Goal: Task Accomplishment & Management: Manage account settings

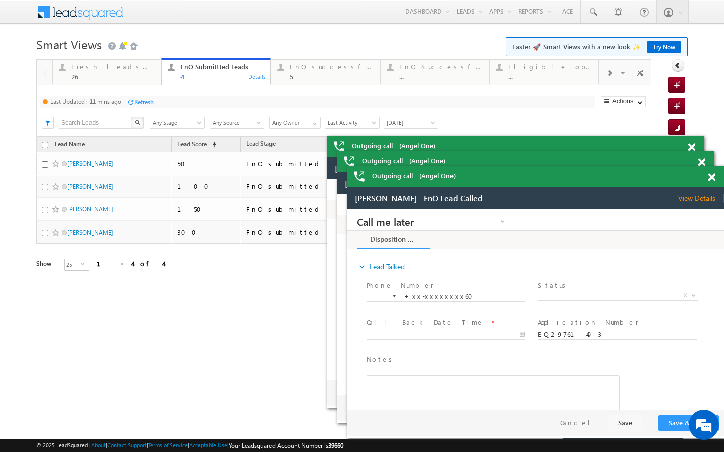
click at [143, 102] on div "Refresh" at bounding box center [144, 102] width 20 height 8
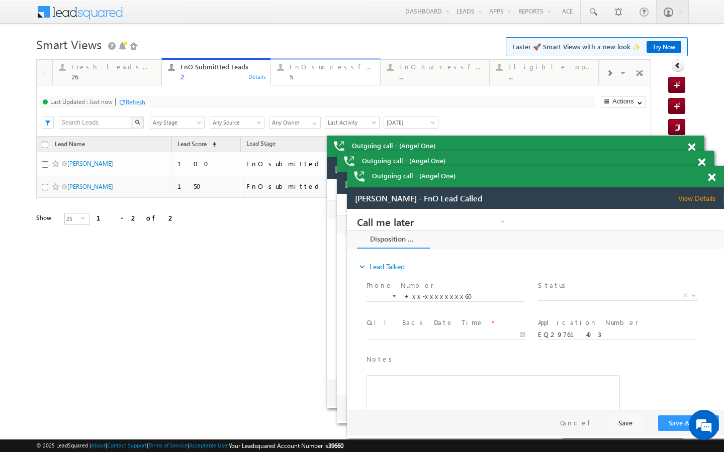
click at [326, 76] on div "5" at bounding box center [331, 77] width 84 height 8
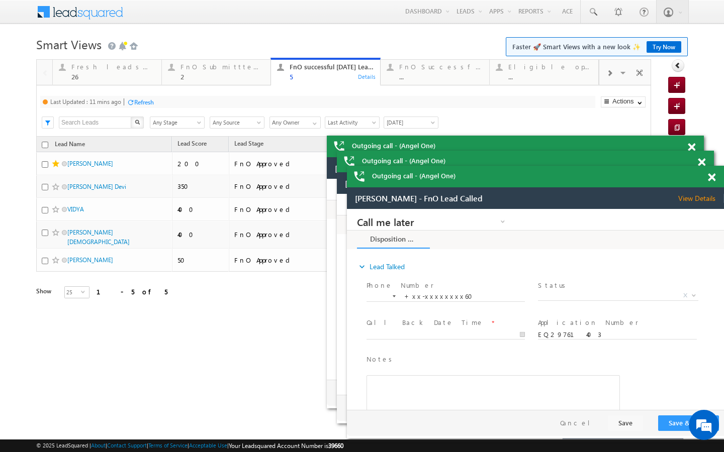
click at [145, 102] on div "Refresh" at bounding box center [144, 102] width 20 height 8
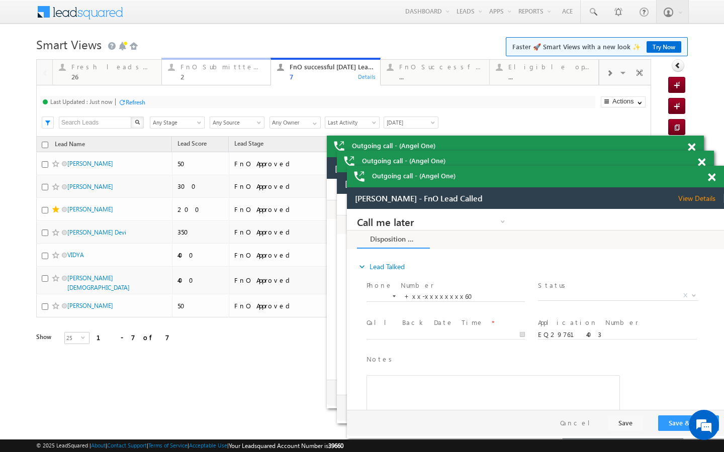
click at [191, 81] on link "FnO Submittted Leads 2 Details" at bounding box center [216, 71] width 110 height 27
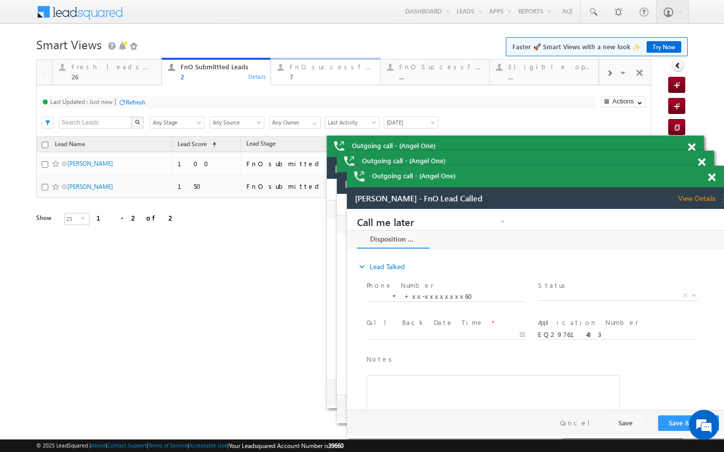
click at [332, 83] on link "FnO successful today Leads 7 Details" at bounding box center [325, 71] width 110 height 27
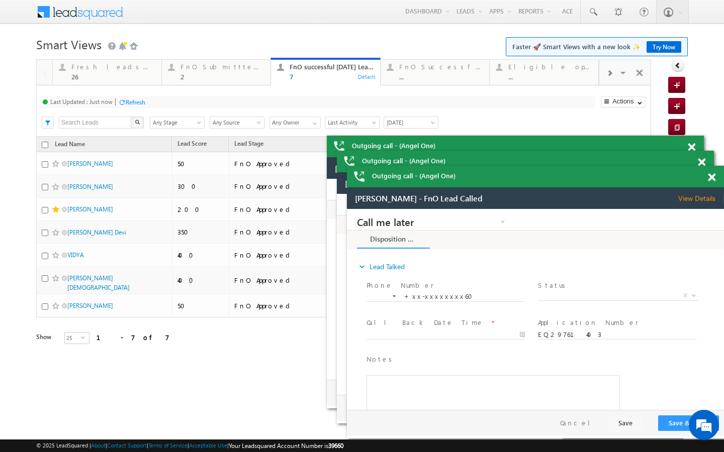
click at [142, 104] on div "Refresh" at bounding box center [136, 102] width 20 height 8
click at [592, 13] on span at bounding box center [592, 12] width 10 height 10
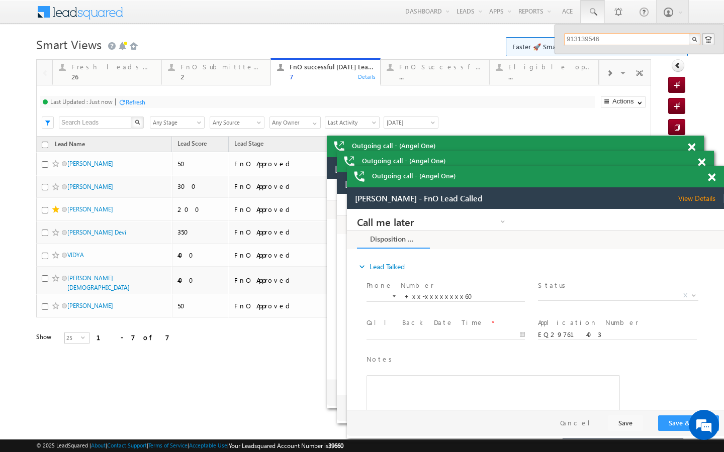
type input "9131395467"
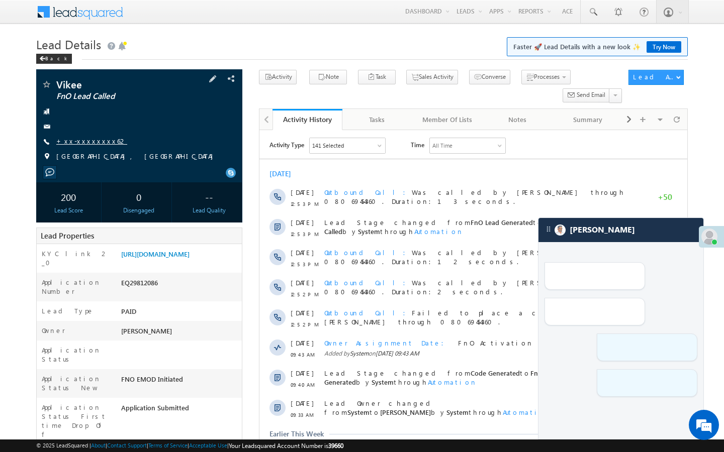
click at [98, 141] on link "+xx-xxxxxxxx62" at bounding box center [91, 141] width 71 height 9
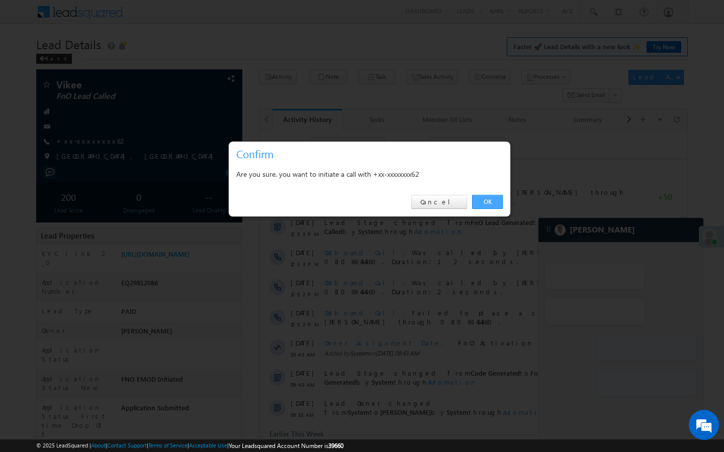
click at [490, 198] on link "OK" at bounding box center [487, 202] width 31 height 14
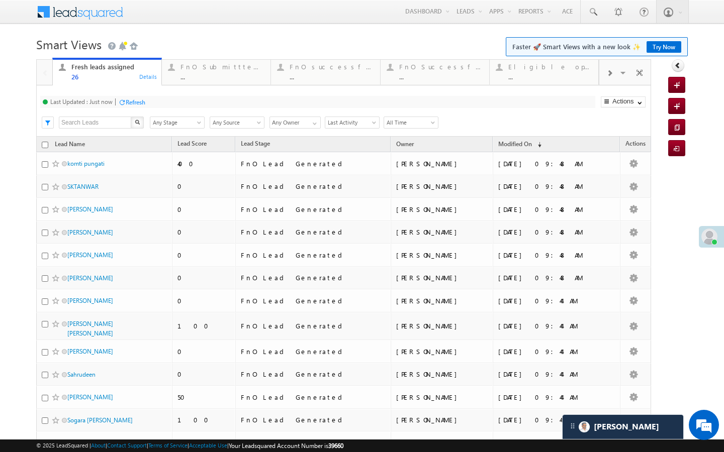
click at [604, 78] on div at bounding box center [609, 72] width 20 height 23
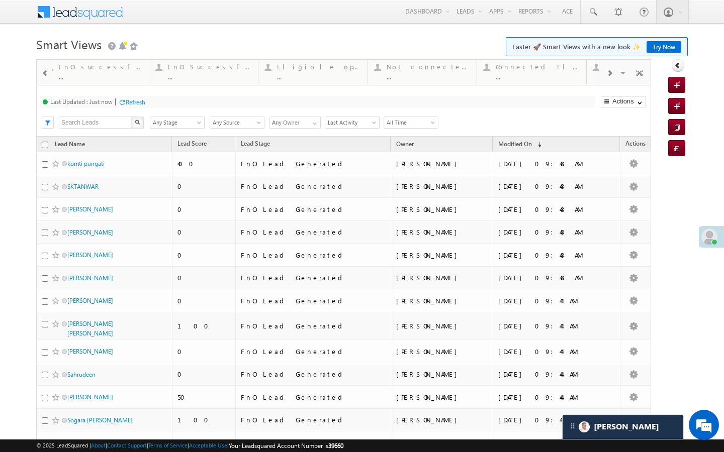
click at [604, 78] on div at bounding box center [609, 72] width 20 height 23
click at [551, 79] on div "..." at bounding box center [550, 77] width 83 height 8
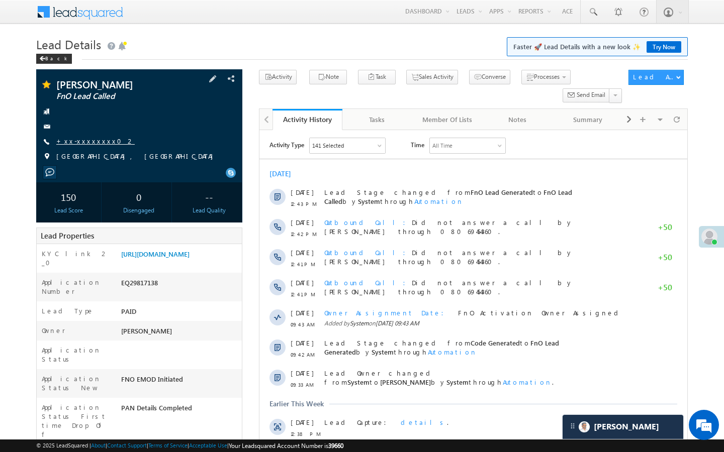
click at [91, 139] on link "+xx-xxxxxxxx02" at bounding box center [95, 141] width 78 height 9
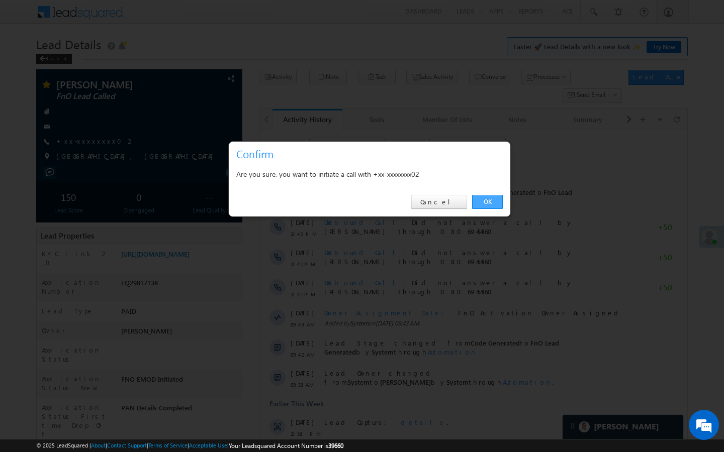
click at [483, 206] on link "OK" at bounding box center [487, 202] width 31 height 14
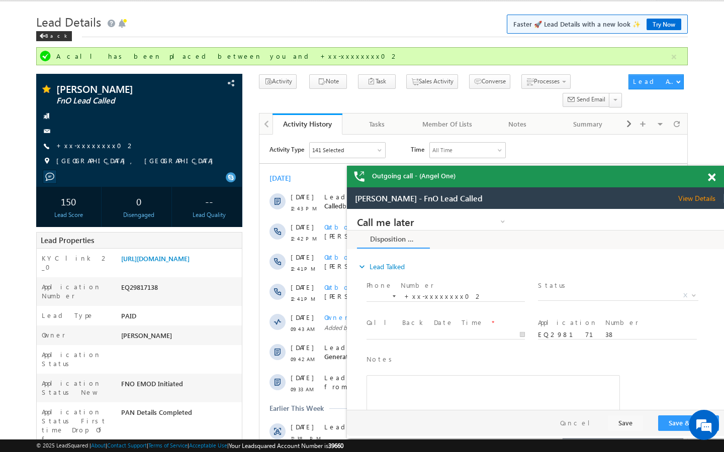
scroll to position [40, 0]
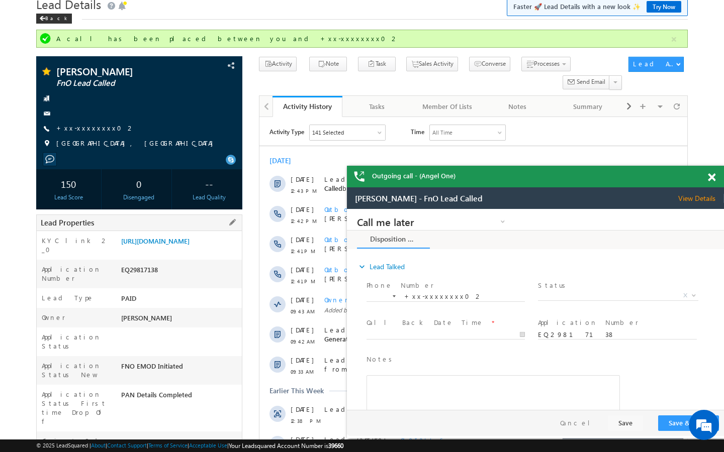
drag, startPoint x: 123, startPoint y: 414, endPoint x: 202, endPoint y: 405, distance: 80.3
click at [202, 432] on div "Client Code AABF715563" at bounding box center [139, 442] width 205 height 20
drag, startPoint x: 122, startPoint y: 414, endPoint x: 172, endPoint y: 414, distance: 49.7
click at [172, 437] on div "AABF715563" at bounding box center [180, 444] width 123 height 14
copy div "AABF715563"
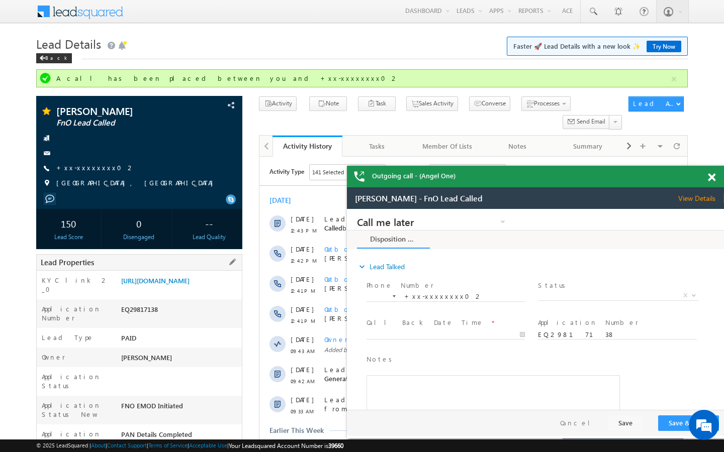
scroll to position [0, 0]
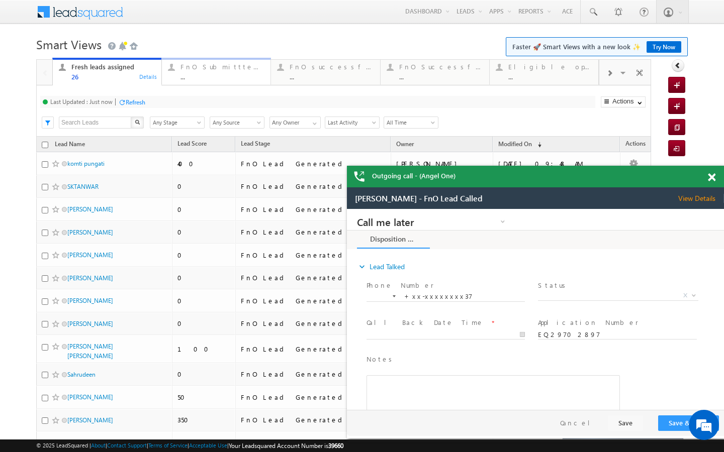
click at [205, 78] on div "..." at bounding box center [222, 77] width 84 height 8
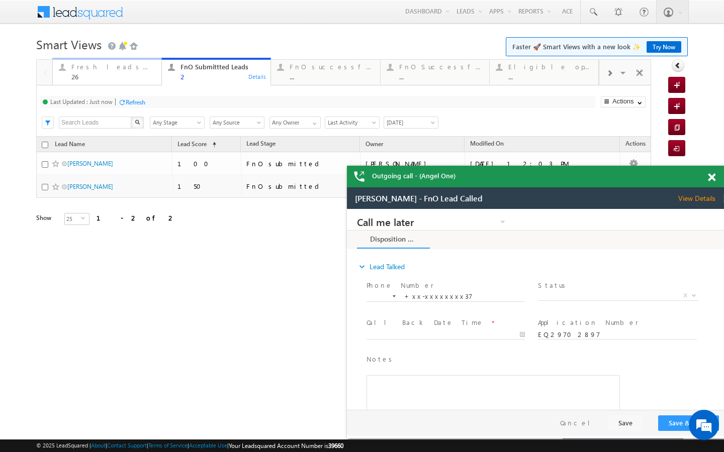
drag, startPoint x: 152, startPoint y: 80, endPoint x: 153, endPoint y: 109, distance: 28.7
click at [152, 80] on div "26" at bounding box center [113, 77] width 84 height 8
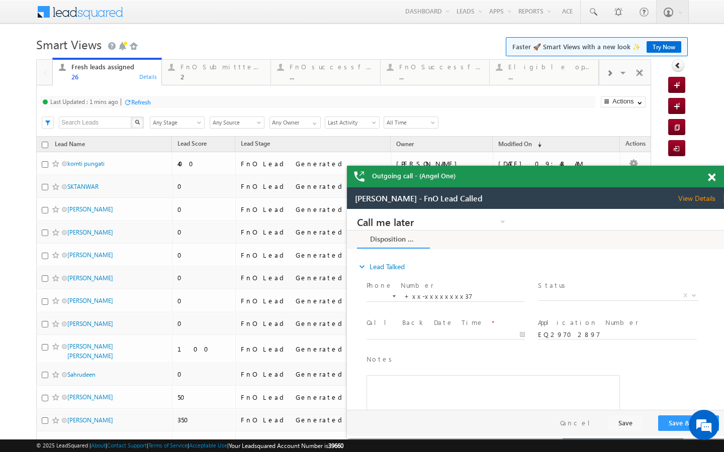
click at [145, 101] on div "Refresh" at bounding box center [141, 102] width 20 height 8
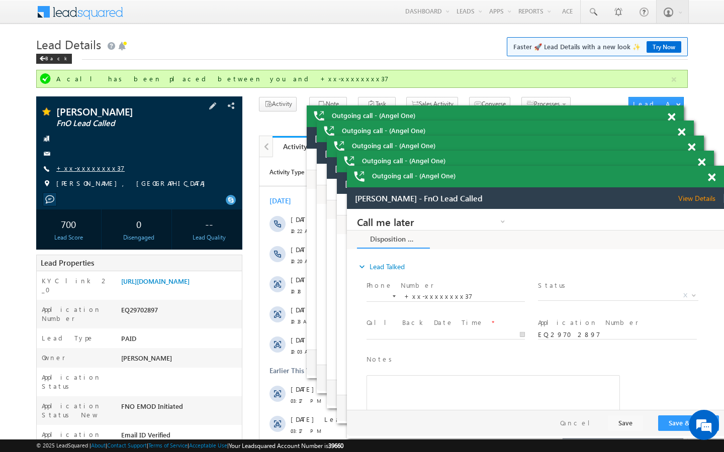
click at [94, 165] on link "+xx-xxxxxxxx37" at bounding box center [90, 168] width 68 height 9
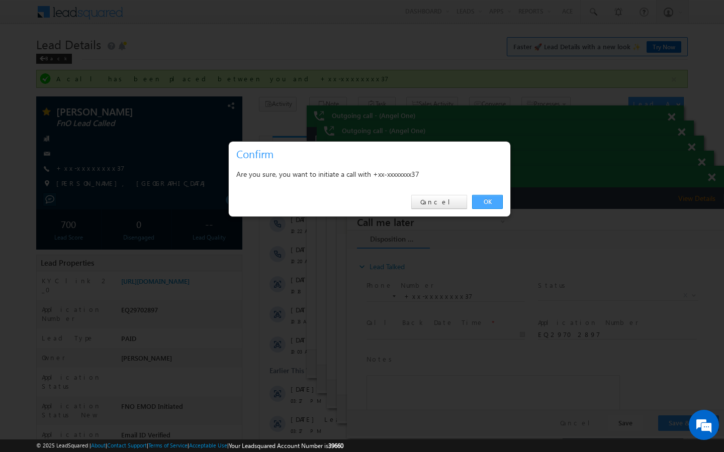
click at [492, 207] on link "OK" at bounding box center [487, 202] width 31 height 14
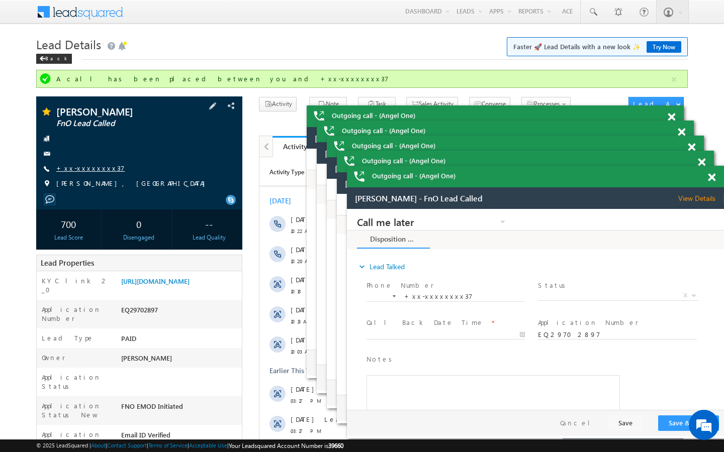
click at [96, 172] on link "+xx-xxxxxxxx37" at bounding box center [90, 168] width 68 height 9
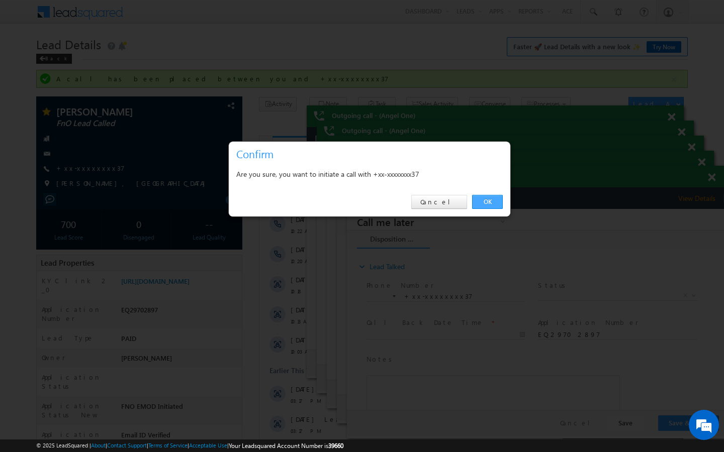
click at [492, 202] on link "OK" at bounding box center [487, 202] width 31 height 14
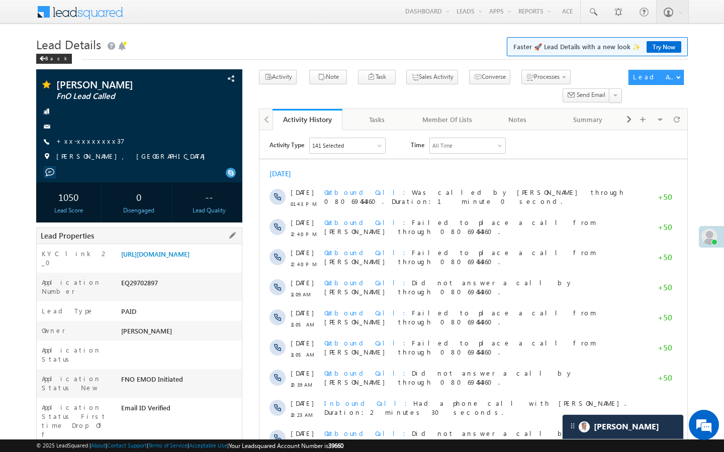
drag, startPoint x: 123, startPoint y: 427, endPoint x: 190, endPoint y: 427, distance: 67.3
click at [190, 450] on div "AABY428413" at bounding box center [180, 457] width 123 height 14
copy div "AABY428413"
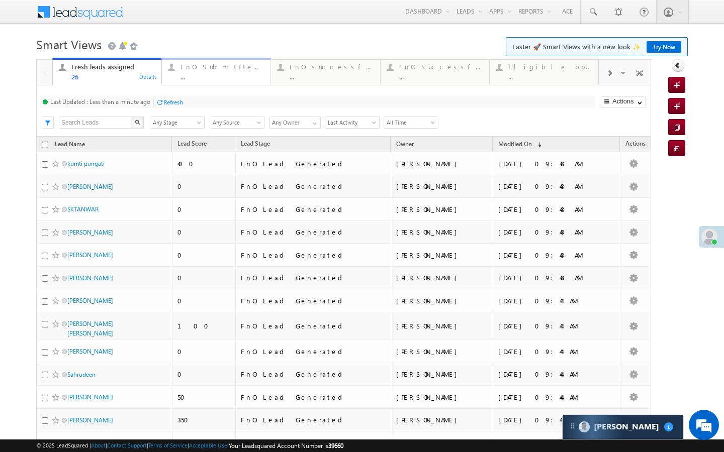
click at [214, 81] on link "FnO Submittted Leads ... Details" at bounding box center [216, 71] width 110 height 27
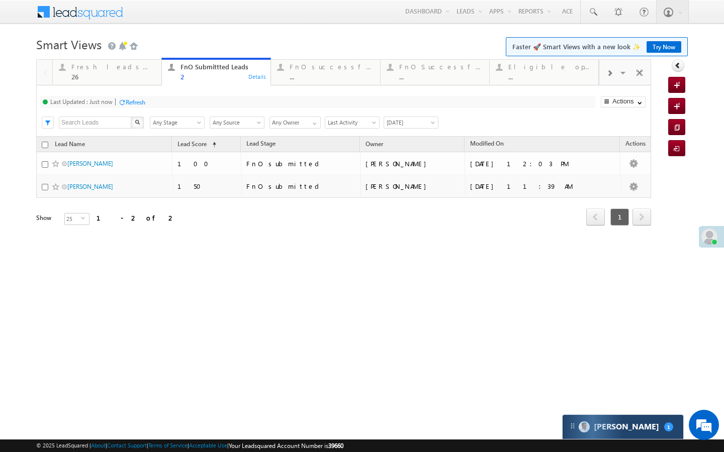
click at [626, 433] on div "Carter 1" at bounding box center [622, 427] width 121 height 24
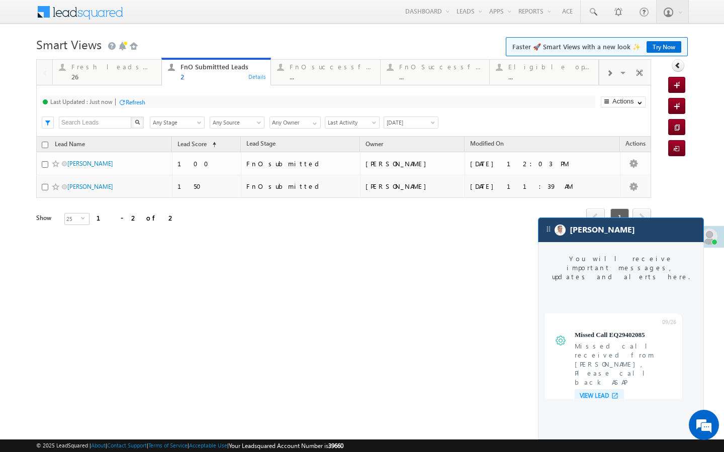
scroll to position [3912, 0]
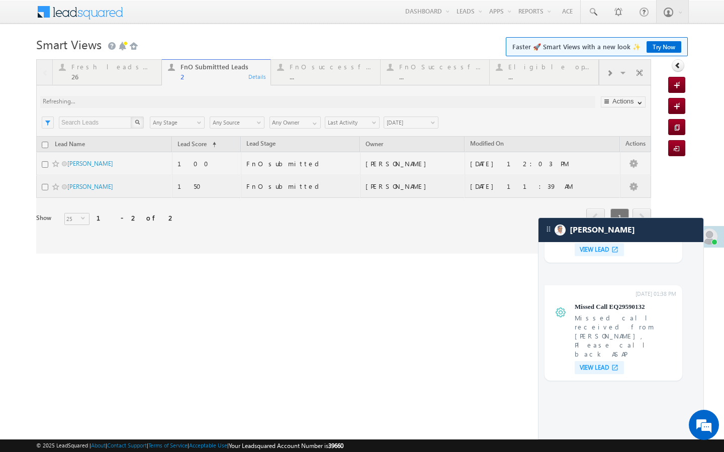
click at [141, 79] on div at bounding box center [343, 156] width 615 height 194
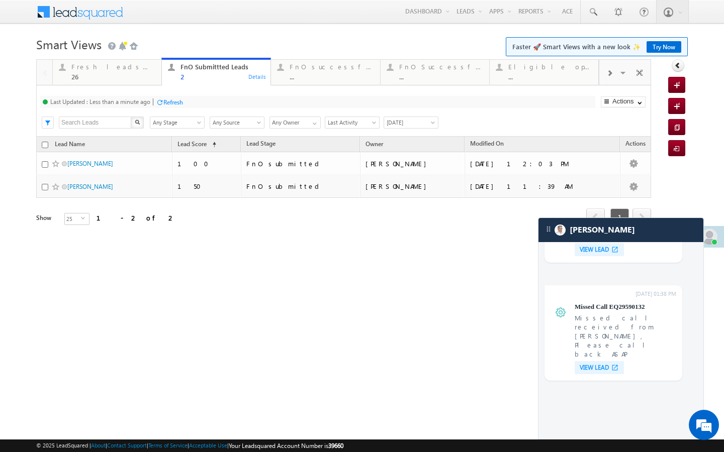
click at [175, 101] on div "Refresh" at bounding box center [173, 102] width 20 height 8
click at [134, 76] on div "26" at bounding box center [113, 77] width 84 height 8
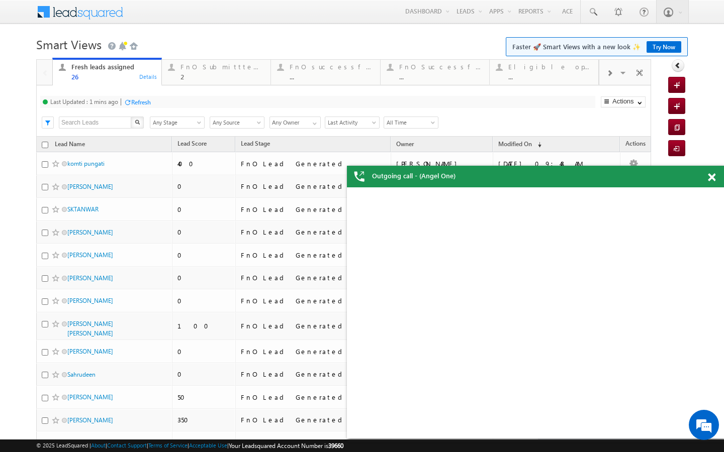
click at [146, 103] on div "Refresh" at bounding box center [141, 102] width 20 height 8
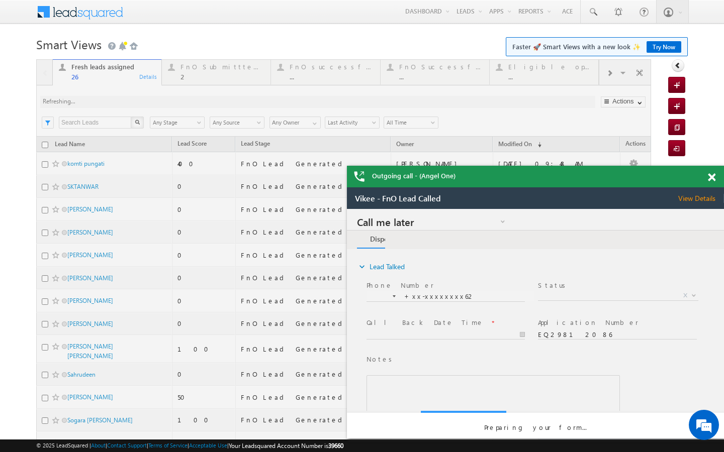
scroll to position [0, 0]
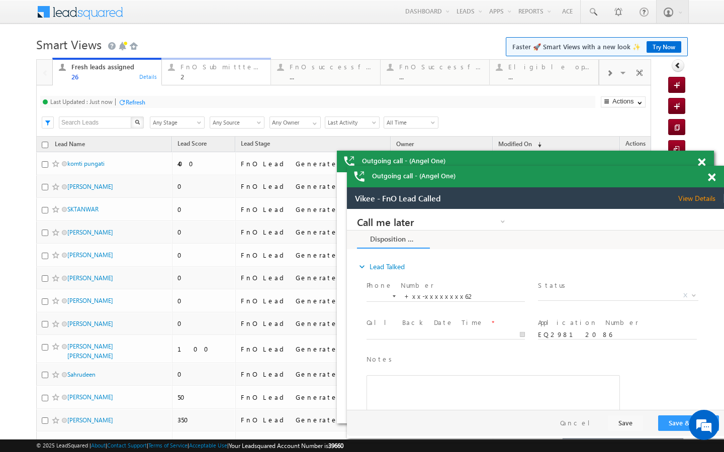
click at [199, 80] on div "2" at bounding box center [222, 77] width 84 height 8
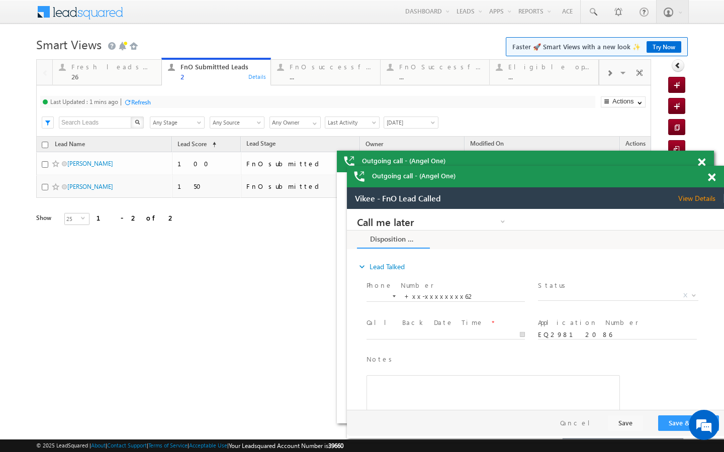
click at [147, 103] on div "Refresh" at bounding box center [141, 102] width 20 height 8
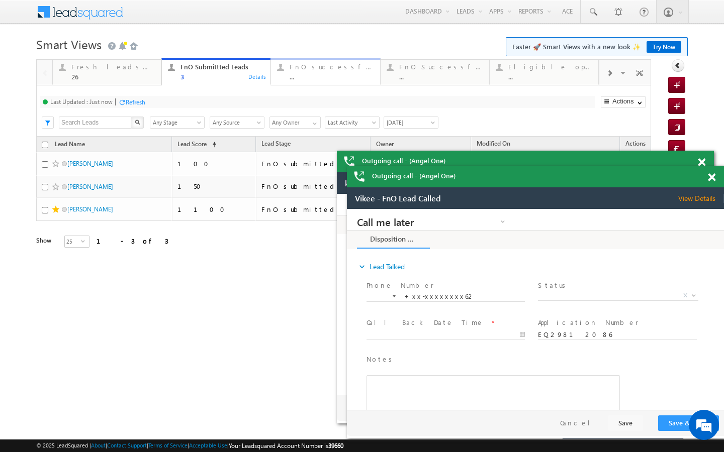
click at [318, 72] on div "FnO successful today Leads ..." at bounding box center [331, 71] width 84 height 20
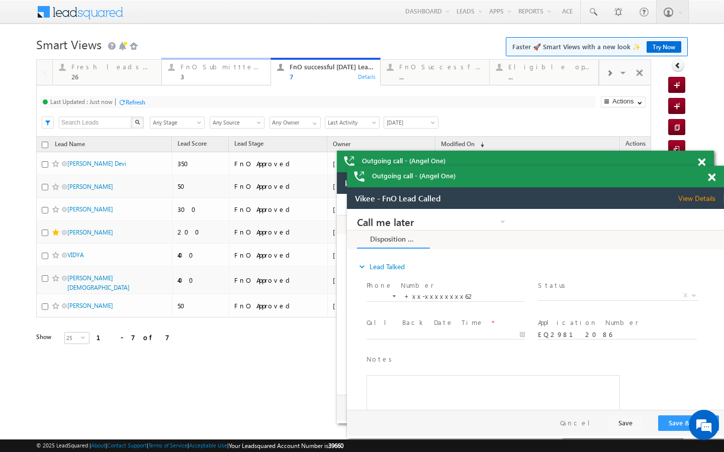
click at [207, 75] on div "3" at bounding box center [222, 77] width 84 height 8
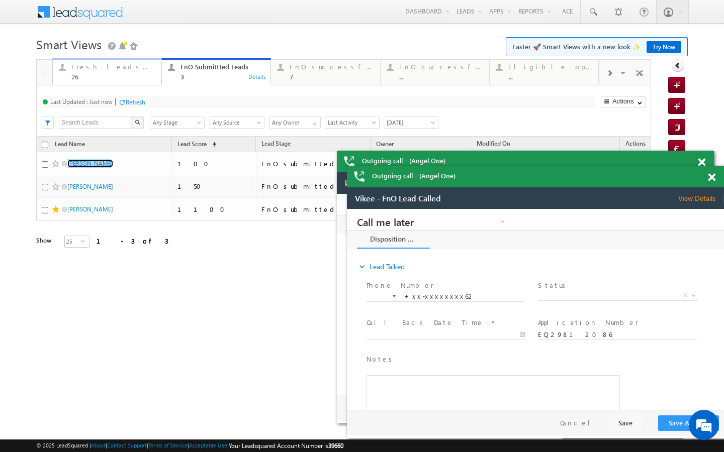
click at [141, 79] on div "26" at bounding box center [113, 77] width 84 height 8
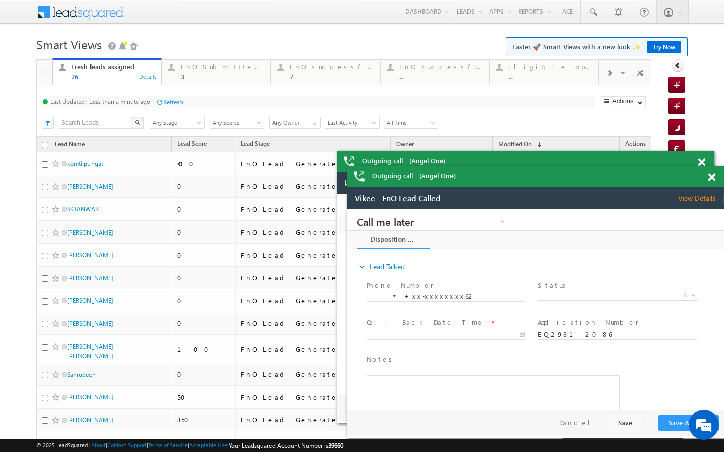
click at [171, 104] on div "Refresh" at bounding box center [173, 102] width 20 height 8
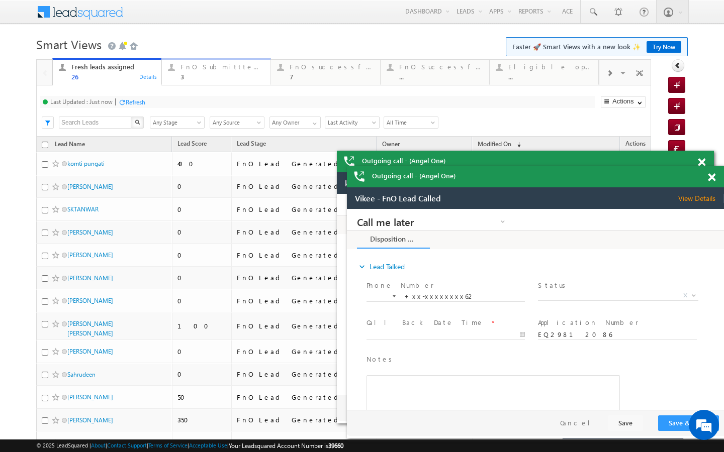
click at [191, 72] on div "FnO Submittted Leads 3" at bounding box center [222, 71] width 84 height 20
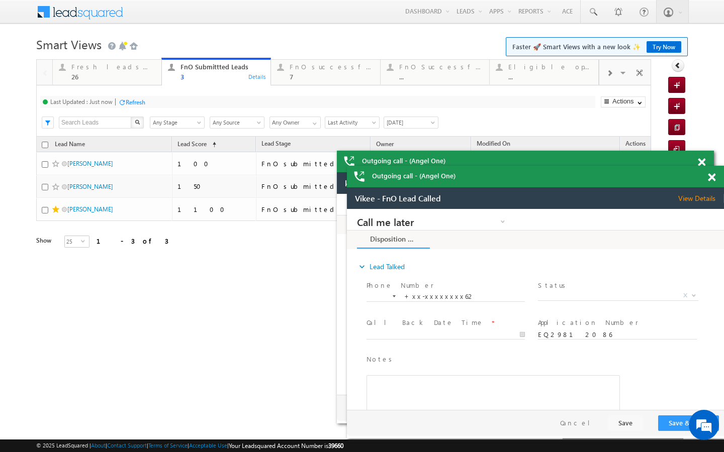
click at [135, 103] on div "Refresh" at bounding box center [136, 102] width 20 height 8
drag, startPoint x: 119, startPoint y: 70, endPoint x: 124, endPoint y: 86, distance: 16.8
click at [119, 70] on div "Fresh leads assigned" at bounding box center [113, 67] width 84 height 8
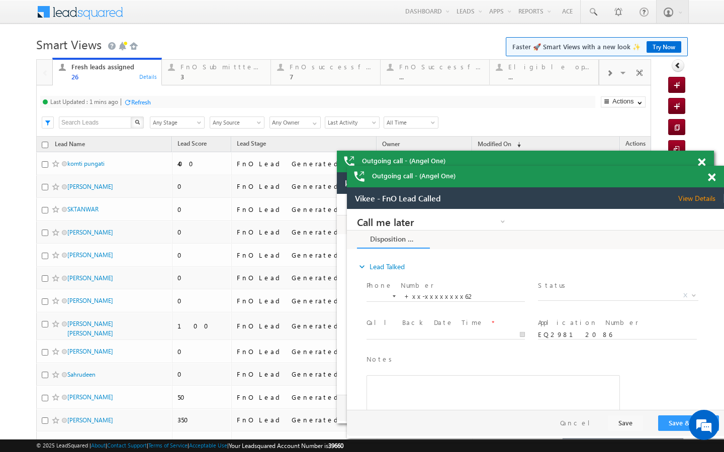
click at [151, 106] on div "Refresh" at bounding box center [141, 102] width 20 height 8
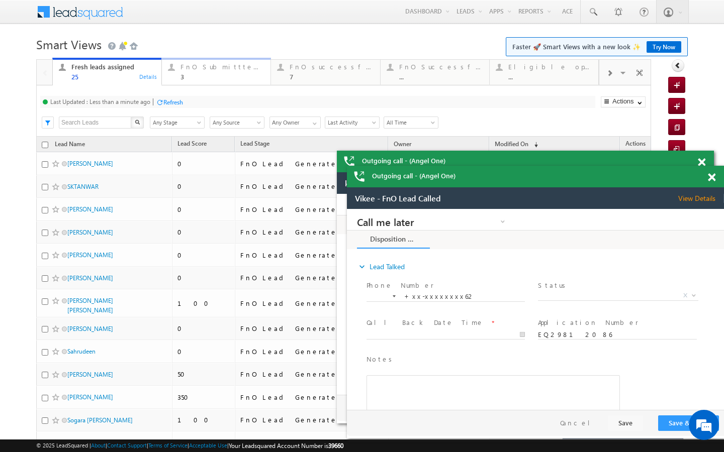
drag, startPoint x: 181, startPoint y: 80, endPoint x: 154, endPoint y: 112, distance: 41.3
click at [181, 80] on div "3" at bounding box center [222, 77] width 84 height 8
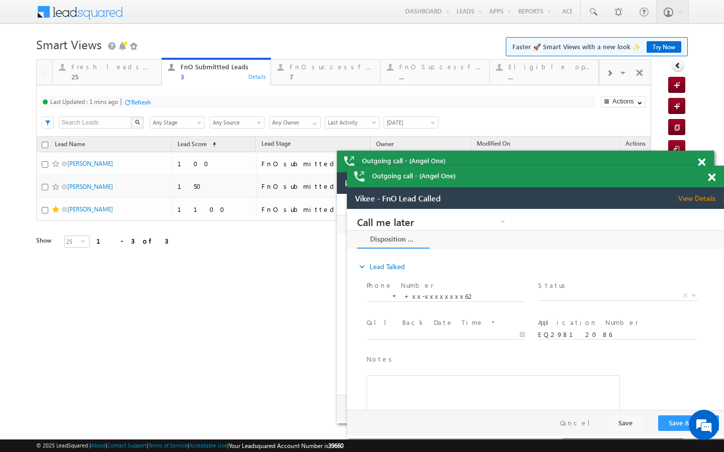
click at [141, 107] on div "Refresh" at bounding box center [137, 102] width 27 height 10
click at [147, 78] on div "25" at bounding box center [113, 77] width 84 height 8
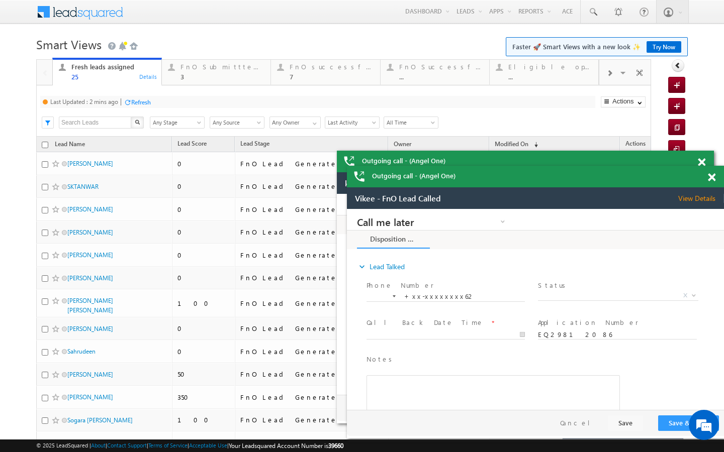
click at [144, 105] on div "Refresh" at bounding box center [141, 102] width 20 height 8
drag, startPoint x: 195, startPoint y: 78, endPoint x: 191, endPoint y: 87, distance: 9.9
click at [195, 78] on div "3" at bounding box center [222, 77] width 84 height 8
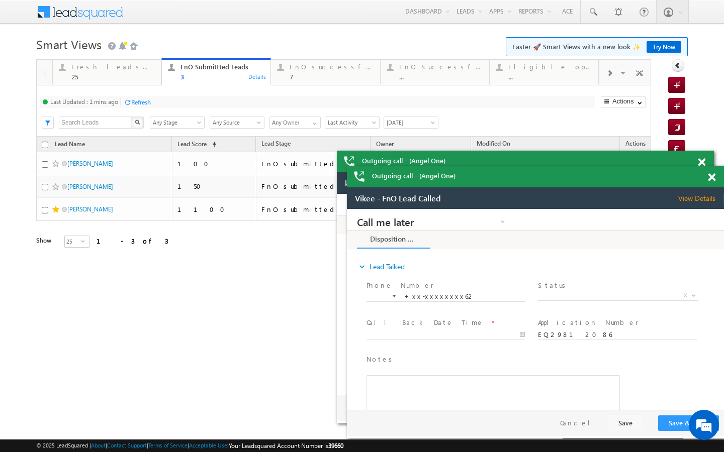
click at [142, 98] on div "Refresh" at bounding box center [141, 102] width 20 height 8
click at [325, 80] on div "7" at bounding box center [331, 77] width 84 height 8
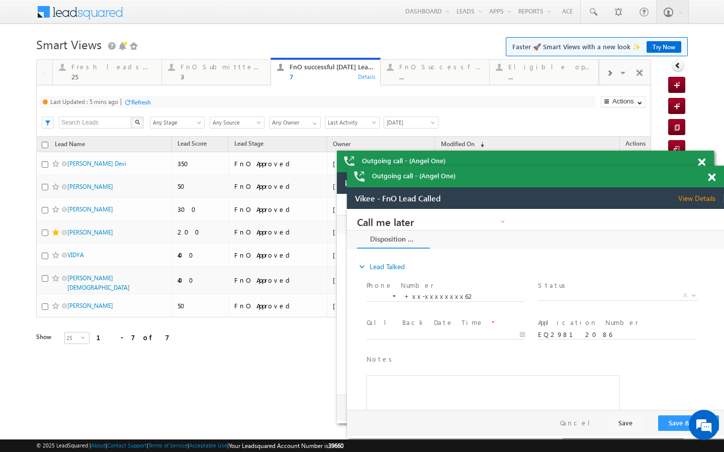
click at [127, 103] on div at bounding box center [128, 102] width 8 height 8
click at [230, 83] on link "FnO Submittted Leads 3 Details" at bounding box center [216, 71] width 110 height 27
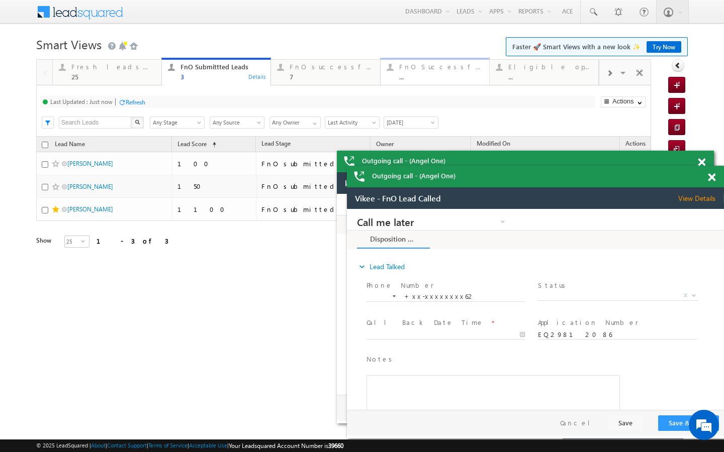
click at [391, 83] on link "FnO Successful MTD leads ... Details" at bounding box center [435, 71] width 110 height 27
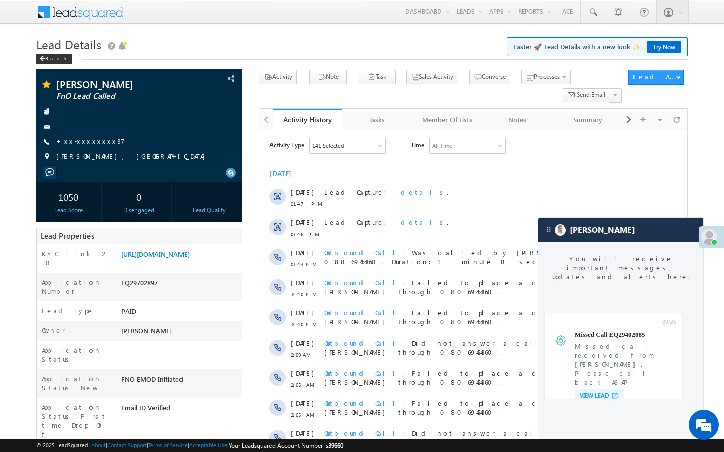
scroll to position [3888, 0]
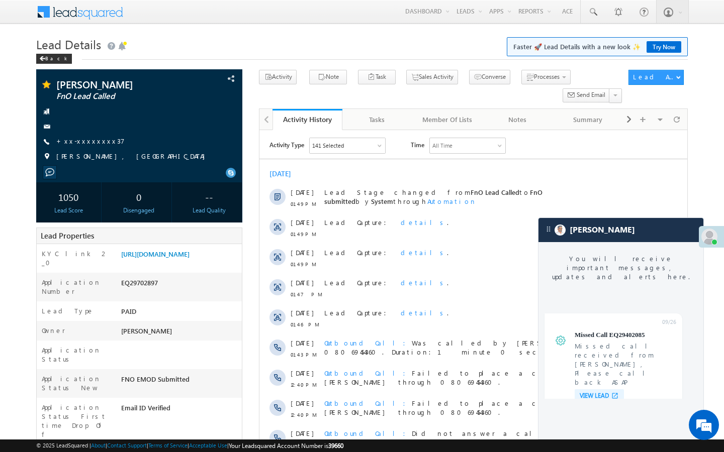
scroll to position [3888, 0]
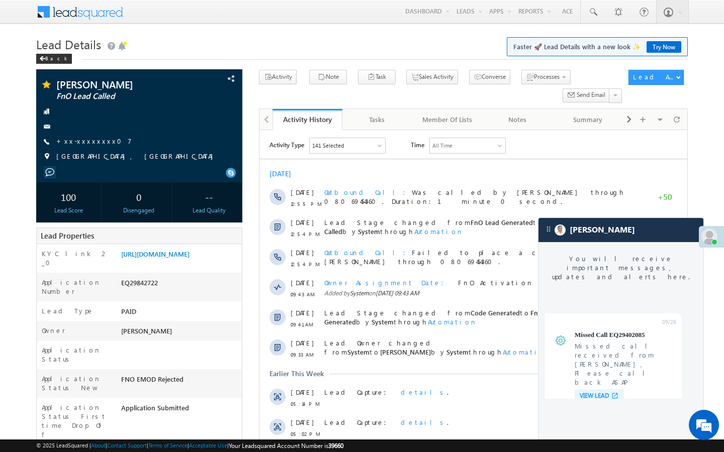
scroll to position [3888, 0]
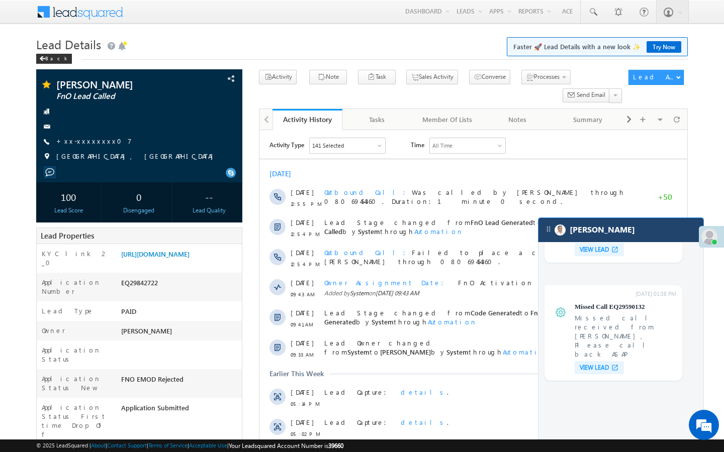
click at [627, 238] on div "[PERSON_NAME]" at bounding box center [620, 230] width 165 height 24
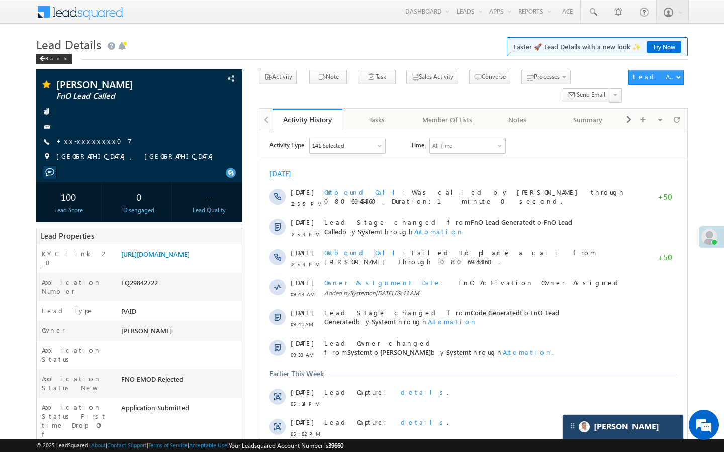
scroll to position [3954, 0]
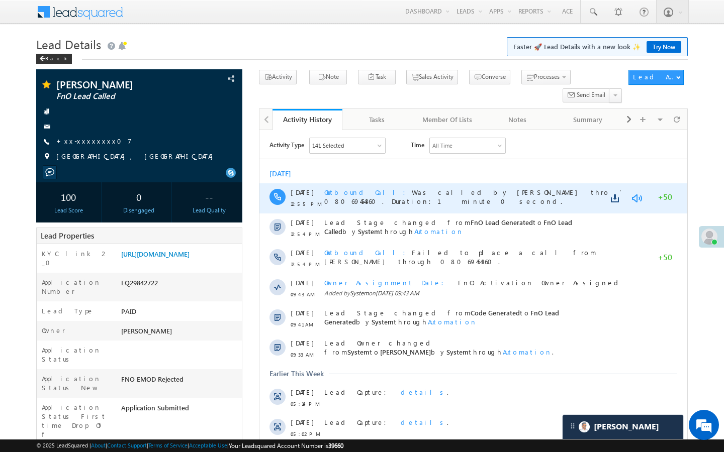
click at [633, 195] on link at bounding box center [636, 198] width 12 height 10
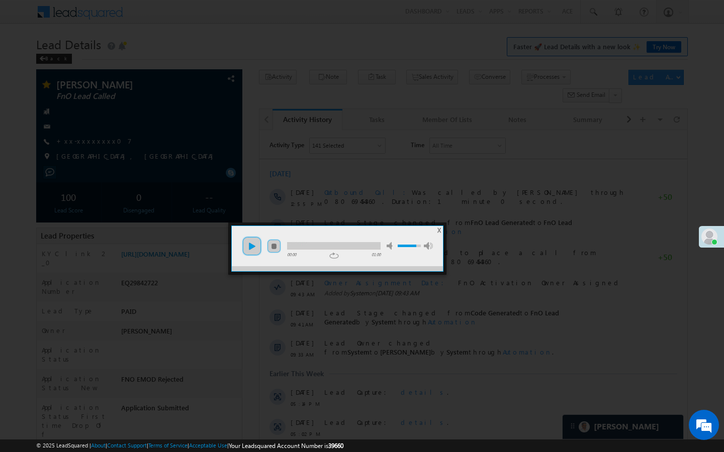
click at [258, 245] on link "play" at bounding box center [252, 246] width 20 height 20
click at [306, 245] on div at bounding box center [333, 246] width 93 height 8
click at [337, 245] on div at bounding box center [333, 246] width 93 height 8
click at [354, 245] on div at bounding box center [333, 246] width 93 height 8
click at [367, 245] on div at bounding box center [333, 246] width 93 height 8
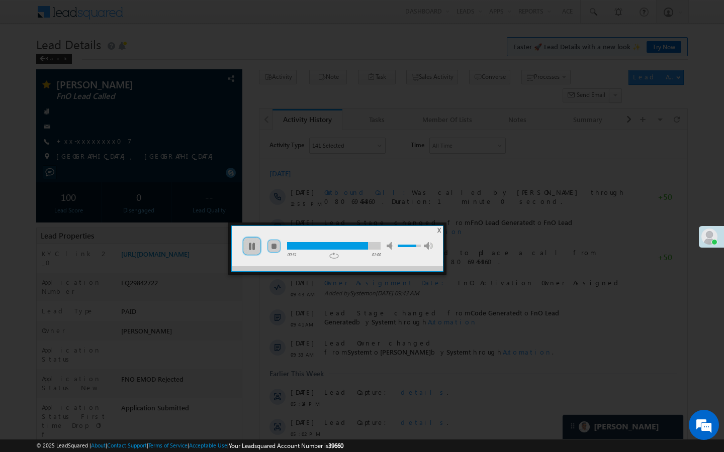
scroll to position [0, 0]
click at [437, 229] on span "X" at bounding box center [439, 231] width 4 height 8
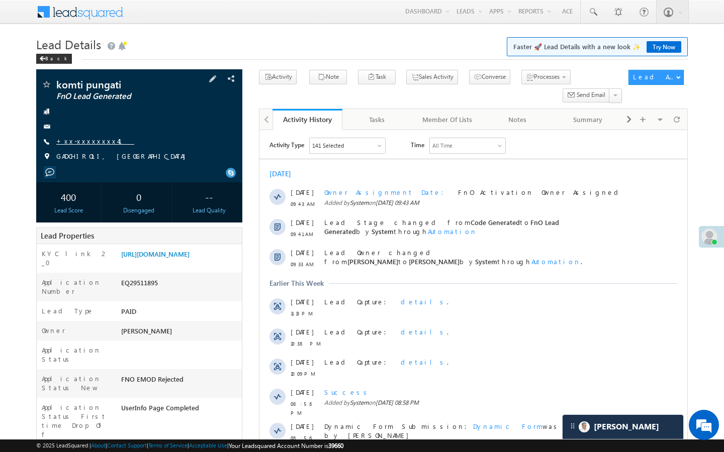
click at [79, 146] on span "+xx-xxxxxxxx41" at bounding box center [95, 142] width 78 height 10
click at [88, 141] on link "+xx-xxxxxxxx41" at bounding box center [95, 141] width 78 height 9
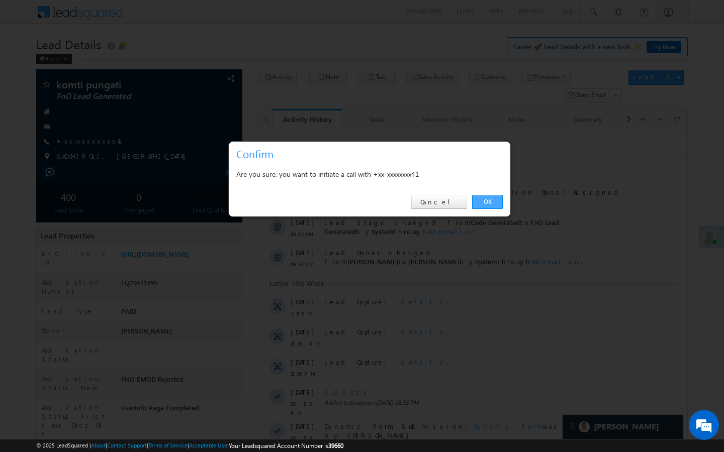
drag, startPoint x: 495, startPoint y: 199, endPoint x: 12, endPoint y: 152, distance: 485.1
click at [495, 199] on link "OK" at bounding box center [487, 202] width 31 height 14
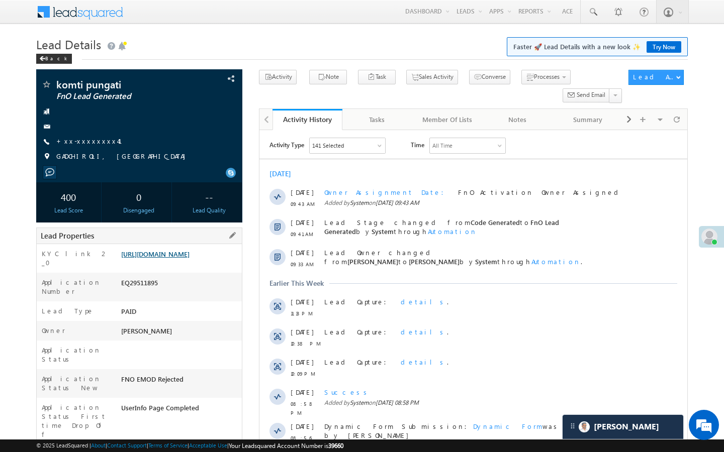
click at [189, 258] on link "[URL][DOMAIN_NAME]" at bounding box center [155, 254] width 68 height 9
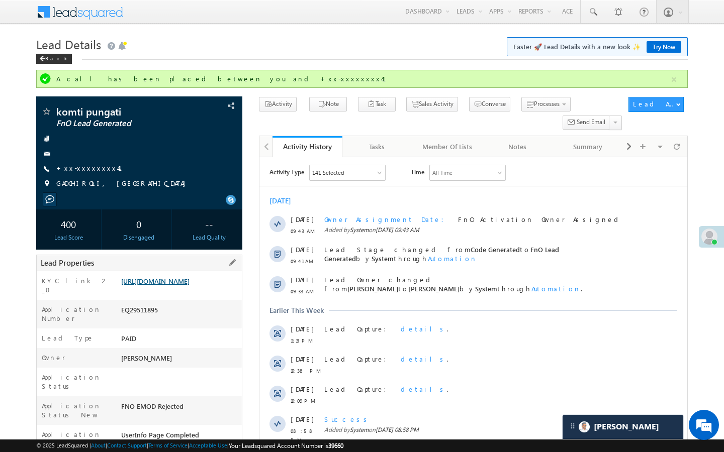
click at [189, 285] on link "https://angelbroking1-pk3em7sa.customui-test.leadsquared.com?leadId=cfc2abe7-61…" at bounding box center [155, 281] width 68 height 9
click at [89, 167] on link "+xx-xxxxxxxx41" at bounding box center [95, 168] width 78 height 9
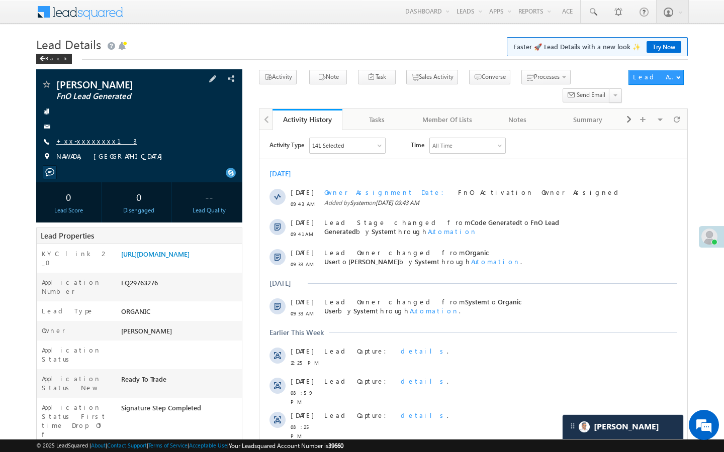
click at [90, 142] on link "+xx-xxxxxxxx13" at bounding box center [96, 141] width 80 height 9
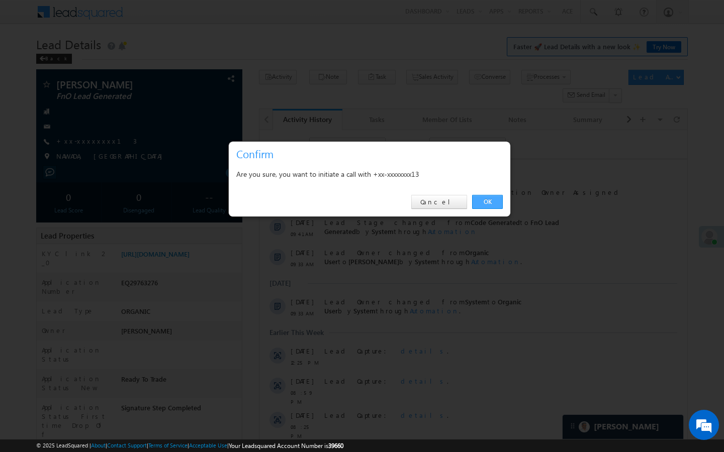
drag, startPoint x: 493, startPoint y: 202, endPoint x: 27, endPoint y: 133, distance: 471.5
click at [493, 202] on link "OK" at bounding box center [487, 202] width 31 height 14
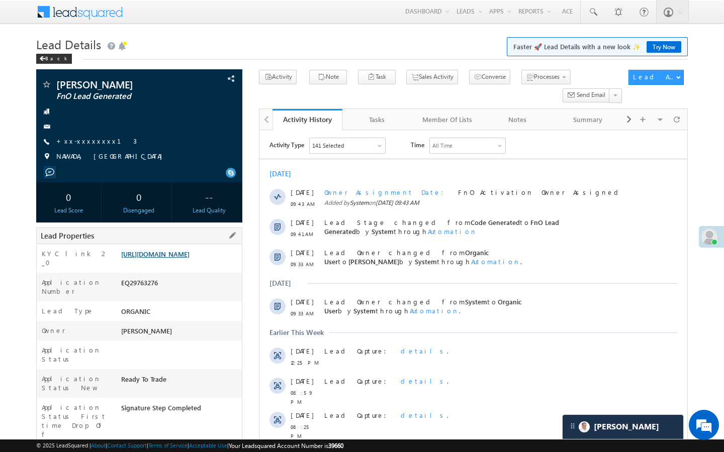
click at [188, 258] on link "https://angelbroking1-pk3em7sa.customui-test.leadsquared.com?leadId=df13e093-30…" at bounding box center [155, 254] width 68 height 9
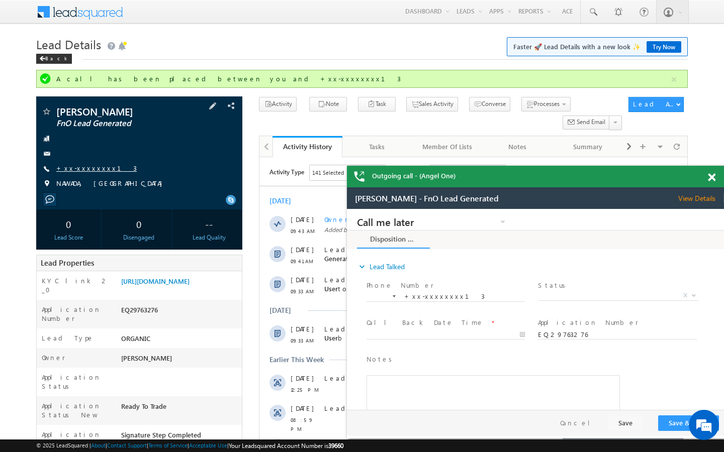
click at [83, 171] on link "+xx-xxxxxxxx13" at bounding box center [96, 168] width 80 height 9
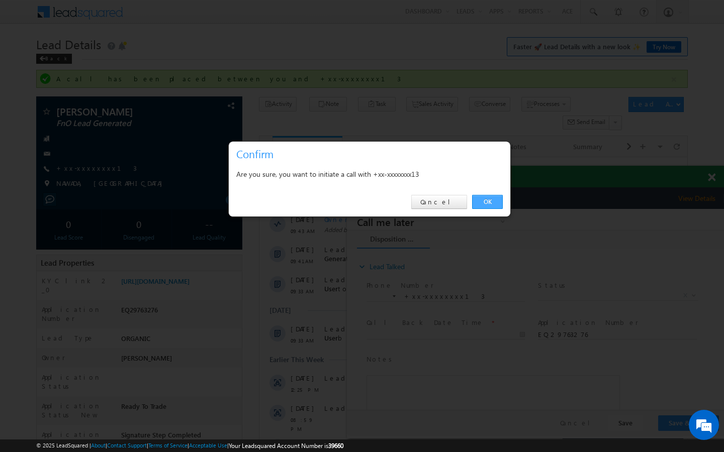
click at [490, 203] on link "OK" at bounding box center [487, 202] width 31 height 14
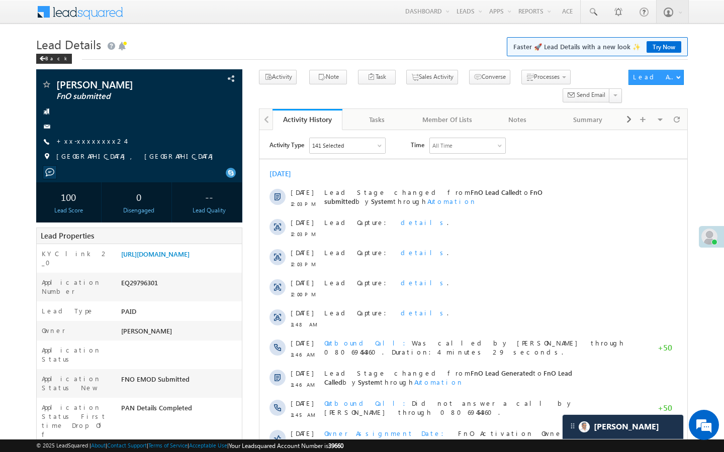
scroll to position [4705, 0]
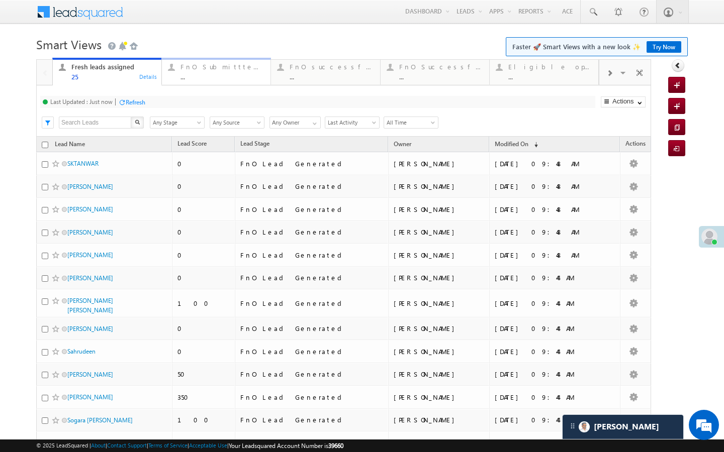
click at [212, 72] on div "FnO Submittted Leads ..." at bounding box center [222, 71] width 84 height 20
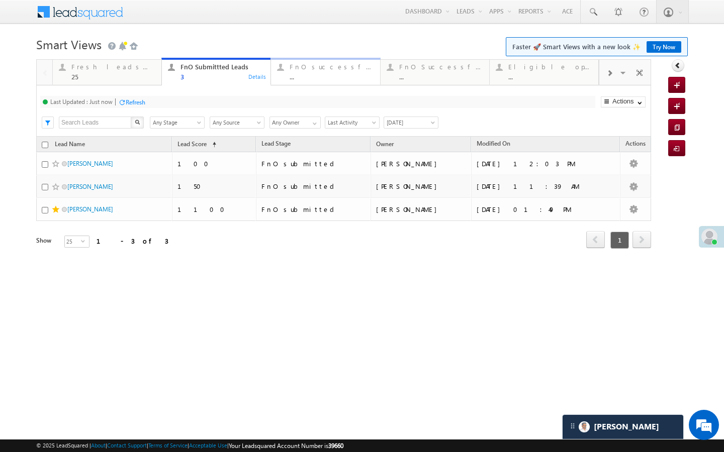
click at [332, 69] on div "FnO successful today Leads" at bounding box center [331, 67] width 84 height 8
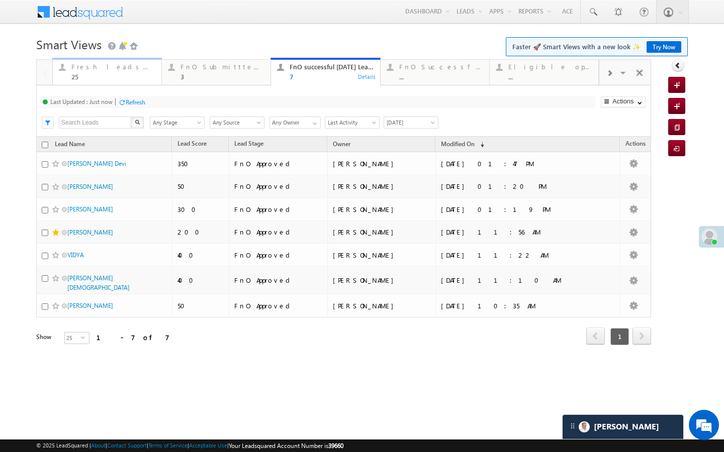
click at [134, 68] on div "Fresh leads assigned" at bounding box center [113, 67] width 84 height 8
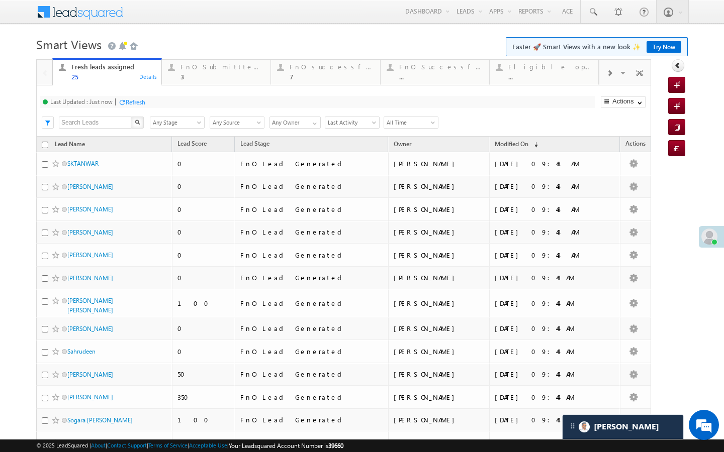
click at [142, 106] on div "Refresh" at bounding box center [131, 102] width 27 height 10
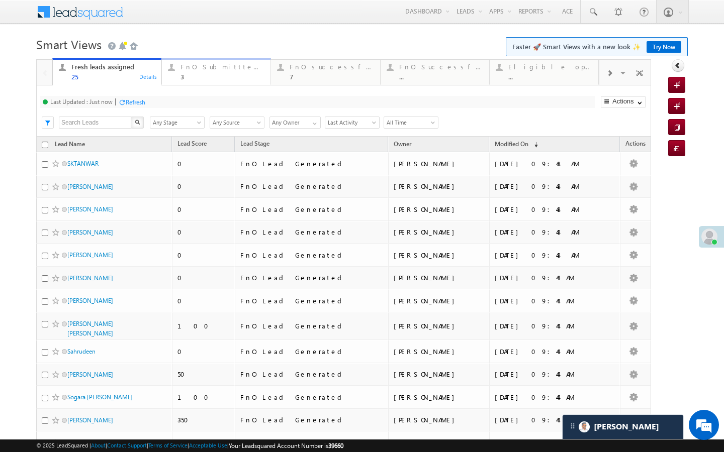
drag, startPoint x: 213, startPoint y: 76, endPoint x: 155, endPoint y: 106, distance: 64.9
click at [213, 76] on div "3" at bounding box center [222, 77] width 84 height 8
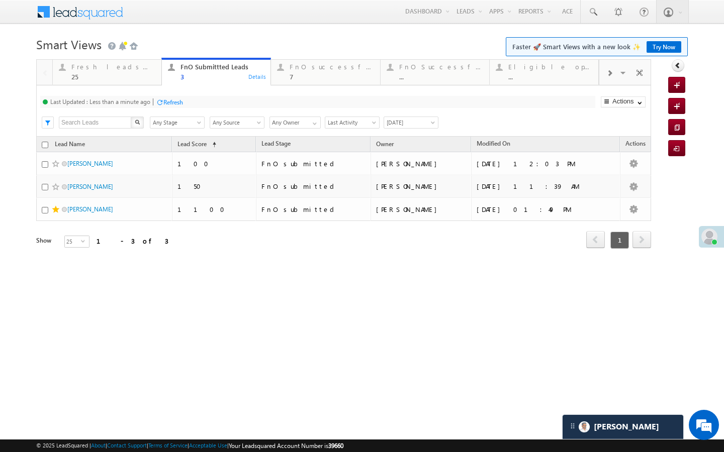
click at [162, 100] on div at bounding box center [160, 102] width 8 height 8
click at [126, 74] on div "25" at bounding box center [113, 77] width 84 height 8
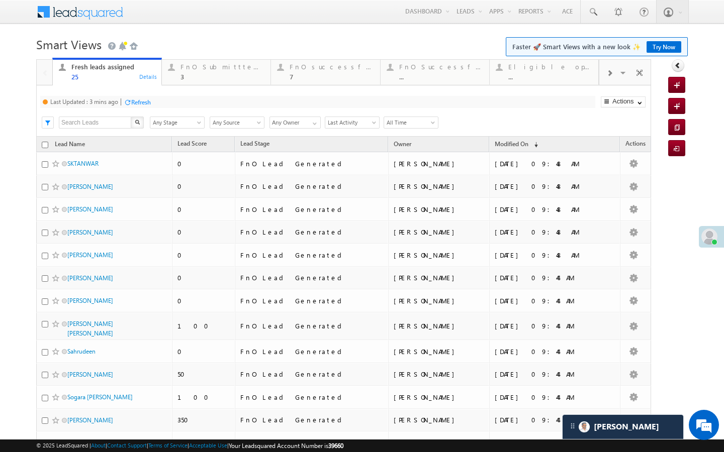
click at [145, 103] on div "Refresh" at bounding box center [141, 102] width 20 height 8
click at [178, 82] on link "FnO Submittted Leads 3 Details" at bounding box center [216, 71] width 110 height 27
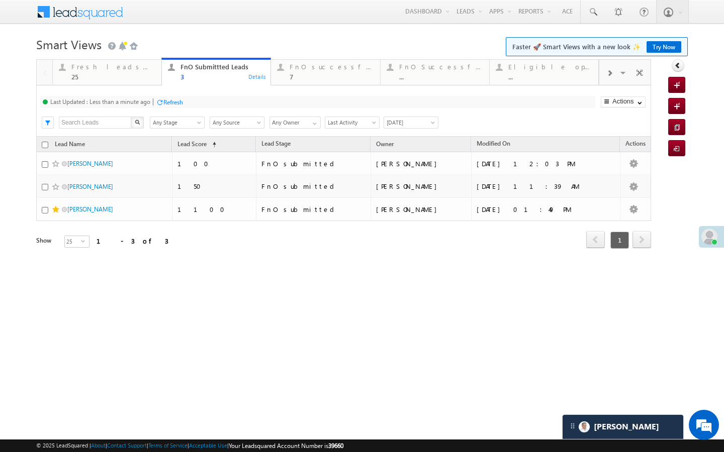
click at [166, 104] on div "Refresh" at bounding box center [173, 102] width 20 height 8
click at [142, 79] on div "25" at bounding box center [113, 77] width 84 height 8
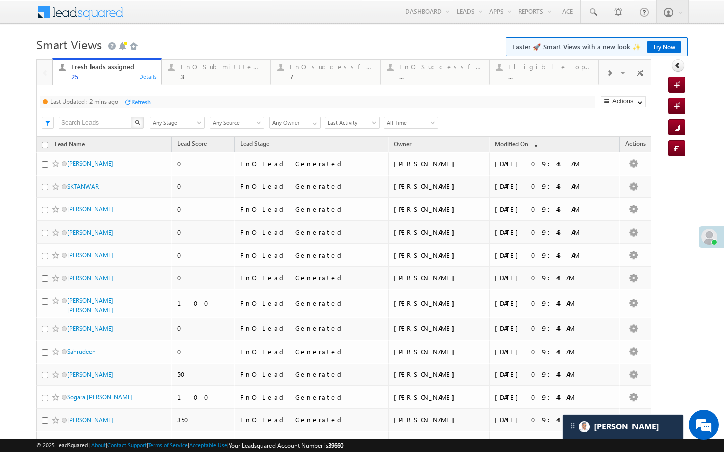
click at [147, 107] on div "Last Updated : 2 mins ago Refresh Refreshing..." at bounding box center [317, 102] width 555 height 12
click at [188, 59] on link "FnO Submittted Leads 3 Details" at bounding box center [216, 71] width 110 height 27
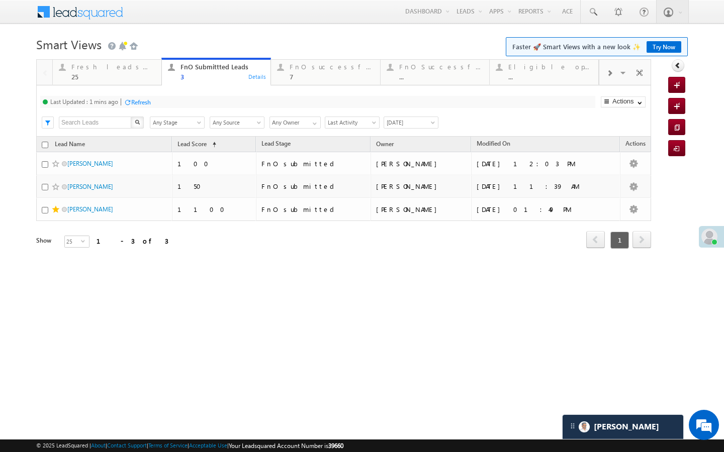
click at [142, 100] on div "Refresh" at bounding box center [141, 102] width 20 height 8
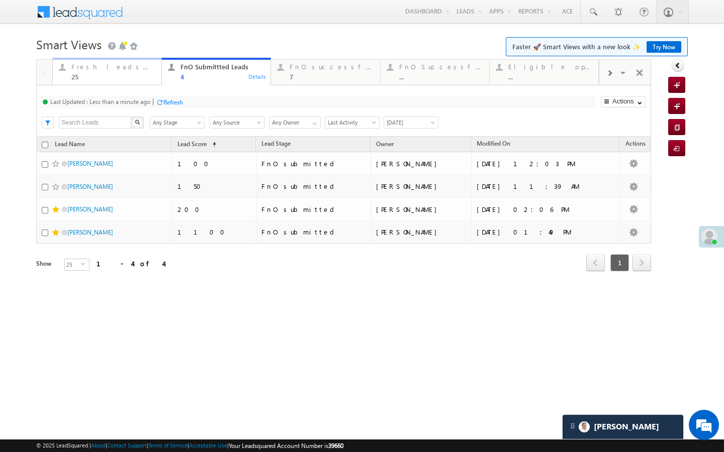
click at [137, 83] on link "Fresh leads assigned 25 Details" at bounding box center [107, 71] width 110 height 27
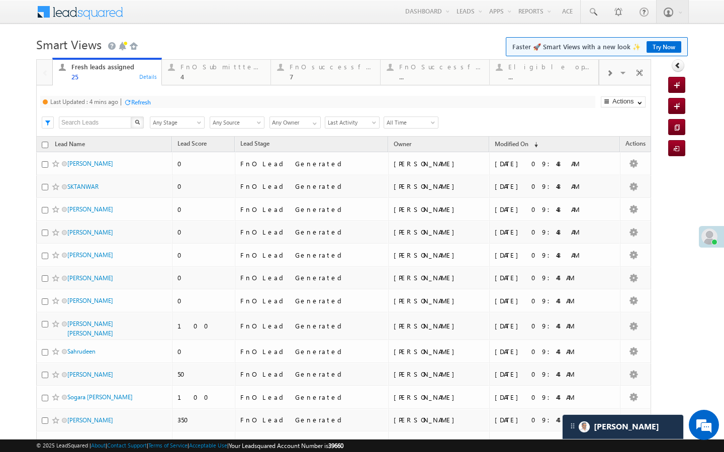
click at [144, 108] on div "Last Updated : 4 mins ago Refresh Refreshing... Search X Lead Stage Any Stage A…" at bounding box center [343, 110] width 615 height 51
click at [146, 102] on div "Refresh" at bounding box center [141, 102] width 20 height 8
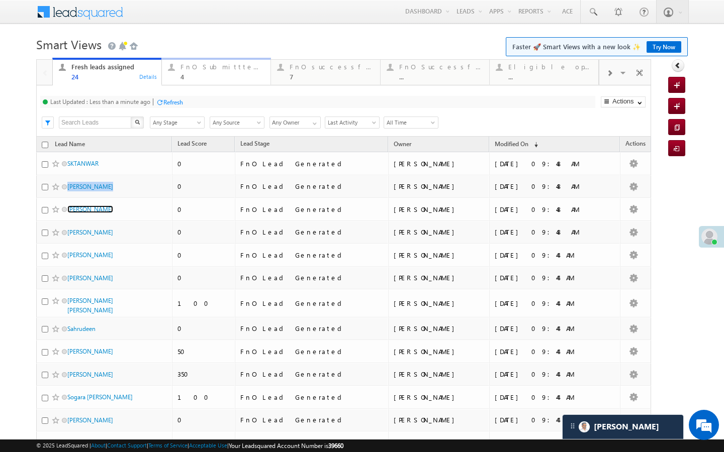
click at [222, 75] on div "4" at bounding box center [222, 77] width 84 height 8
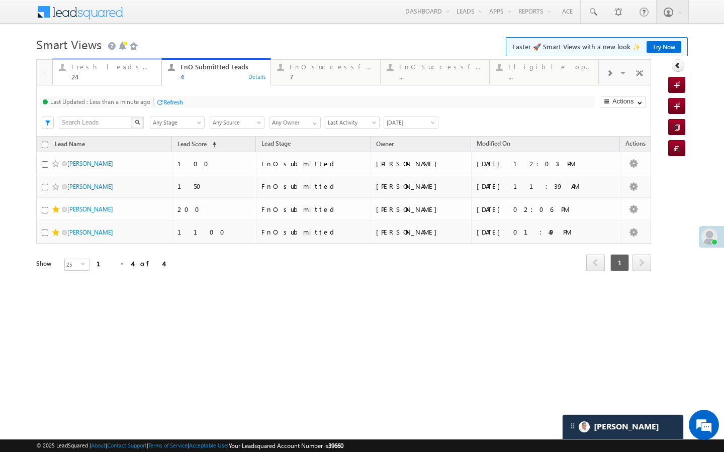
click at [140, 83] on link "Fresh leads assigned 24 Details" at bounding box center [107, 71] width 110 height 27
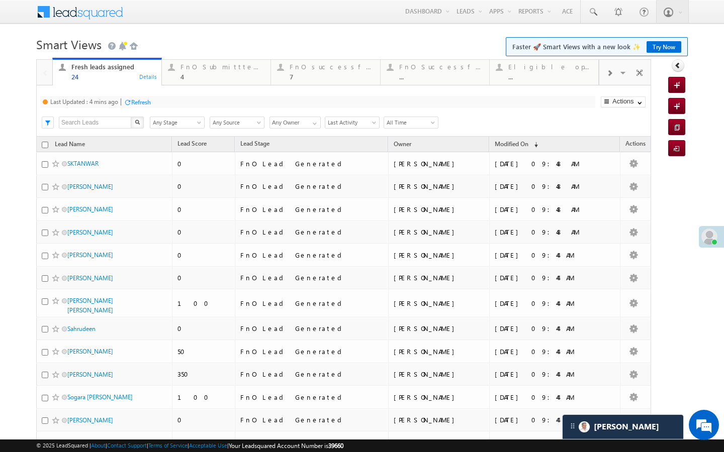
click at [147, 100] on div "Refresh" at bounding box center [141, 102] width 20 height 8
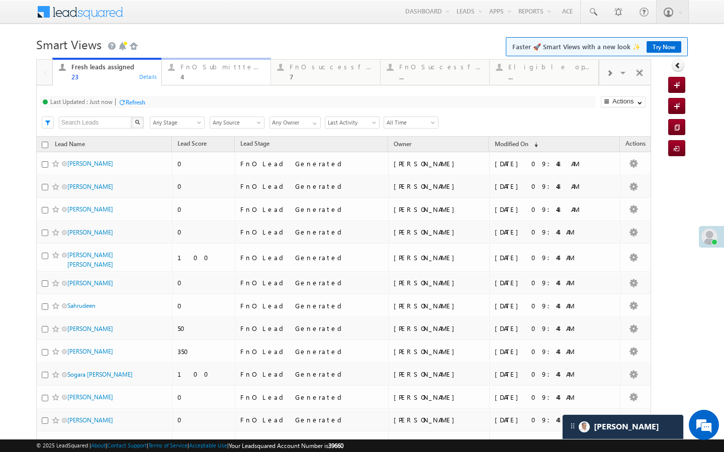
click at [194, 67] on div "FnO Submittted Leads" at bounding box center [222, 67] width 84 height 8
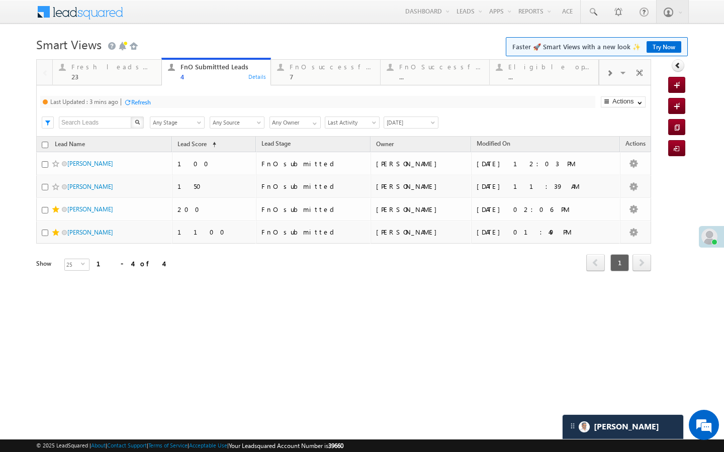
click at [144, 100] on div "Refresh" at bounding box center [141, 102] width 20 height 8
click at [311, 74] on div "7" at bounding box center [331, 77] width 84 height 8
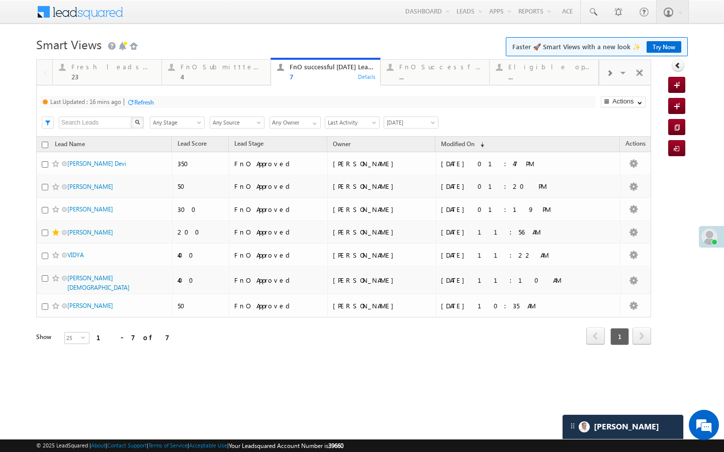
click at [141, 104] on div "Refresh" at bounding box center [144, 102] width 20 height 8
click at [212, 72] on div "FnO Submittted Leads 4" at bounding box center [222, 71] width 84 height 20
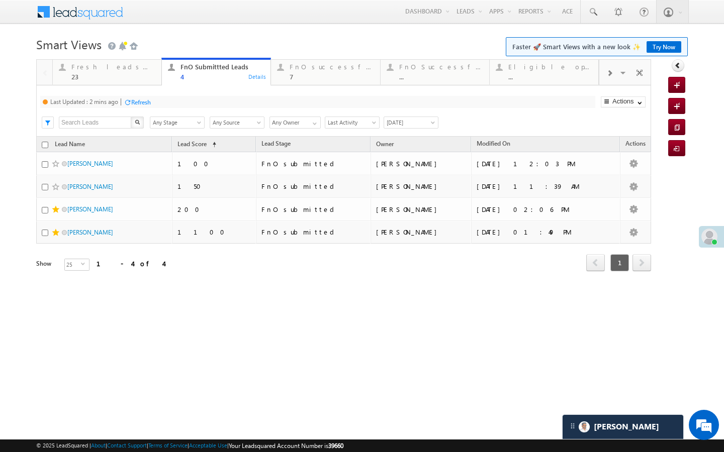
click at [140, 105] on div "Refresh" at bounding box center [141, 102] width 20 height 8
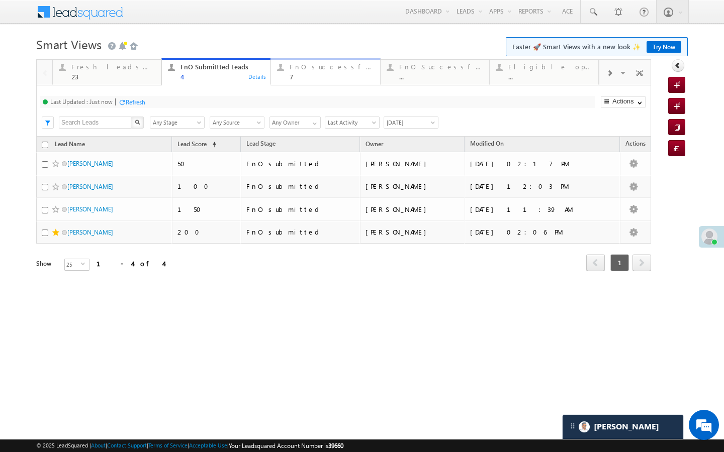
click at [298, 82] on link "FnO successful today Leads 7 Details" at bounding box center [325, 71] width 110 height 27
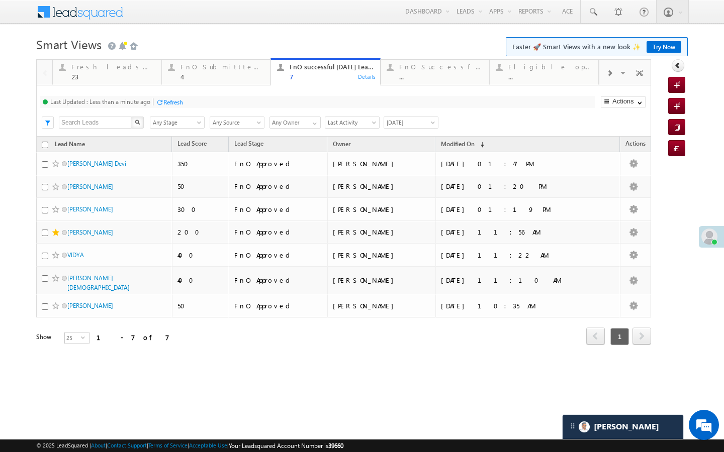
click at [162, 100] on div at bounding box center [160, 102] width 8 height 8
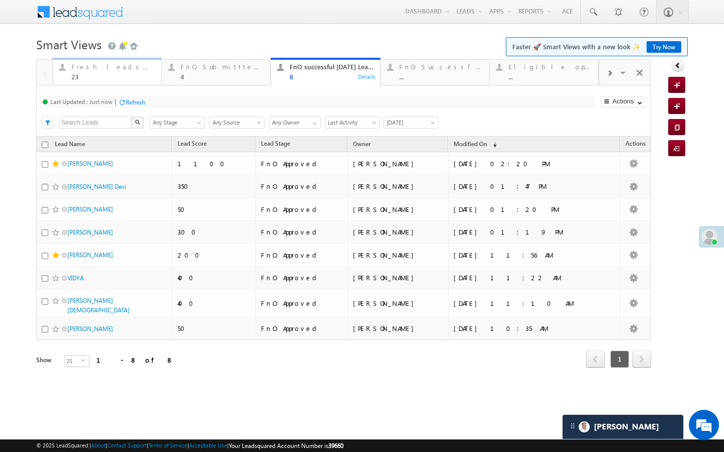
click at [121, 74] on div "23" at bounding box center [113, 77] width 84 height 8
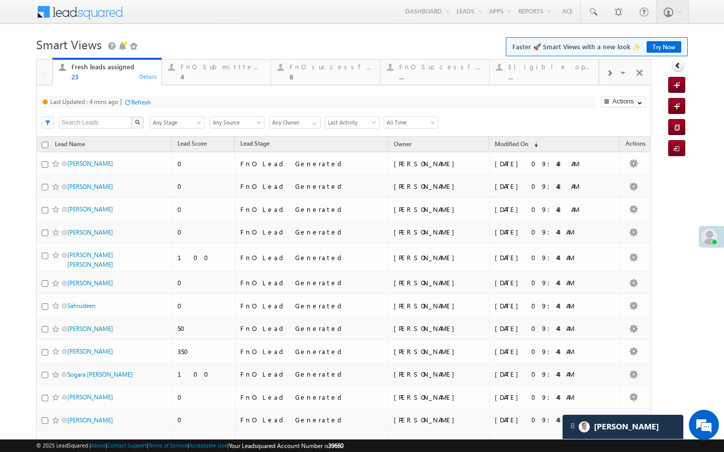
click at [151, 104] on div "Refresh" at bounding box center [141, 102] width 20 height 8
click at [216, 75] on div "4" at bounding box center [222, 77] width 84 height 8
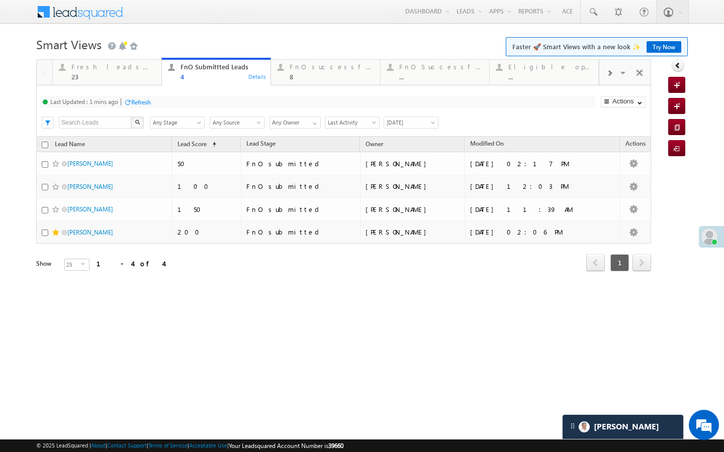
click at [150, 104] on div "Refresh" at bounding box center [141, 102] width 20 height 8
click at [336, 73] on div "8" at bounding box center [331, 77] width 84 height 8
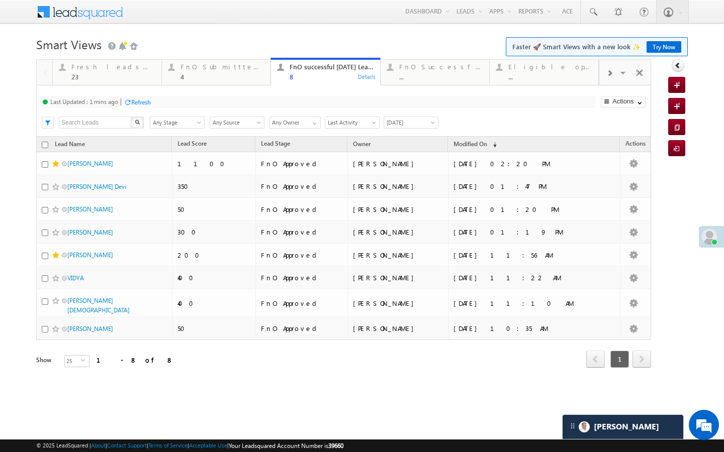
click at [142, 106] on div "Refresh" at bounding box center [137, 102] width 27 height 10
drag, startPoint x: 213, startPoint y: 77, endPoint x: 150, endPoint y: 99, distance: 66.6
click at [213, 77] on div "4" at bounding box center [222, 77] width 84 height 8
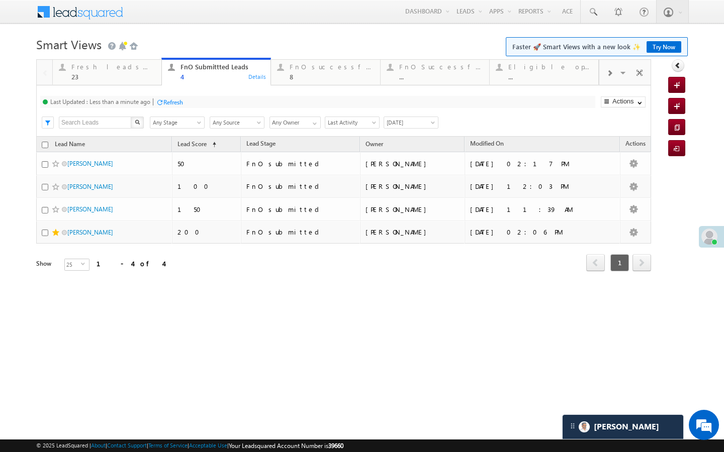
click at [171, 103] on div "Refresh" at bounding box center [173, 102] width 20 height 8
click at [133, 76] on div "23" at bounding box center [113, 77] width 84 height 8
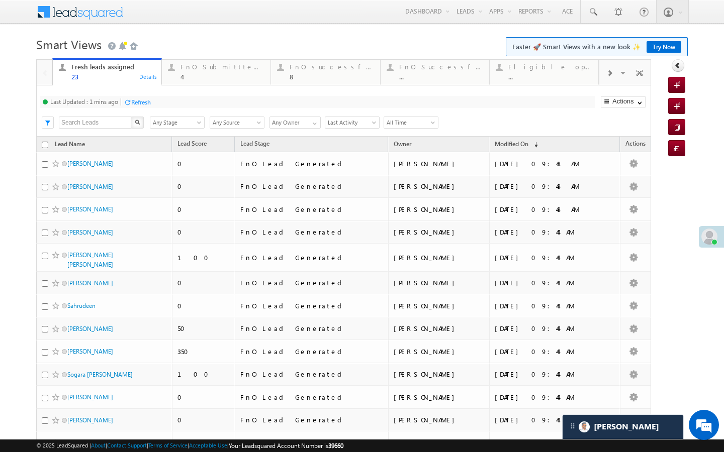
click at [155, 109] on div "Last Updated : 1 mins ago Refresh Refreshing... Search X Lead Stage Any Stage A…" at bounding box center [343, 110] width 615 height 51
click at [150, 101] on div "Refresh" at bounding box center [141, 102] width 20 height 8
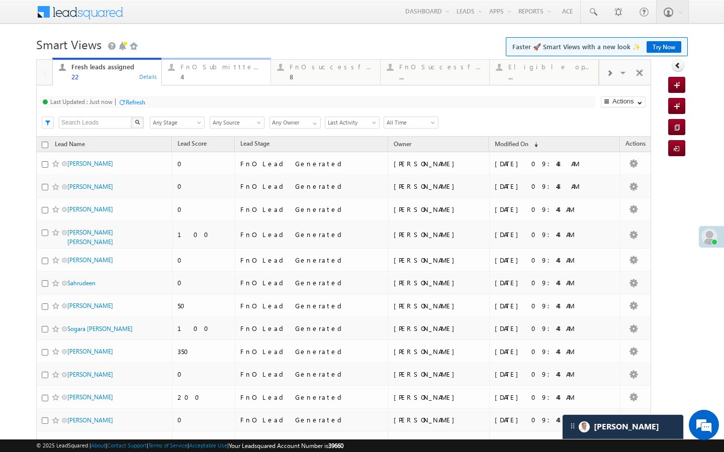
drag, startPoint x: 210, startPoint y: 75, endPoint x: 168, endPoint y: 109, distance: 53.9
click at [210, 75] on div "4" at bounding box center [222, 77] width 84 height 8
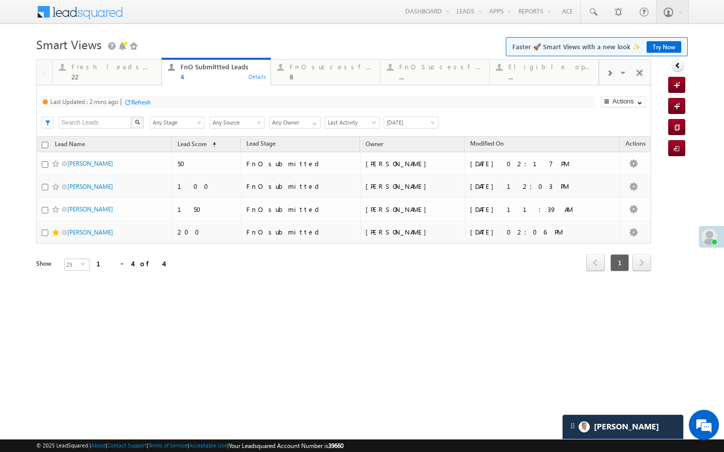
click at [149, 103] on div "Refresh" at bounding box center [141, 102] width 20 height 8
click at [145, 72] on div "Fresh leads assigned 22" at bounding box center [113, 71] width 84 height 20
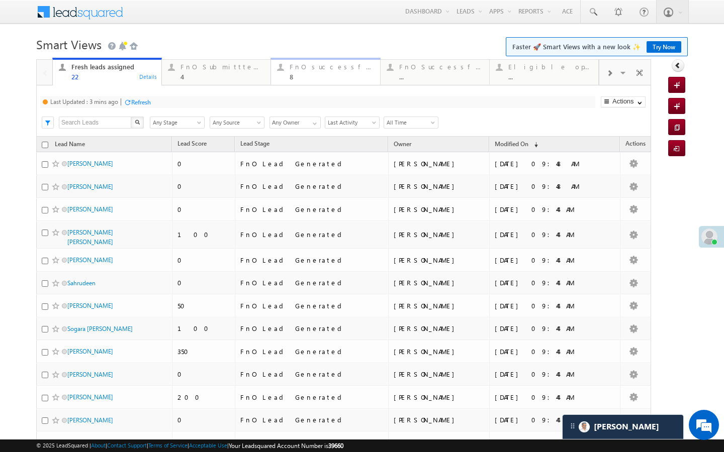
click at [291, 82] on link "FnO successful today Leads 8 Details" at bounding box center [325, 71] width 110 height 27
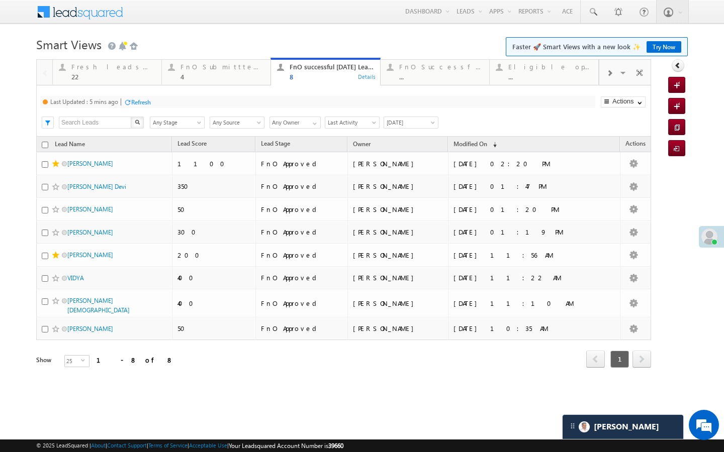
click at [150, 97] on div "Refresh" at bounding box center [137, 102] width 27 height 10
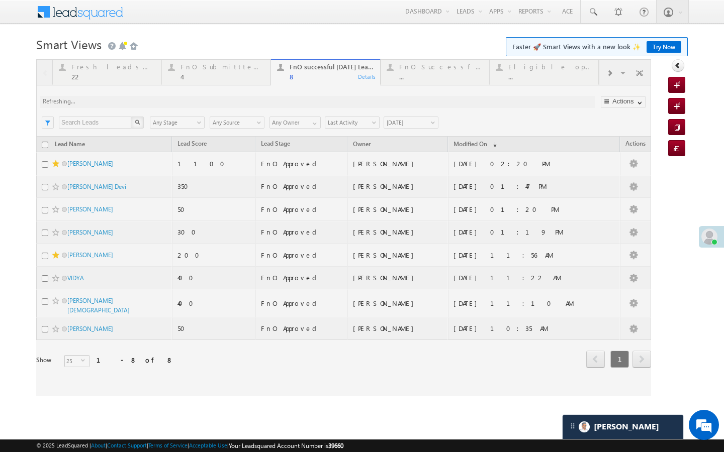
click at [150, 97] on div at bounding box center [343, 227] width 615 height 337
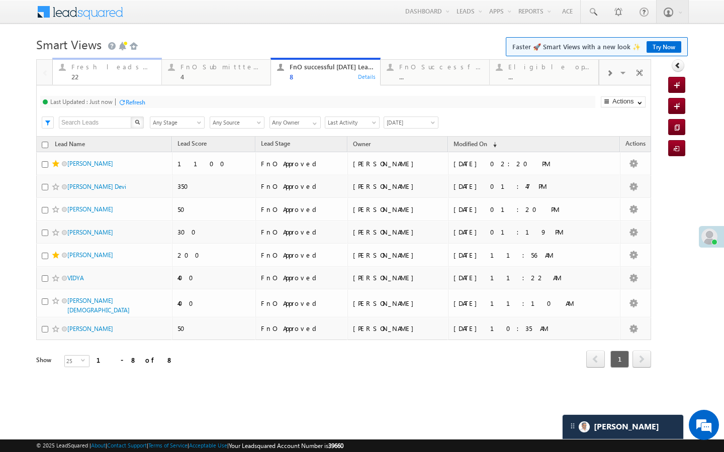
drag, startPoint x: 125, startPoint y: 69, endPoint x: 152, endPoint y: 182, distance: 116.3
click at [125, 69] on div "Fresh leads assigned" at bounding box center [113, 67] width 84 height 8
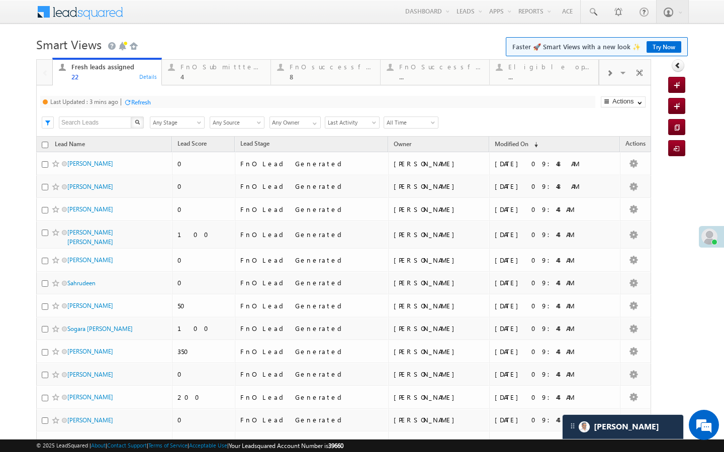
click at [138, 107] on div "Refresh" at bounding box center [137, 102] width 27 height 10
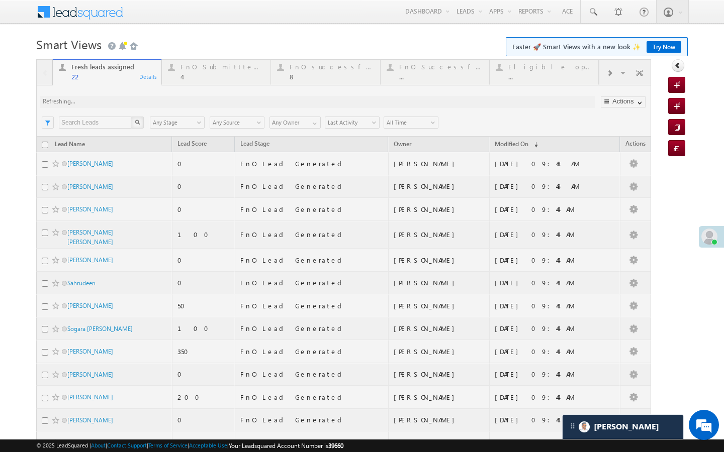
click at [138, 105] on div at bounding box center [343, 387] width 615 height 657
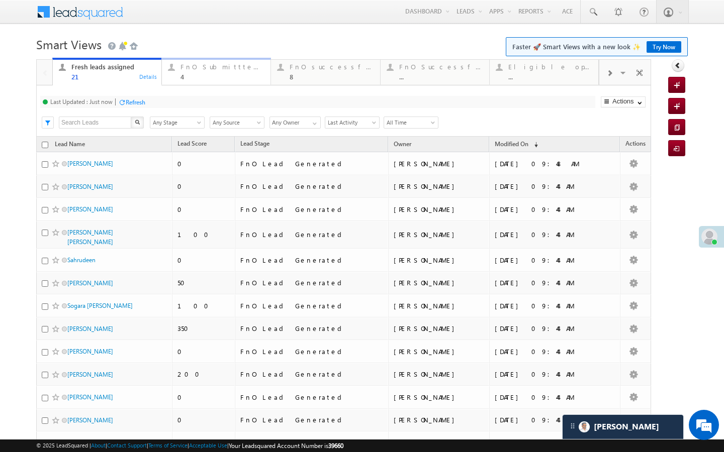
drag, startPoint x: 187, startPoint y: 74, endPoint x: 125, endPoint y: 130, distance: 83.7
click at [187, 74] on div "4" at bounding box center [222, 77] width 84 height 8
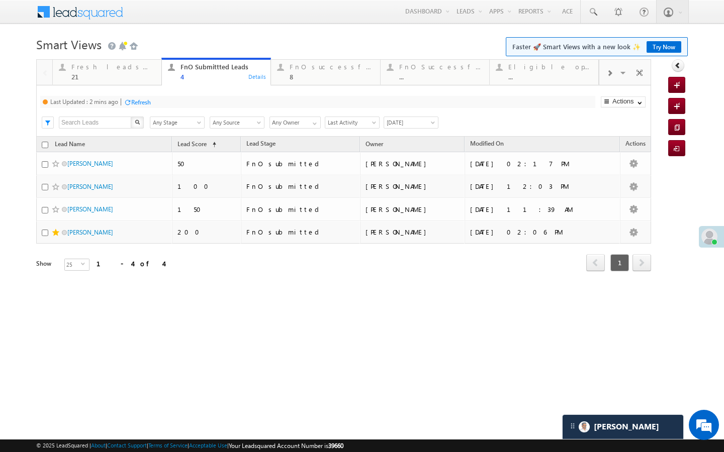
click at [136, 100] on div "Refresh" at bounding box center [141, 102] width 20 height 8
click at [136, 67] on div "Fresh leads assigned" at bounding box center [113, 67] width 84 height 8
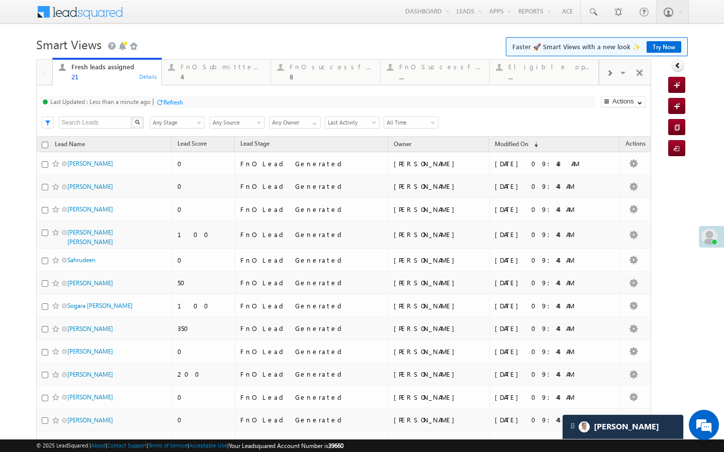
click at [162, 104] on div at bounding box center [160, 102] width 8 height 8
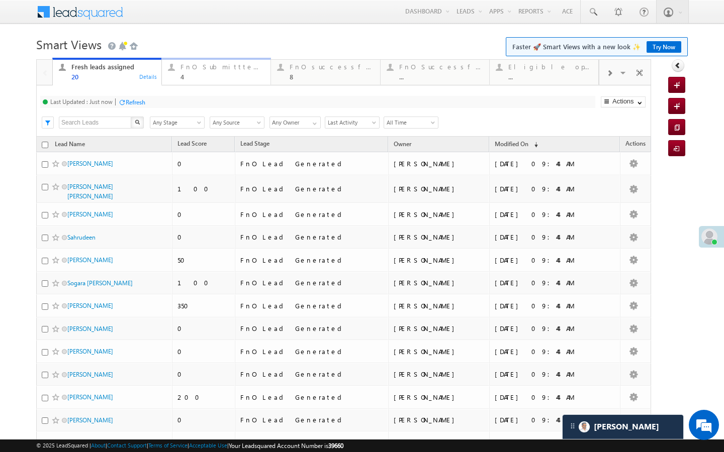
click at [184, 68] on div "FnO Submittted Leads" at bounding box center [222, 67] width 84 height 8
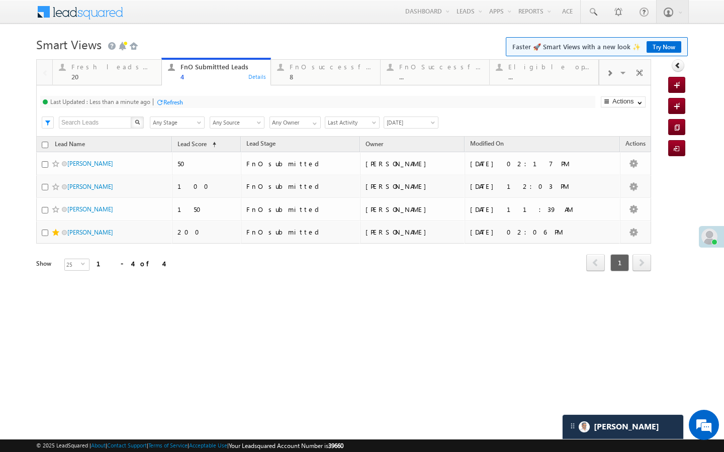
click at [163, 103] on div at bounding box center [160, 102] width 8 height 8
click at [138, 72] on div "Fresh leads assigned 20" at bounding box center [113, 71] width 84 height 20
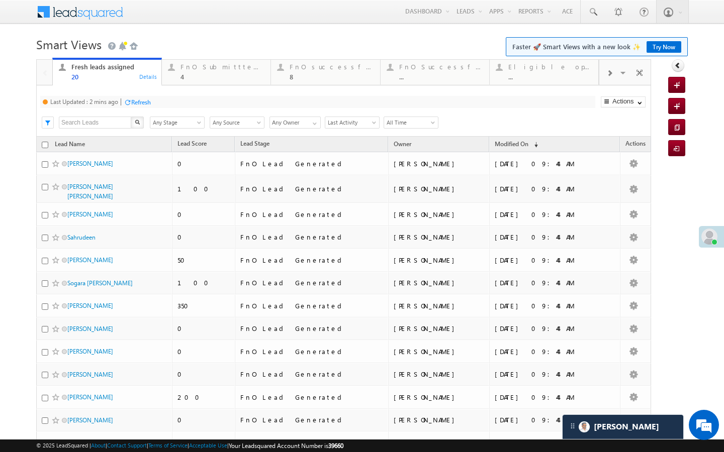
click at [149, 103] on div "Refresh" at bounding box center [141, 102] width 20 height 8
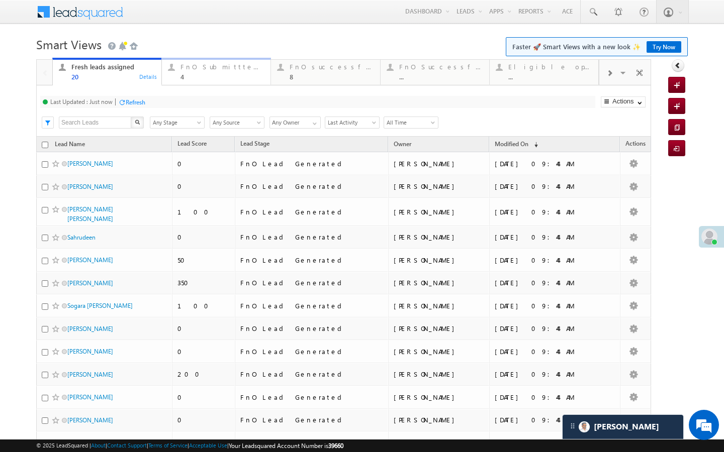
click at [205, 84] on link "FnO Submittted Leads 4 Details" at bounding box center [216, 71] width 110 height 27
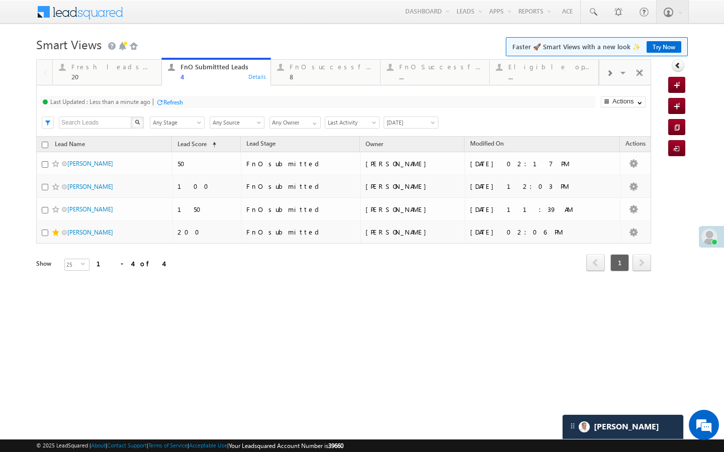
click at [166, 101] on div "Refresh" at bounding box center [173, 102] width 20 height 8
click at [317, 62] on div "FnO successful today Leads 8" at bounding box center [331, 71] width 84 height 20
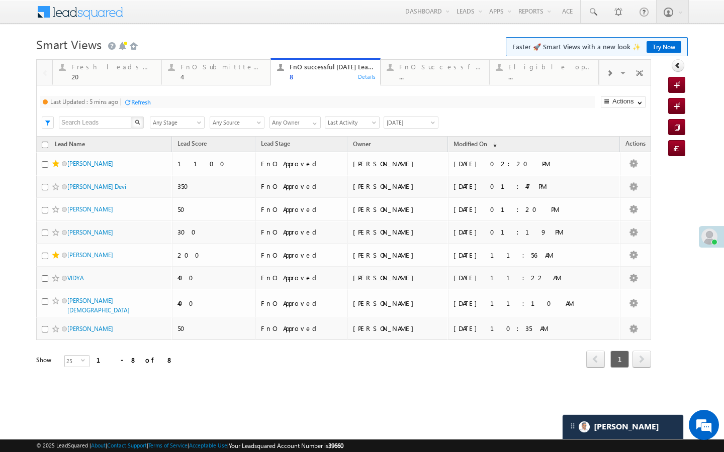
click at [607, 82] on div at bounding box center [609, 72] width 20 height 23
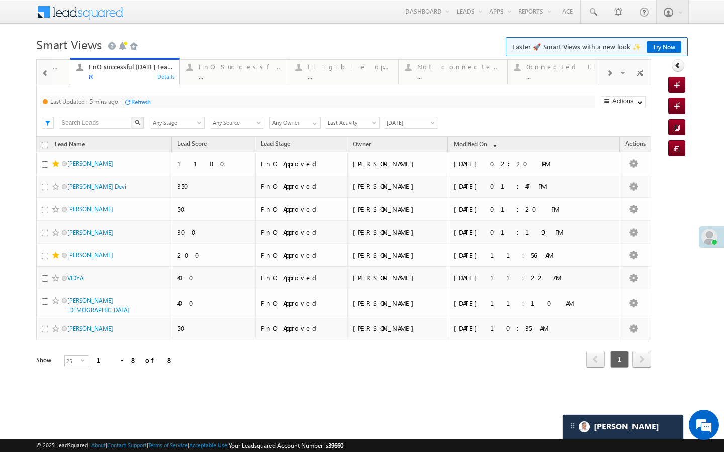
click at [607, 82] on div at bounding box center [609, 72] width 20 height 23
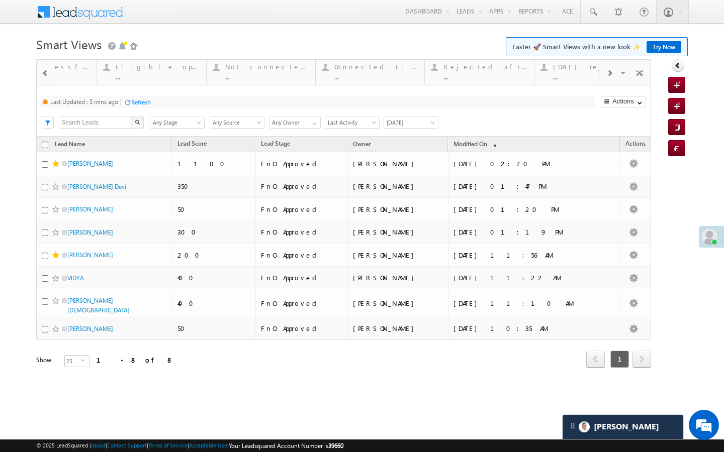
click at [607, 82] on div at bounding box center [609, 72] width 20 height 23
click at [544, 79] on div "..." at bounding box center [550, 77] width 83 height 8
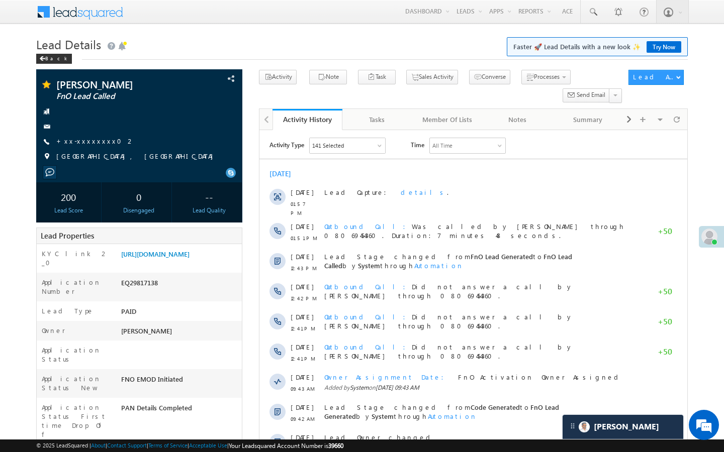
scroll to position [4705, 0]
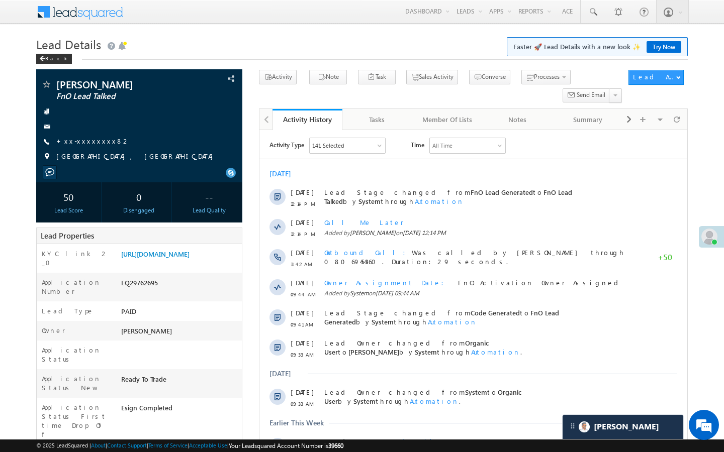
click at [84, 141] on link "+xx-xxxxxxxx82" at bounding box center [93, 141] width 74 height 9
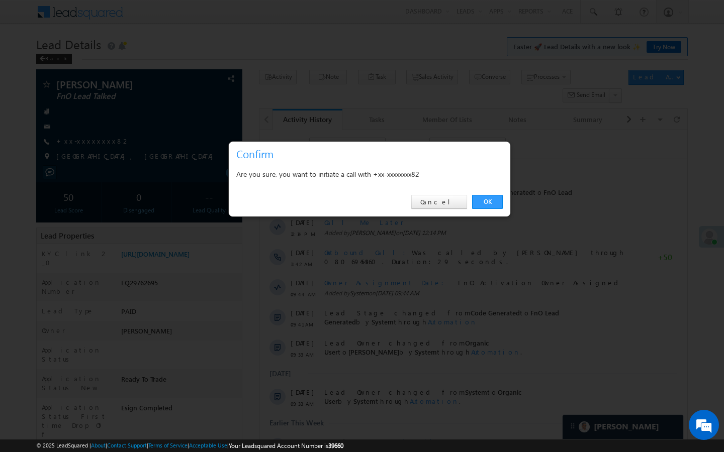
click at [284, 96] on div at bounding box center [362, 226] width 724 height 452
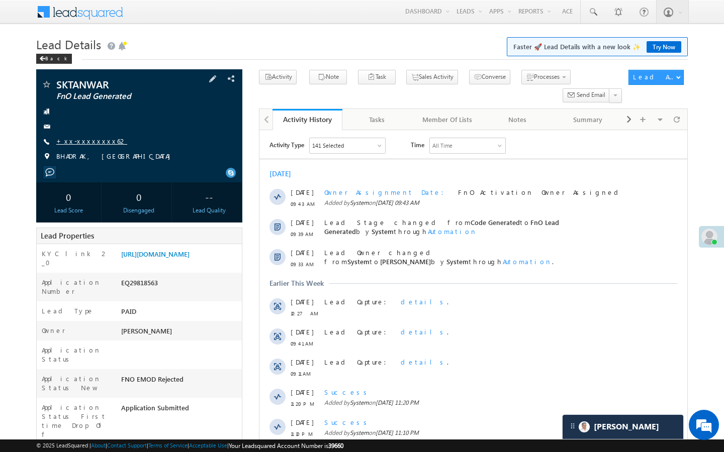
click at [95, 140] on link "+xx-xxxxxxxx62" at bounding box center [91, 141] width 71 height 9
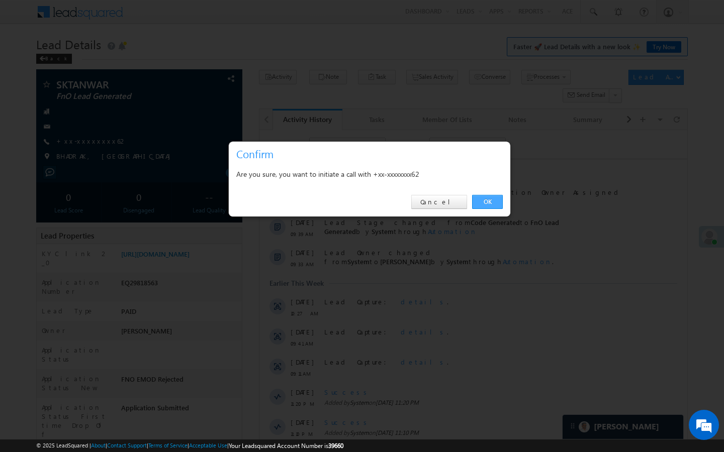
click at [485, 201] on link "OK" at bounding box center [487, 202] width 31 height 14
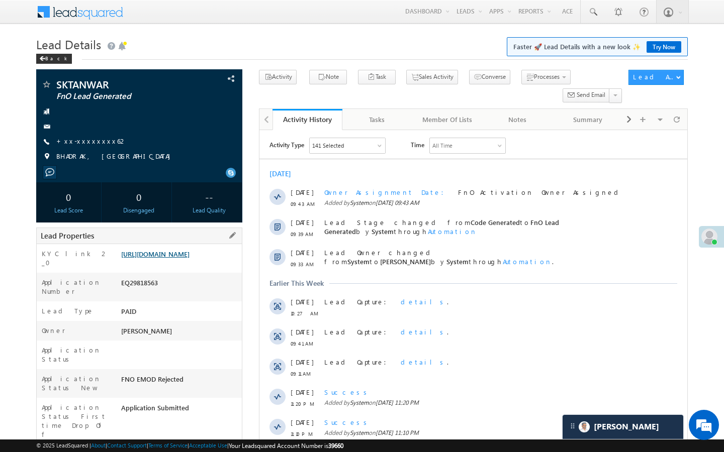
click at [189, 258] on link "https://angelbroking1-pk3em7sa.customui-test.leadsquared.com?leadId=4d1e05cf-15…" at bounding box center [155, 254] width 68 height 9
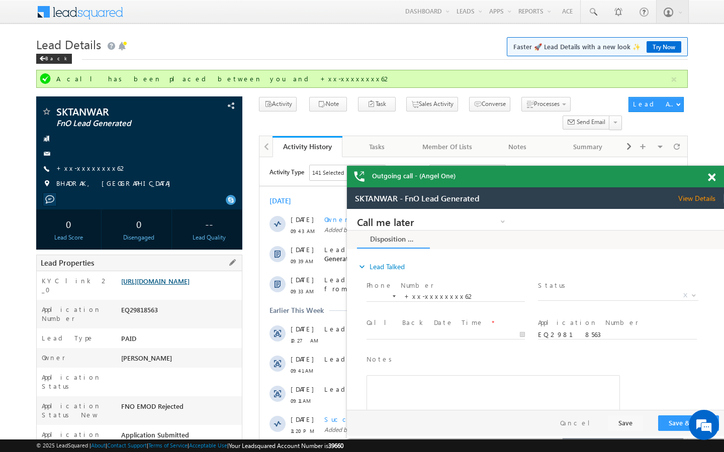
scroll to position [20, 0]
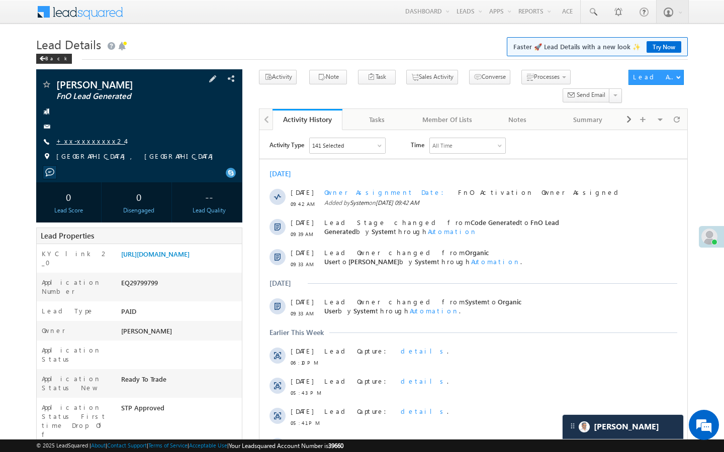
click at [90, 140] on link "+xx-xxxxxxxx24" at bounding box center [90, 141] width 69 height 9
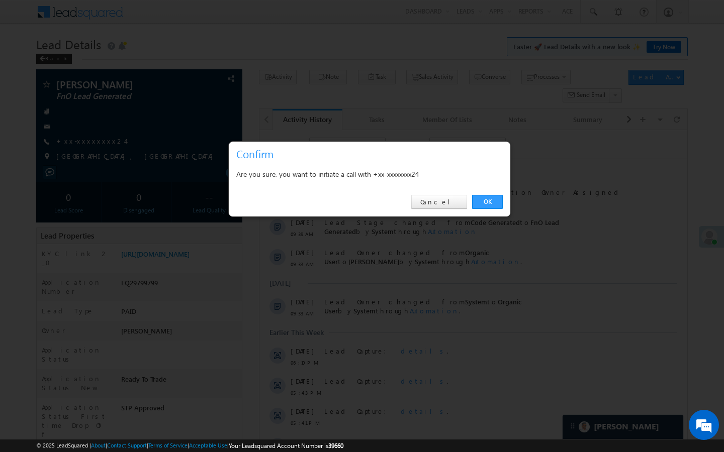
click at [470, 198] on div "OK Cancel" at bounding box center [369, 202] width 281 height 29
click at [487, 201] on link "OK" at bounding box center [487, 202] width 31 height 14
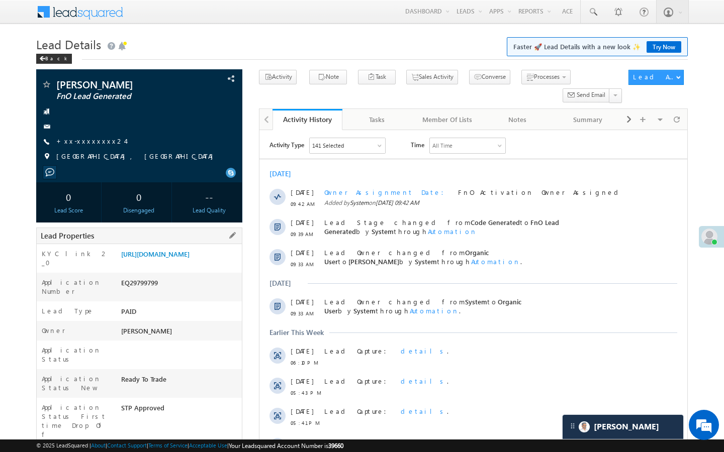
click at [119, 263] on div "https://angelbroking1-pk3em7sa.customui-test.leadsquared.com?leadId=ba93deb6-24…" at bounding box center [180, 256] width 123 height 14
click at [189, 258] on link "https://angelbroking1-pk3em7sa.customui-test.leadsquared.com?leadId=ba93deb6-24…" at bounding box center [155, 254] width 68 height 9
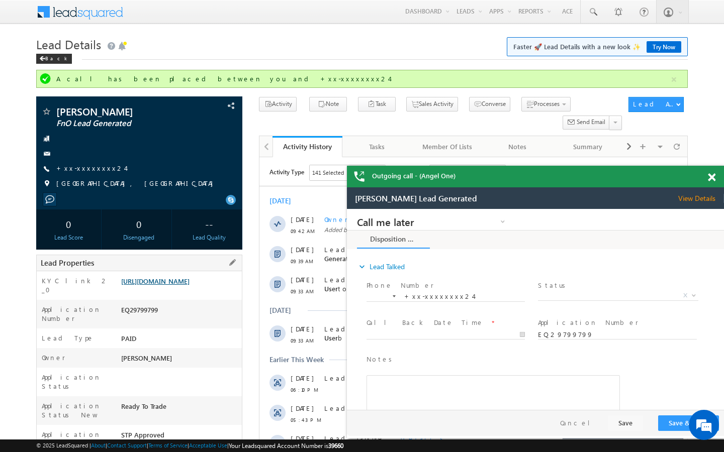
click at [189, 285] on link "https://angelbroking1-pk3em7sa.customui-test.leadsquared.com?leadId=ba93deb6-24…" at bounding box center [155, 281] width 68 height 9
click at [91, 165] on link "+xx-xxxxxxxx24" at bounding box center [90, 168] width 69 height 9
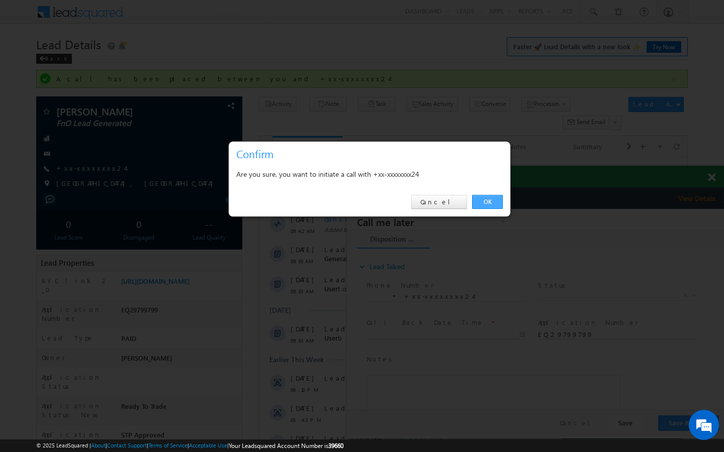
click at [482, 201] on link "OK" at bounding box center [487, 202] width 31 height 14
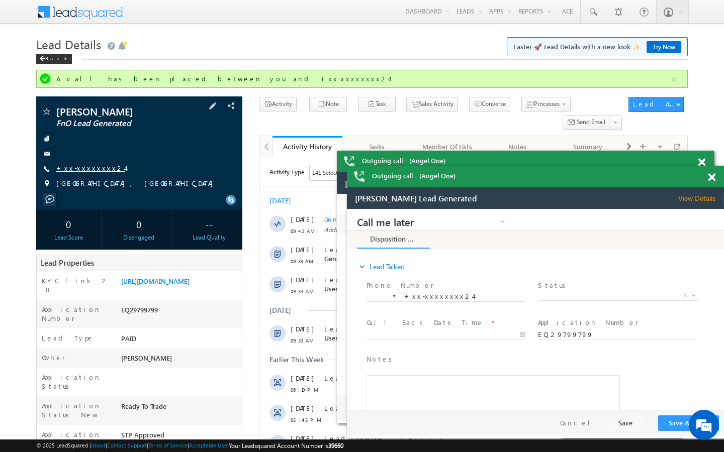
click at [82, 167] on link "+xx-xxxxxxxx24" at bounding box center [90, 168] width 69 height 9
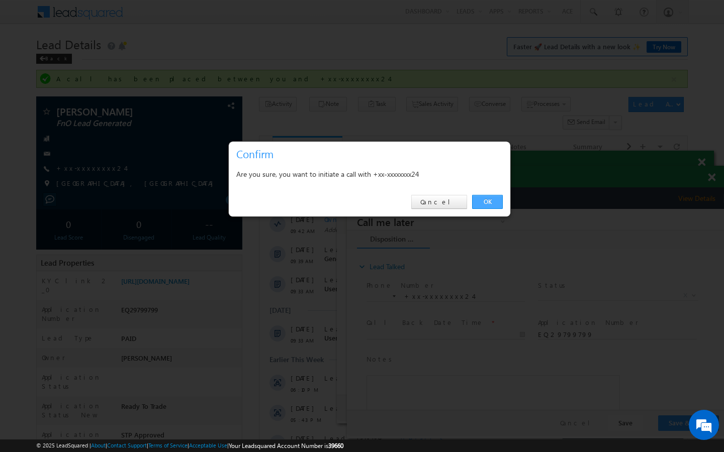
click at [492, 202] on link "OK" at bounding box center [487, 202] width 31 height 14
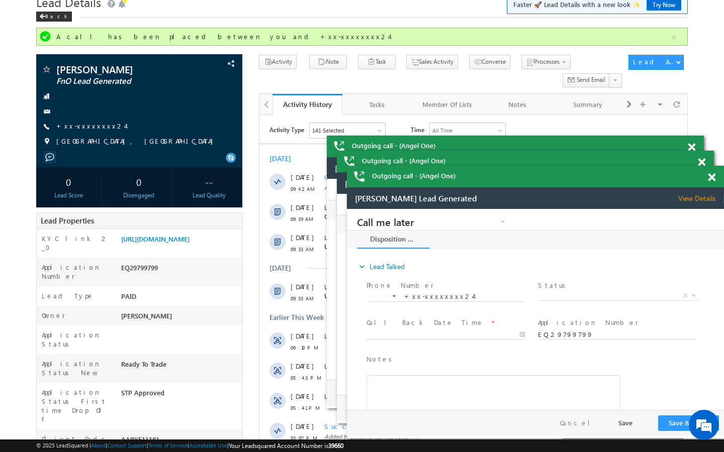
scroll to position [60, 0]
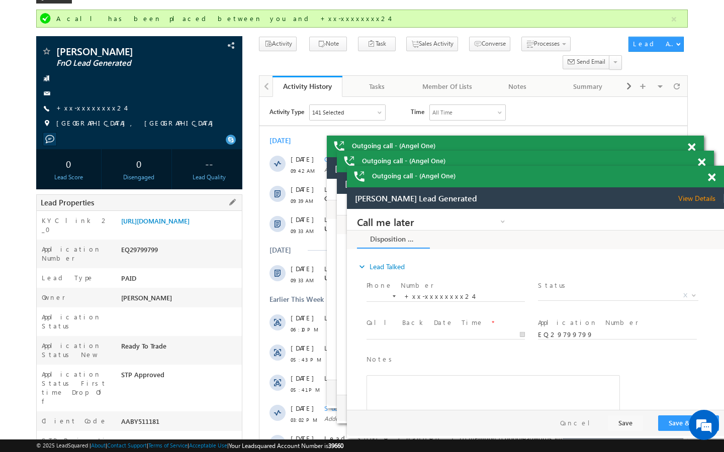
drag, startPoint x: 122, startPoint y: 397, endPoint x: 173, endPoint y: 396, distance: 51.8
click at [173, 417] on div "AABY511181" at bounding box center [180, 424] width 123 height 14
copy div "AABY511181"
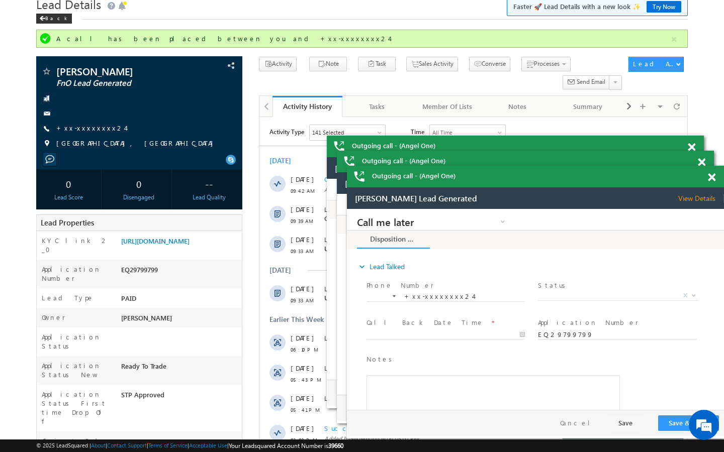
scroll to position [0, 0]
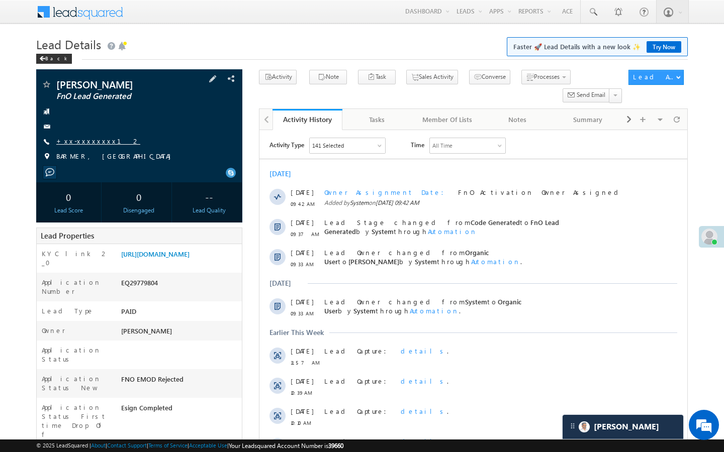
click at [92, 139] on link "+xx-xxxxxxxx12" at bounding box center [98, 141] width 84 height 9
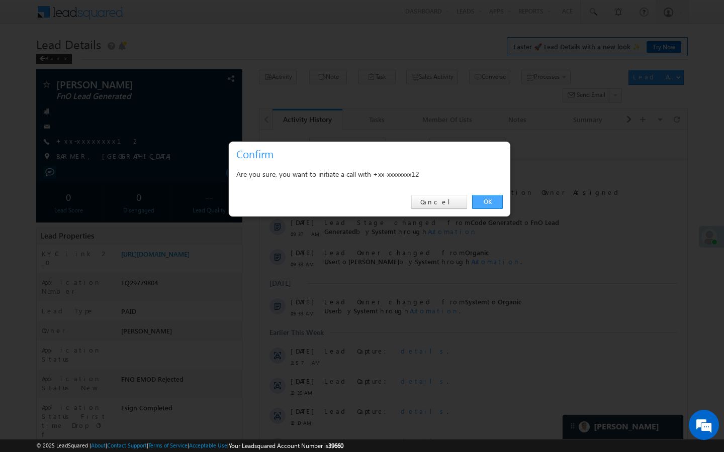
click at [480, 201] on link "OK" at bounding box center [487, 202] width 31 height 14
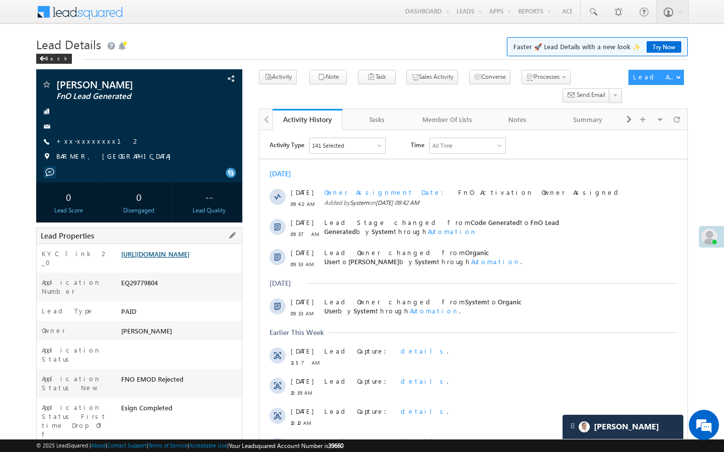
click at [179, 257] on link "[URL][DOMAIN_NAME]" at bounding box center [155, 254] width 68 height 9
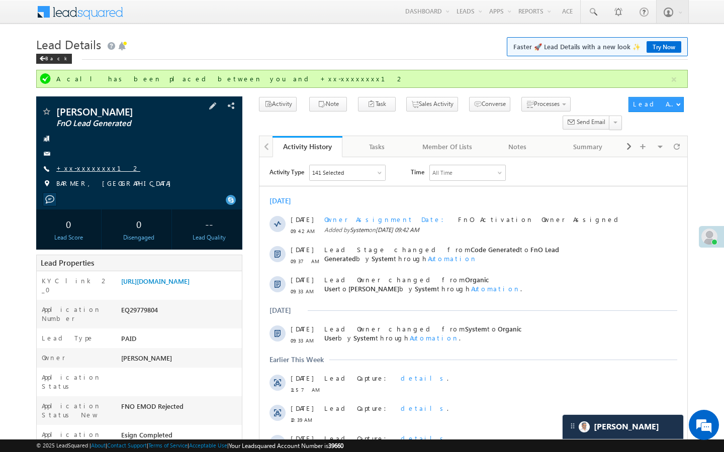
click at [92, 165] on link "+xx-xxxxxxxx12" at bounding box center [98, 168] width 84 height 9
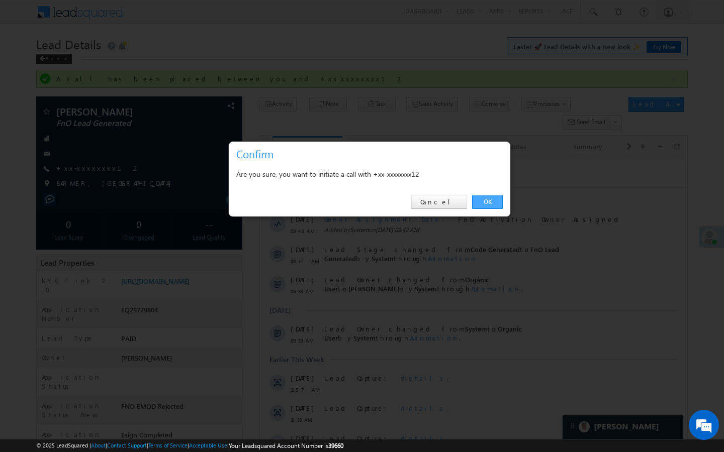
click at [493, 197] on link "OK" at bounding box center [487, 202] width 31 height 14
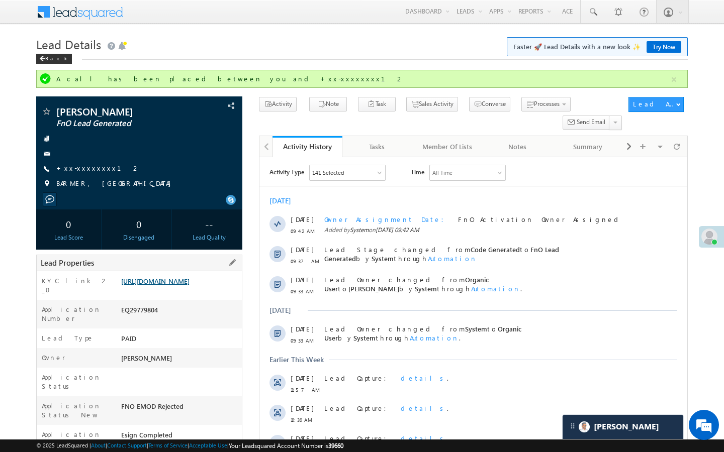
click at [168, 284] on link "[URL][DOMAIN_NAME]" at bounding box center [155, 281] width 68 height 9
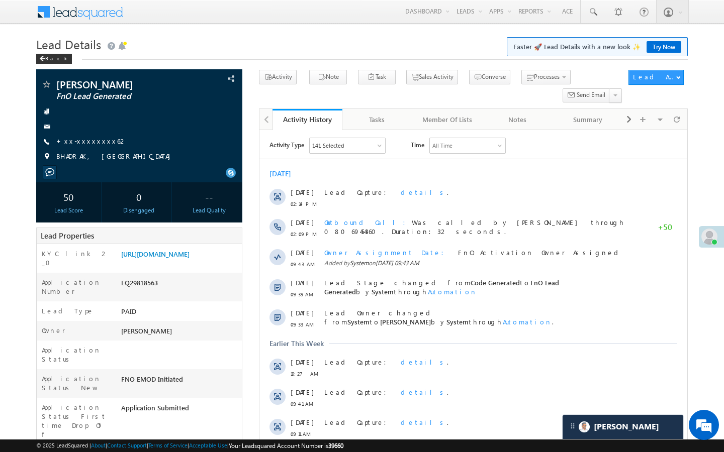
scroll to position [4705, 0]
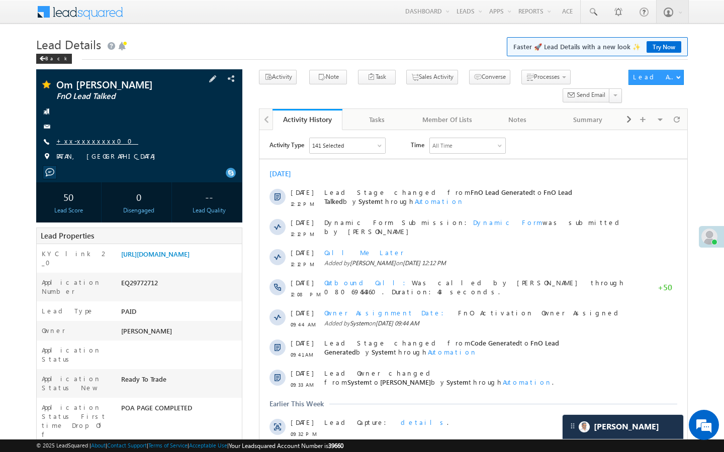
click at [82, 144] on link "+xx-xxxxxxxx00" at bounding box center [97, 141] width 82 height 9
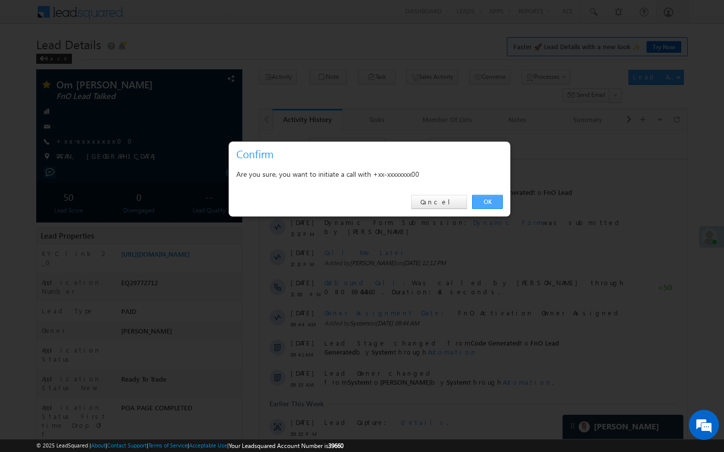
click at [494, 205] on link "OK" at bounding box center [487, 202] width 31 height 14
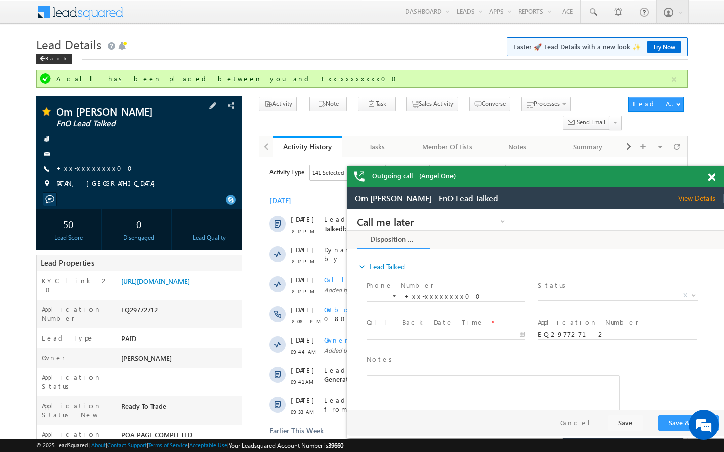
click at [82, 162] on div "Om [PERSON_NAME] FnO Lead Talked +xx-xxxxxxxx00" at bounding box center [139, 150] width 196 height 87
click at [82, 164] on link "+xx-xxxxxxxx00" at bounding box center [97, 168] width 82 height 9
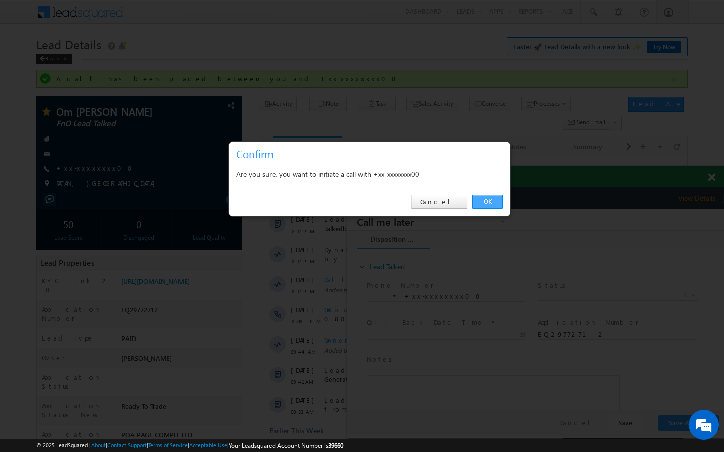
click at [496, 200] on link "OK" at bounding box center [487, 202] width 31 height 14
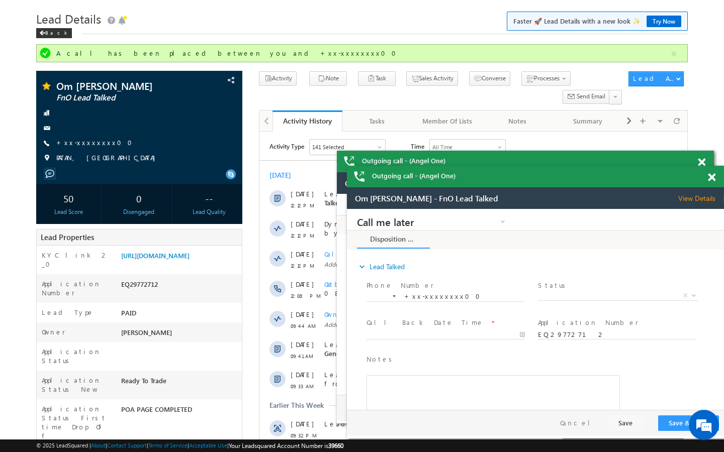
scroll to position [40, 0]
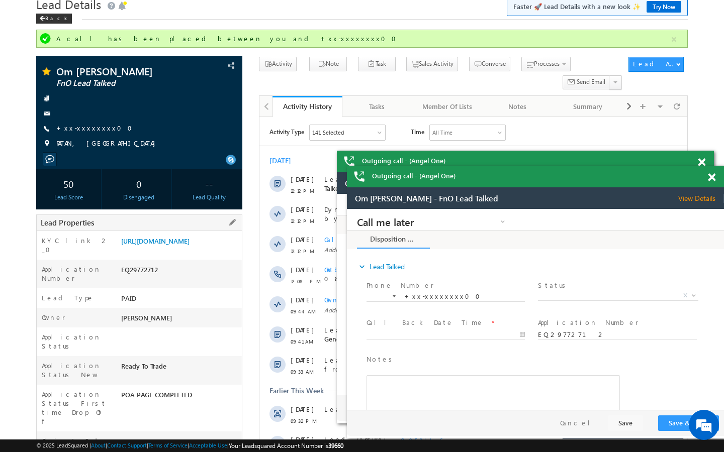
click at [123, 437] on div "AABY488145" at bounding box center [180, 444] width 123 height 14
drag, startPoint x: 120, startPoint y: 414, endPoint x: 169, endPoint y: 414, distance: 49.7
click at [169, 437] on div "AABY488145" at bounding box center [180, 444] width 123 height 14
copy div "AABY488145"
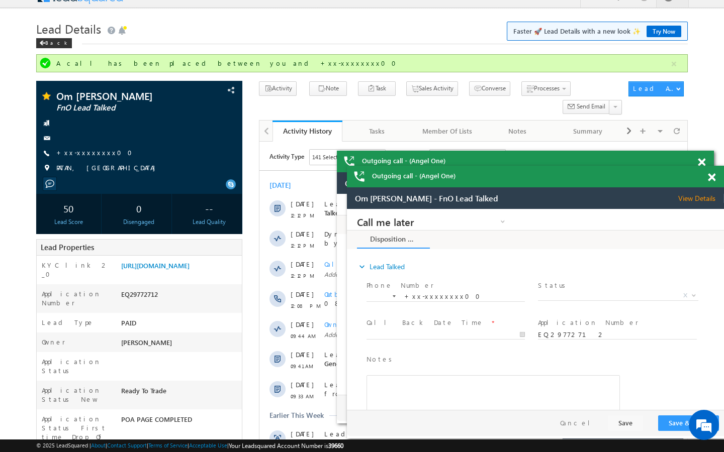
scroll to position [0, 0]
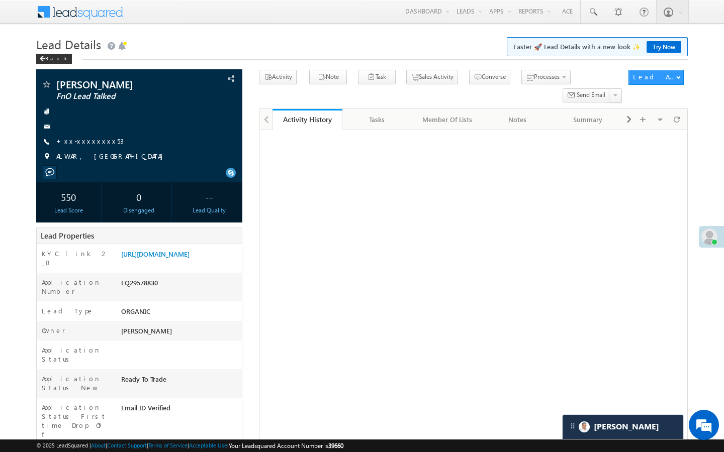
click at [89, 139] on link "+xx-xxxxxxxx53" at bounding box center [89, 141] width 67 height 9
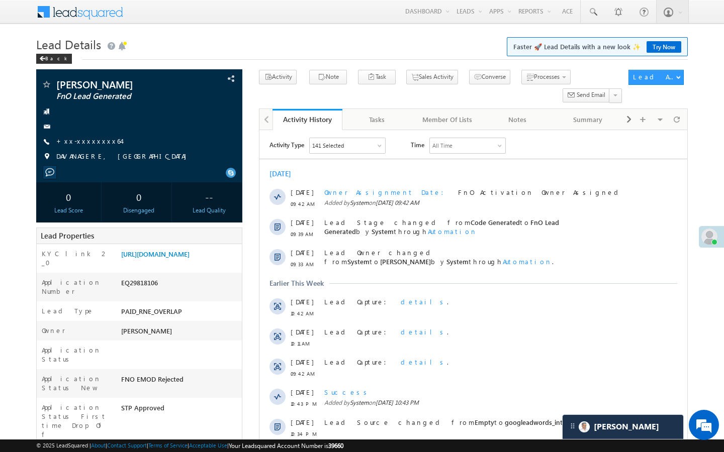
scroll to position [4705, 0]
click at [90, 141] on link "+xx-xxxxxxxx64" at bounding box center [88, 141] width 65 height 9
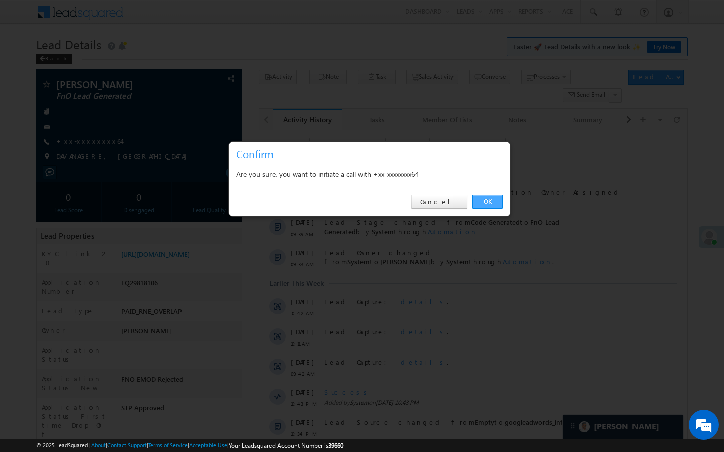
click at [491, 206] on link "OK" at bounding box center [487, 202] width 31 height 14
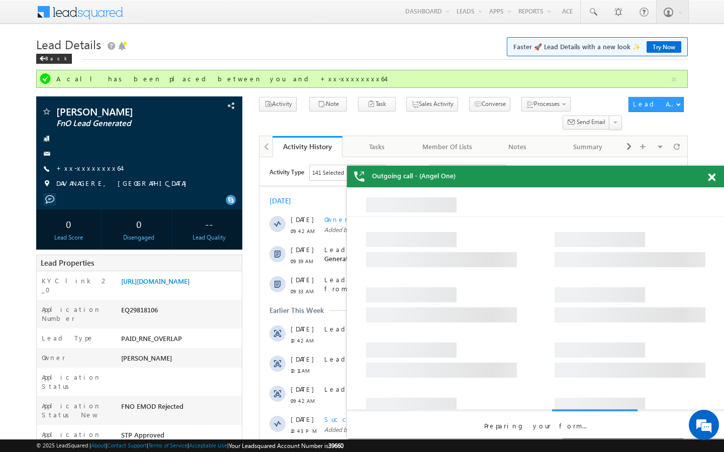
scroll to position [0, 0]
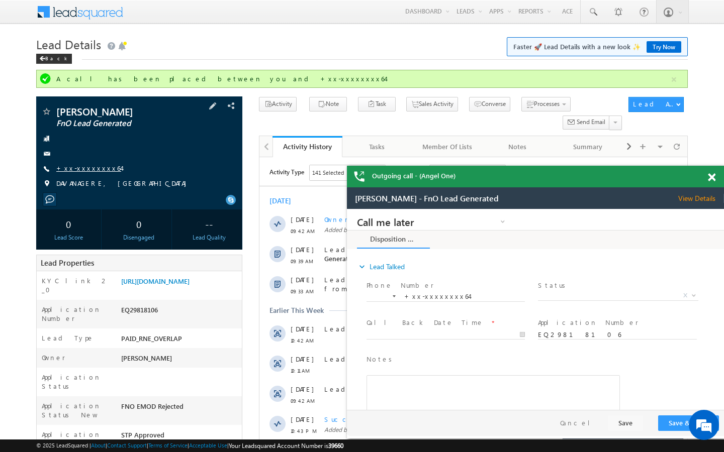
click at [91, 165] on link "+xx-xxxxxxxx64" at bounding box center [88, 168] width 65 height 9
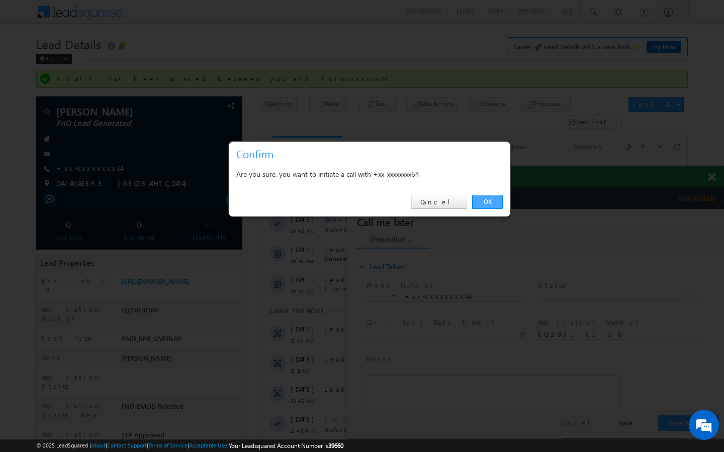
click at [481, 205] on link "OK" at bounding box center [487, 202] width 31 height 14
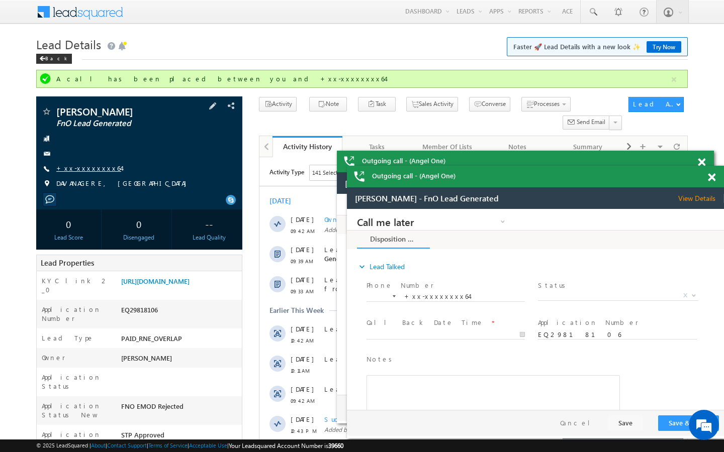
click at [93, 169] on link "+xx-xxxxxxxx64" at bounding box center [88, 168] width 65 height 9
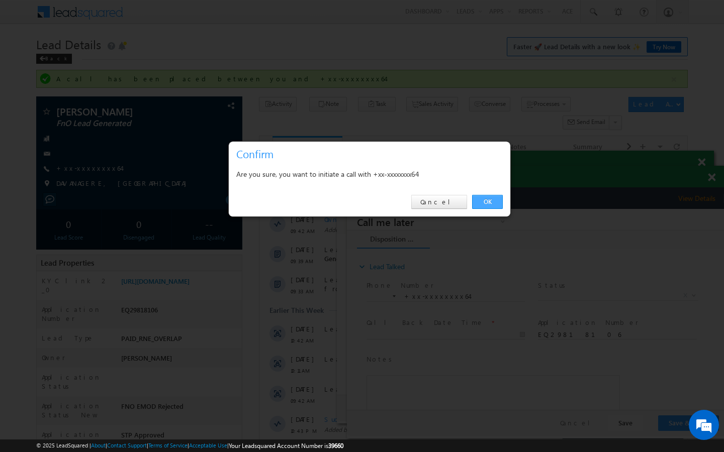
click at [488, 208] on link "OK" at bounding box center [487, 202] width 31 height 14
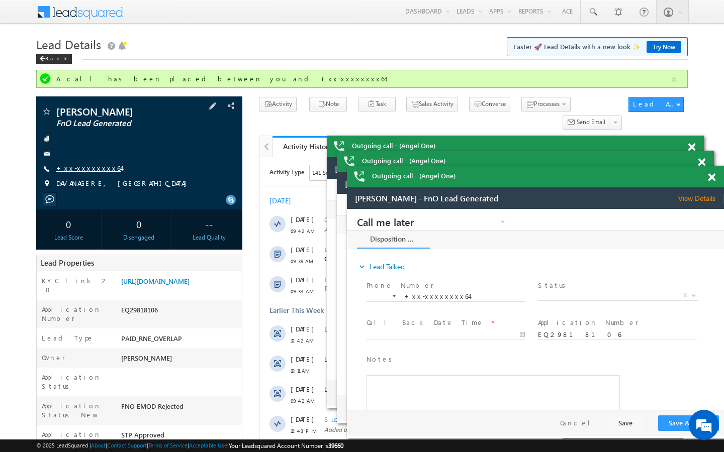
click at [91, 169] on link "+xx-xxxxxxxx64" at bounding box center [88, 168] width 65 height 9
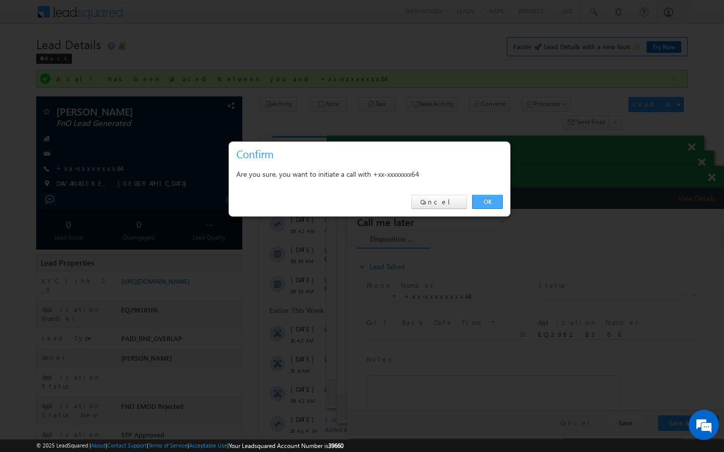
click at [493, 203] on link "OK" at bounding box center [487, 202] width 31 height 14
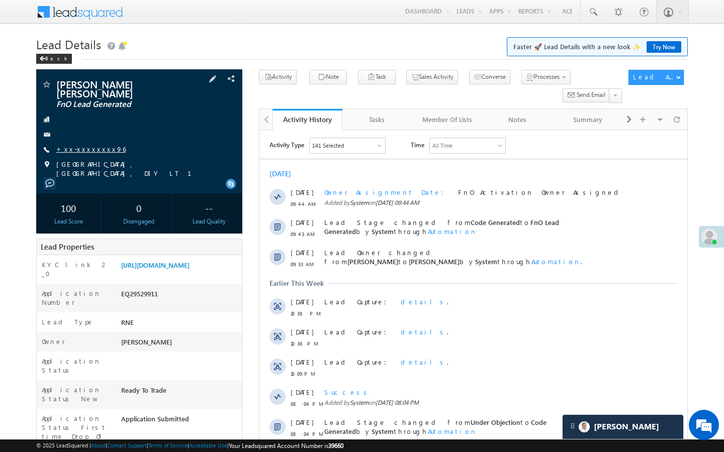
click at [84, 145] on link "+xx-xxxxxxxx96" at bounding box center [90, 149] width 69 height 9
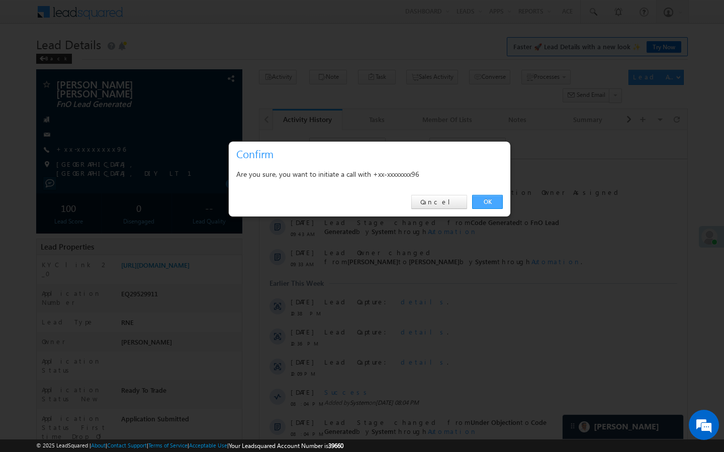
click at [477, 205] on link "OK" at bounding box center [487, 202] width 31 height 14
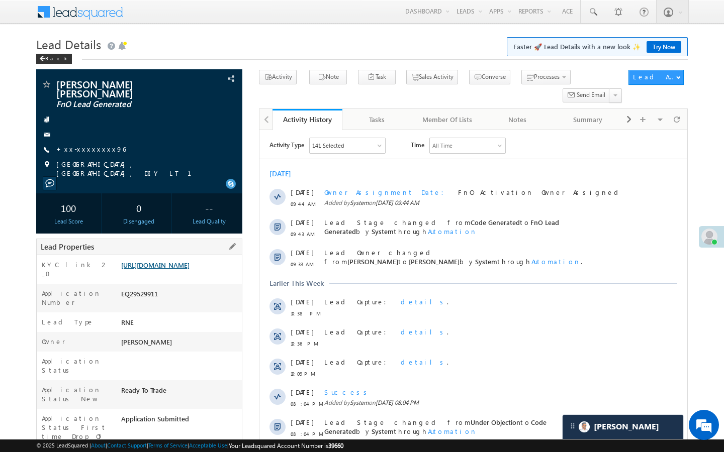
click at [164, 264] on link "[URL][DOMAIN_NAME]" at bounding box center [155, 265] width 68 height 9
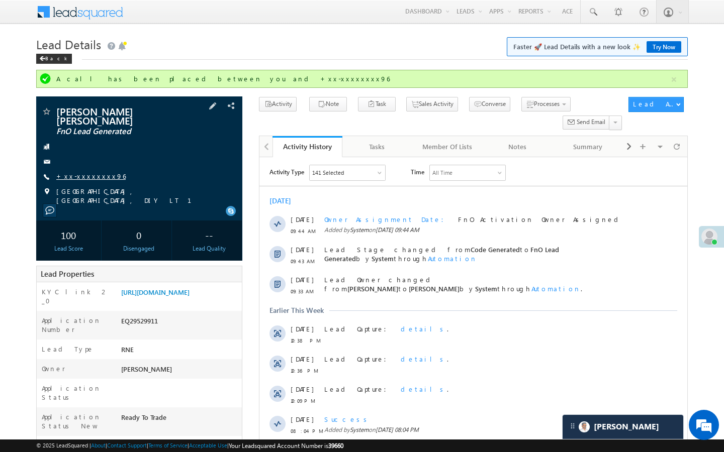
click at [88, 172] on link "+xx-xxxxxxxx96" at bounding box center [90, 176] width 69 height 9
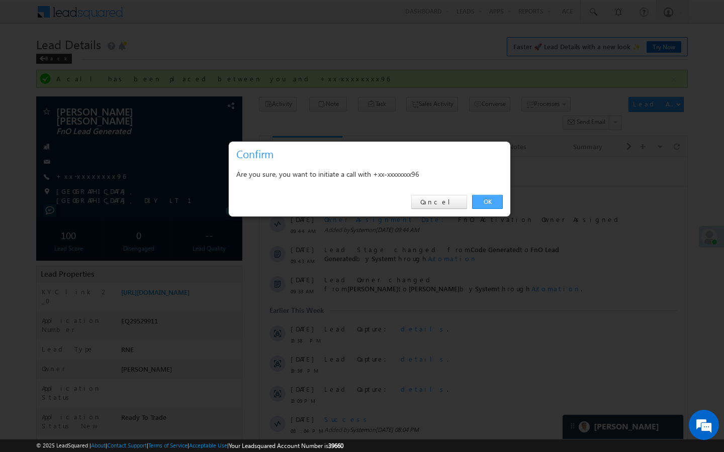
click at [485, 201] on link "OK" at bounding box center [487, 202] width 31 height 14
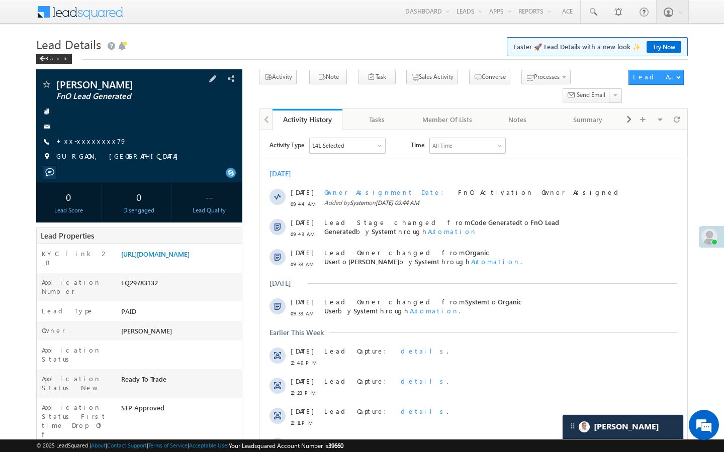
click at [86, 135] on div "[PERSON_NAME] FnO Lead Generated +xx-xxxxxxxx79" at bounding box center [139, 122] width 196 height 87
click at [86, 137] on link "+xx-xxxxxxxx79" at bounding box center [91, 141] width 70 height 9
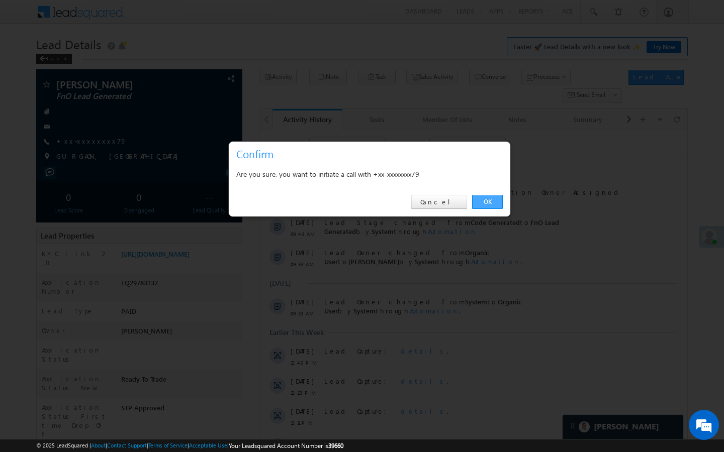
drag, startPoint x: 482, startPoint y: 201, endPoint x: 23, endPoint y: 152, distance: 461.9
click at [482, 201] on link "OK" at bounding box center [487, 202] width 31 height 14
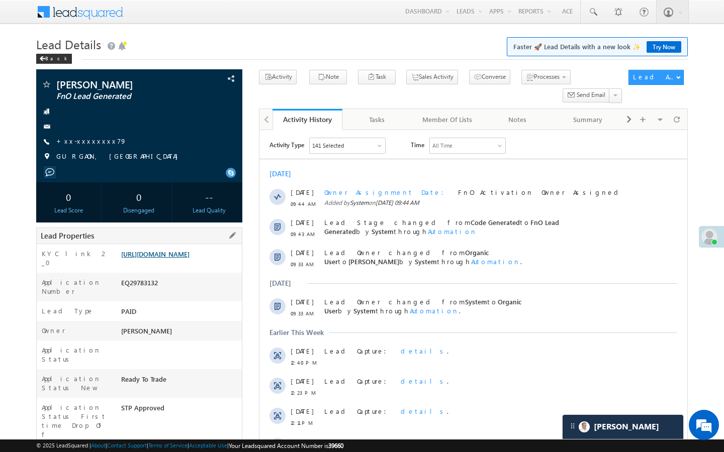
click at [185, 258] on link "[URL][DOMAIN_NAME]" at bounding box center [155, 254] width 68 height 9
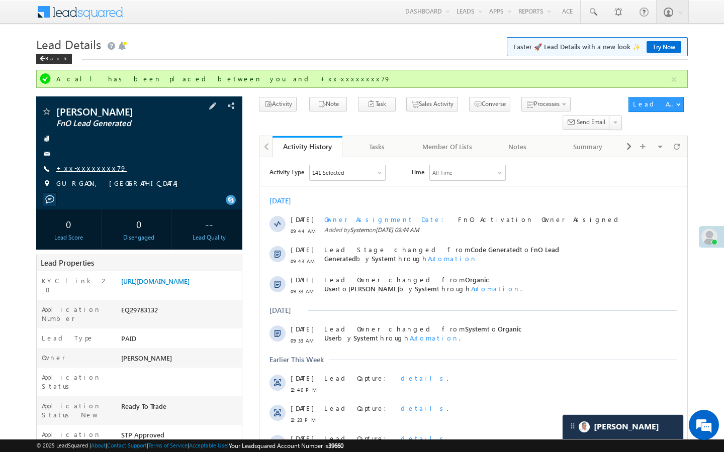
click at [85, 169] on link "+xx-xxxxxxxx79" at bounding box center [91, 168] width 70 height 9
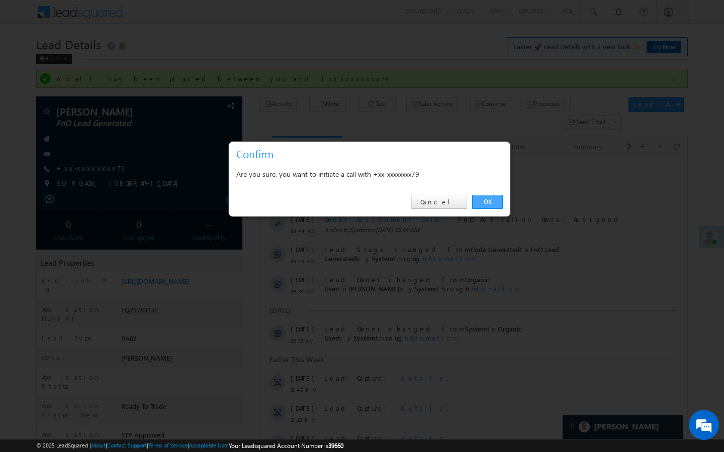
drag, startPoint x: 489, startPoint y: 201, endPoint x: 220, endPoint y: 24, distance: 322.6
click at [489, 201] on link "OK" at bounding box center [487, 202] width 31 height 14
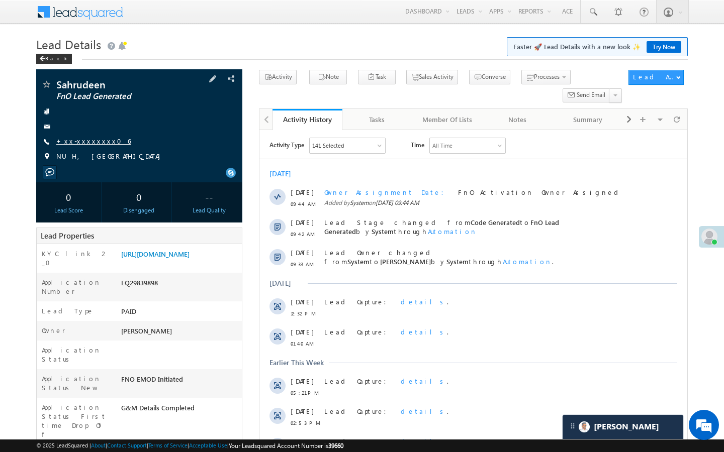
click at [86, 143] on link "+xx-xxxxxxxx06" at bounding box center [93, 141] width 74 height 9
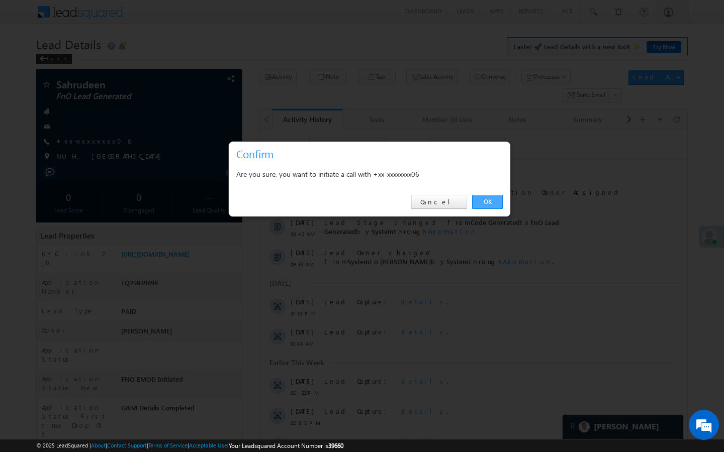
click at [481, 202] on link "OK" at bounding box center [487, 202] width 31 height 14
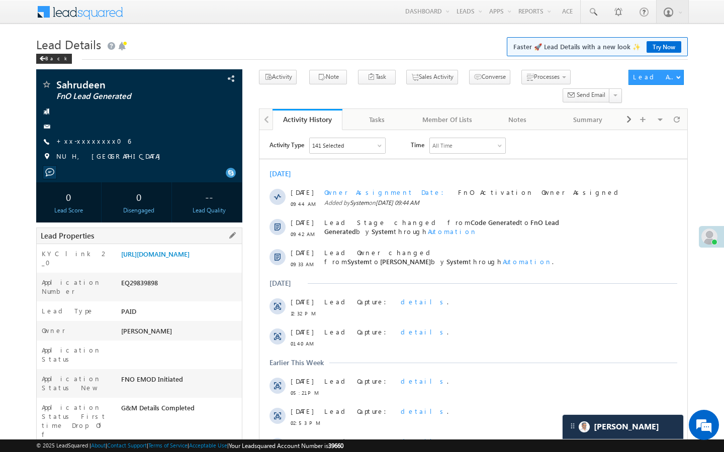
click at [201, 263] on div "https://angelbroking1-pk3em7sa.customui-test.leadsquared.com?leadId=b0ba4f1e-27…" at bounding box center [180, 256] width 123 height 14
click at [189, 258] on link "https://angelbroking1-pk3em7sa.customui-test.leadsquared.com?leadId=b0ba4f1e-27…" at bounding box center [155, 254] width 68 height 9
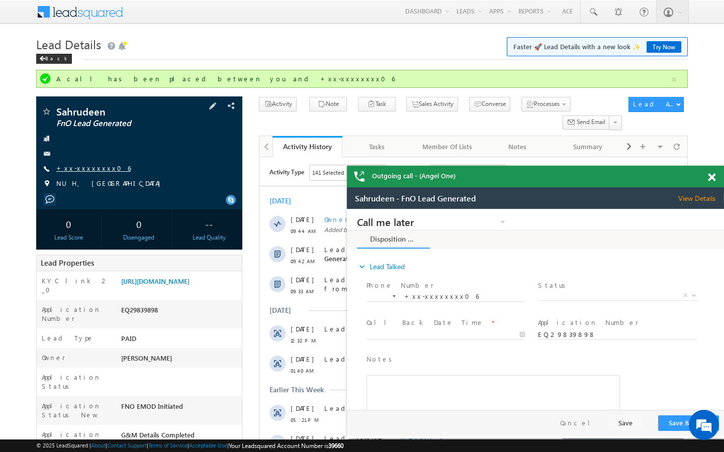
click at [84, 164] on link "+xx-xxxxxxxx06" at bounding box center [93, 168] width 74 height 9
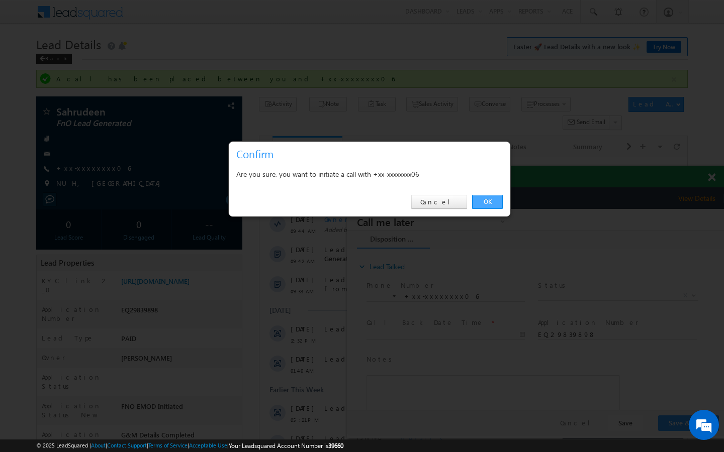
click at [475, 204] on link "OK" at bounding box center [487, 202] width 31 height 14
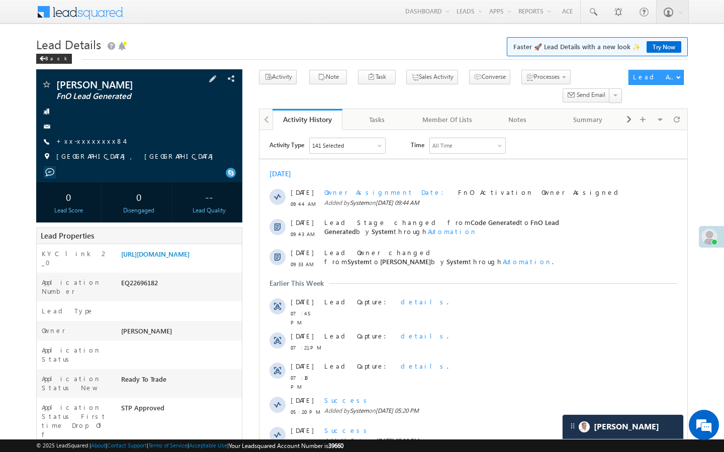
click at [92, 131] on div at bounding box center [139, 127] width 196 height 10
click at [92, 136] on div "[PERSON_NAME] FnO Lead Generated +xx-xxxxxxxx84 [GEOGRAPHIC_DATA], [GEOGRAPHIC_…" at bounding box center [139, 122] width 196 height 87
click at [93, 143] on link "+xx-xxxxxxxx84" at bounding box center [90, 141] width 68 height 9
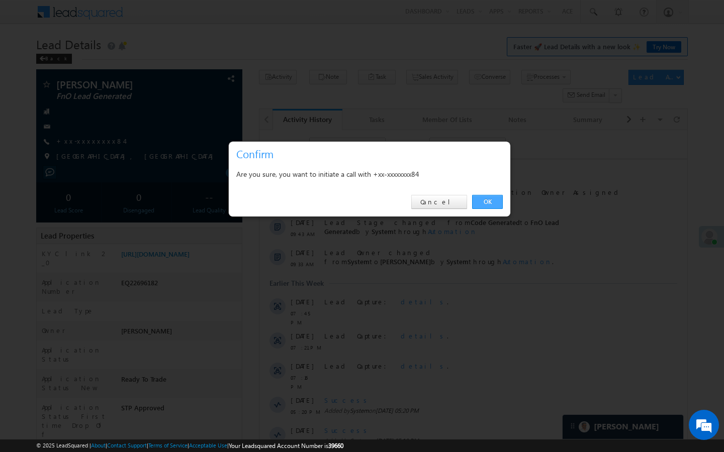
click at [487, 202] on link "OK" at bounding box center [487, 202] width 31 height 14
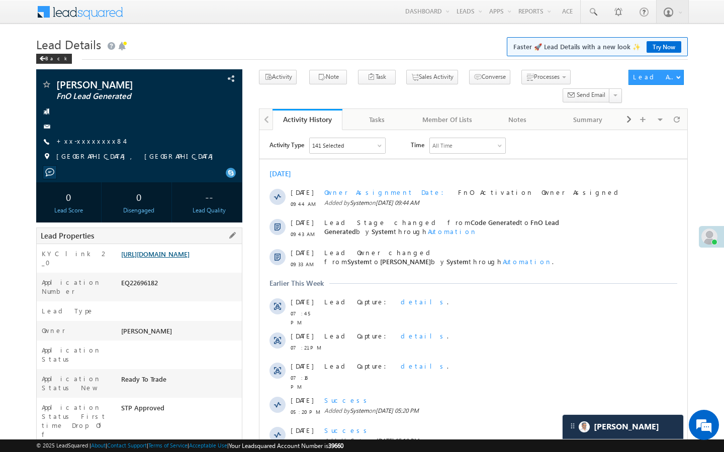
click at [180, 258] on link "[URL][DOMAIN_NAME]" at bounding box center [155, 254] width 68 height 9
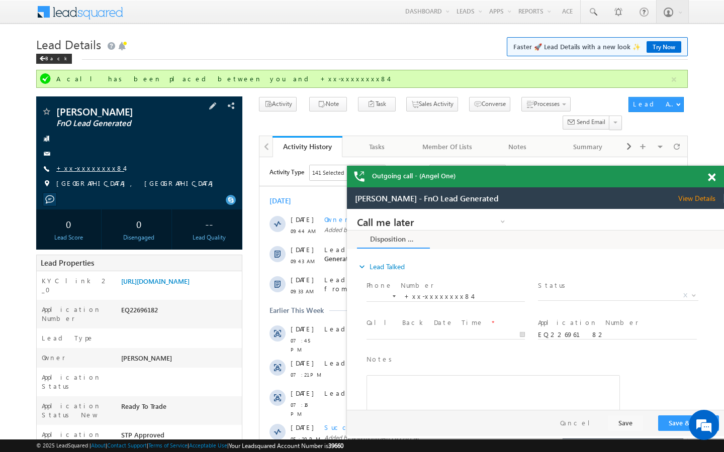
click at [86, 169] on link "+xx-xxxxxxxx84" at bounding box center [90, 168] width 68 height 9
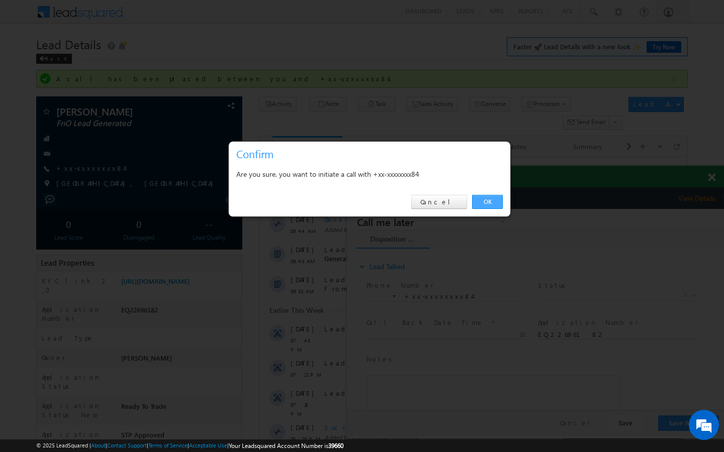
click at [480, 209] on link "OK" at bounding box center [487, 202] width 31 height 14
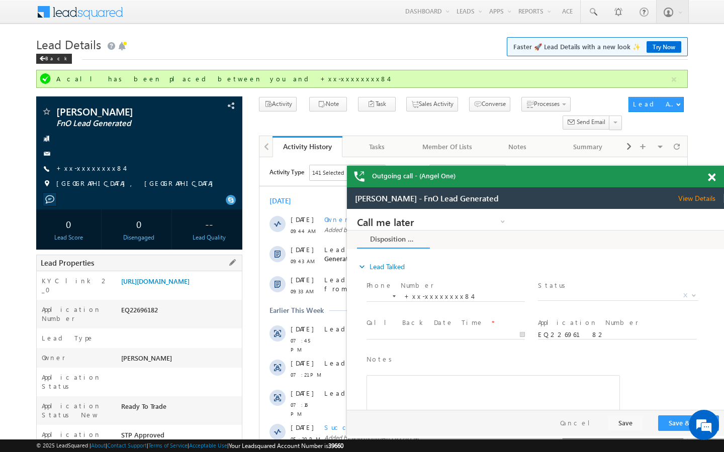
click at [192, 313] on div "Application Number EQ22696182" at bounding box center [139, 314] width 205 height 29
click at [189, 285] on link "https://angelbroking1-pk3em7sa.customui-test.leadsquared.com?leadId=b4befd56-2d…" at bounding box center [155, 281] width 68 height 9
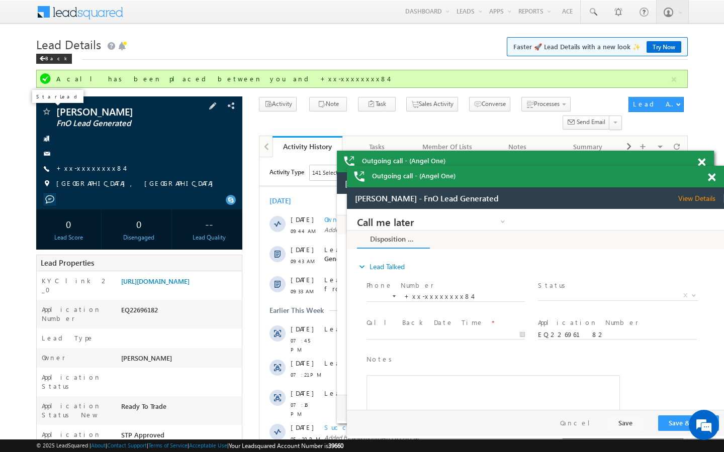
click at [48, 114] on span at bounding box center [46, 113] width 10 height 10
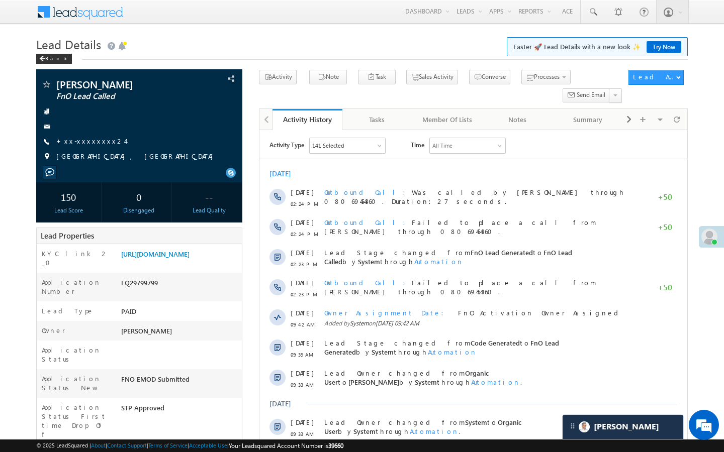
scroll to position [4705, 0]
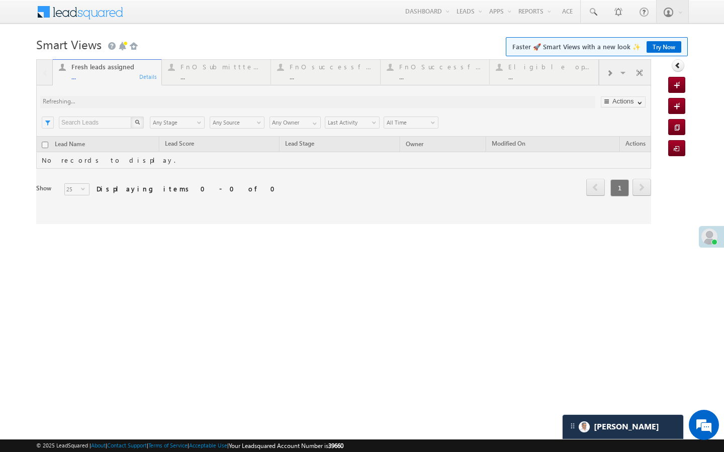
scroll to position [4705, 0]
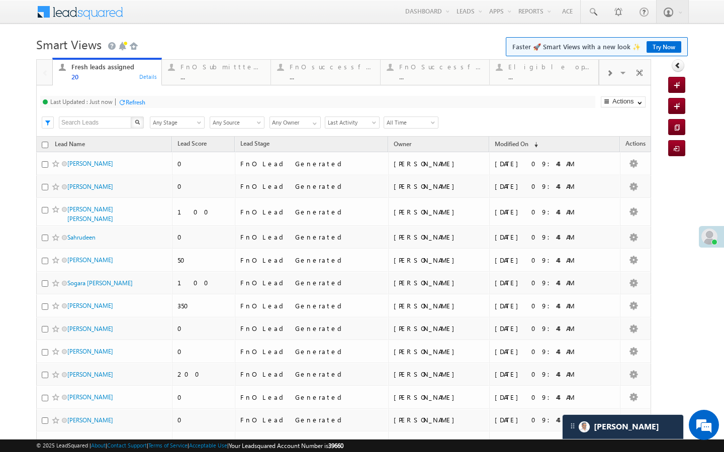
click at [218, 68] on div "FnO Submittted Leads" at bounding box center [222, 67] width 84 height 8
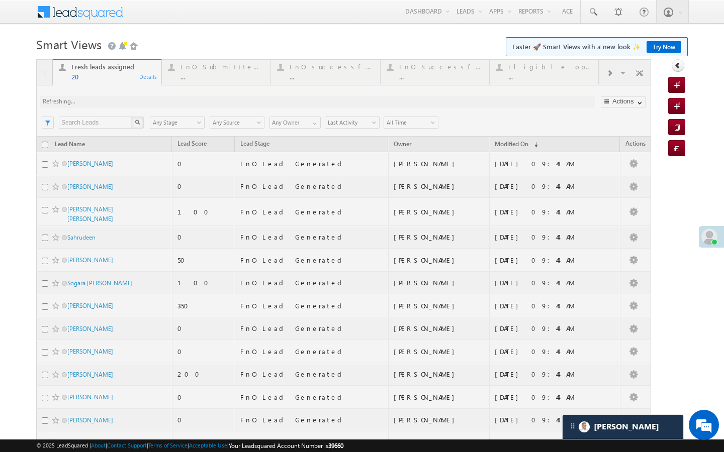
click at [218, 68] on div at bounding box center [343, 364] width 615 height 611
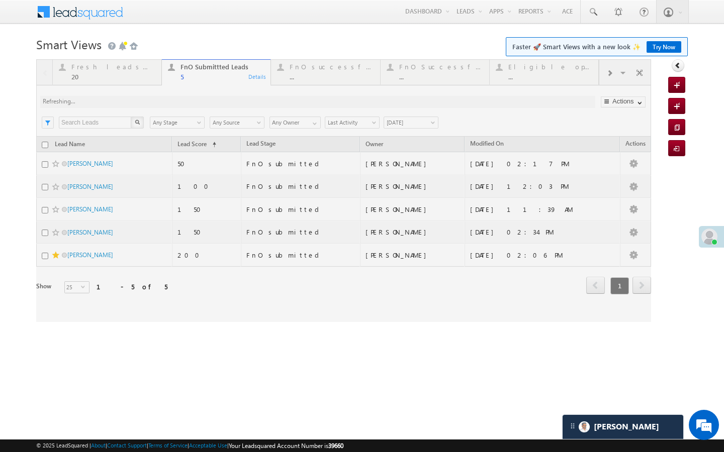
scroll to position [0, 0]
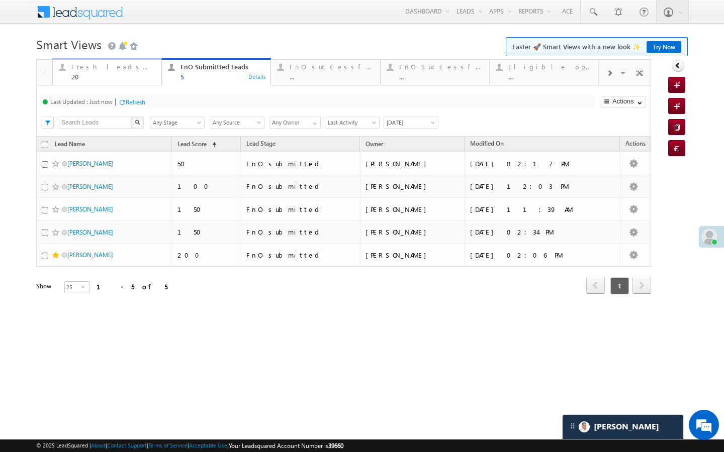
drag, startPoint x: 130, startPoint y: 68, endPoint x: 165, endPoint y: 99, distance: 47.4
click at [130, 68] on div "Fresh leads assigned" at bounding box center [113, 67] width 84 height 8
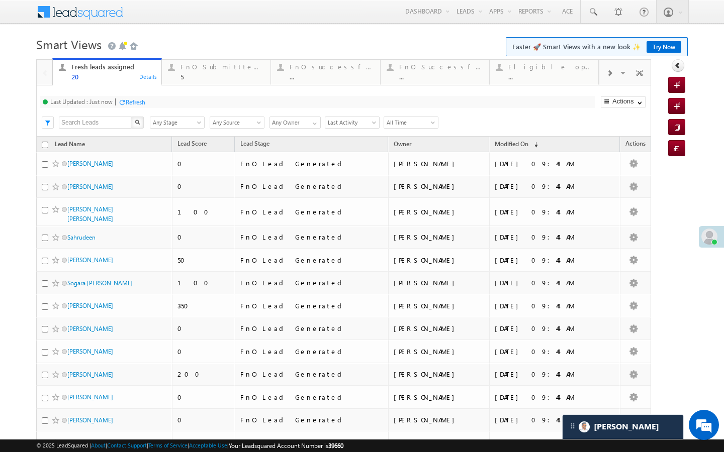
click at [142, 103] on div "Refresh" at bounding box center [136, 102] width 20 height 8
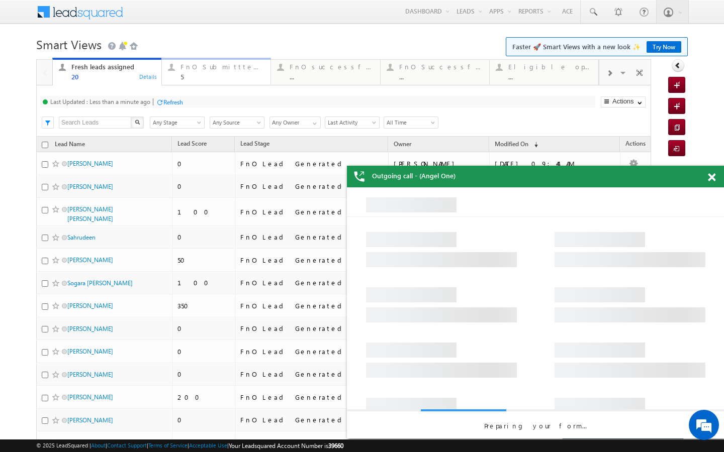
click at [198, 73] on div "5" at bounding box center [222, 77] width 84 height 8
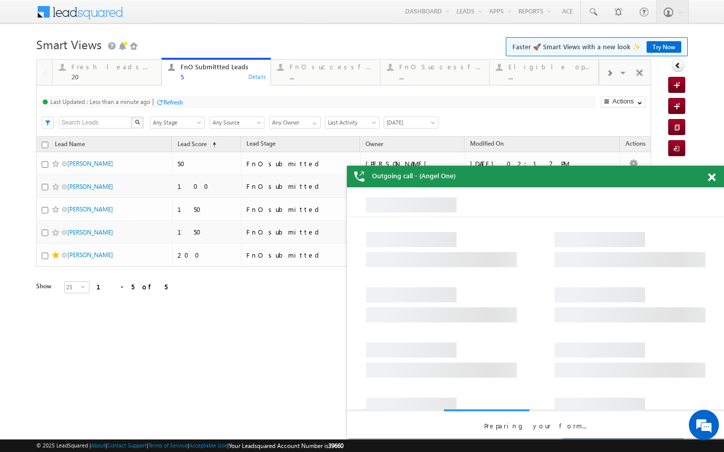
click at [170, 106] on div "Refresh" at bounding box center [173, 102] width 20 height 8
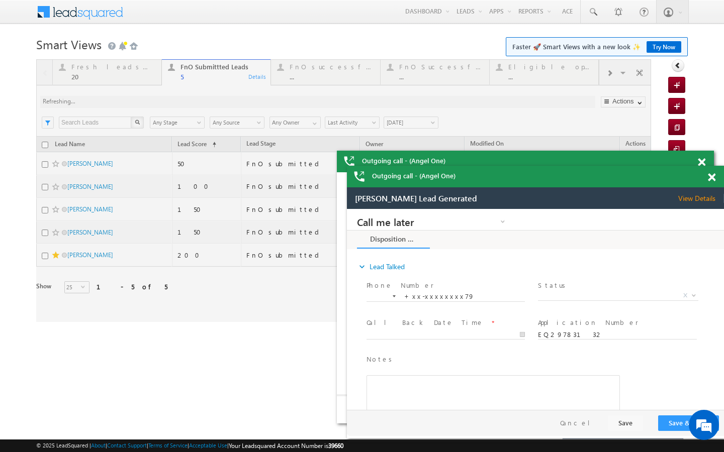
click at [147, 70] on div at bounding box center [343, 190] width 615 height 263
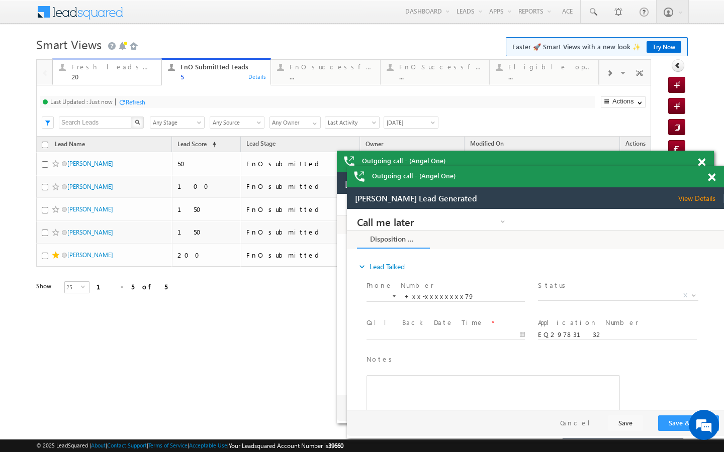
click at [142, 78] on div "20" at bounding box center [113, 77] width 84 height 8
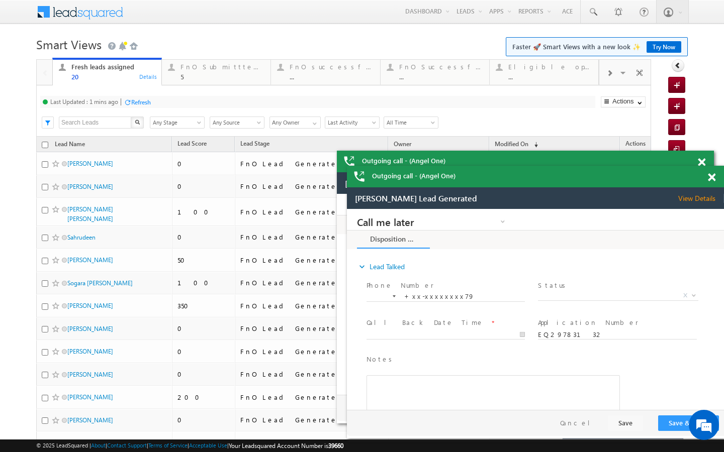
click at [145, 98] on div "Refresh" at bounding box center [141, 102] width 20 height 8
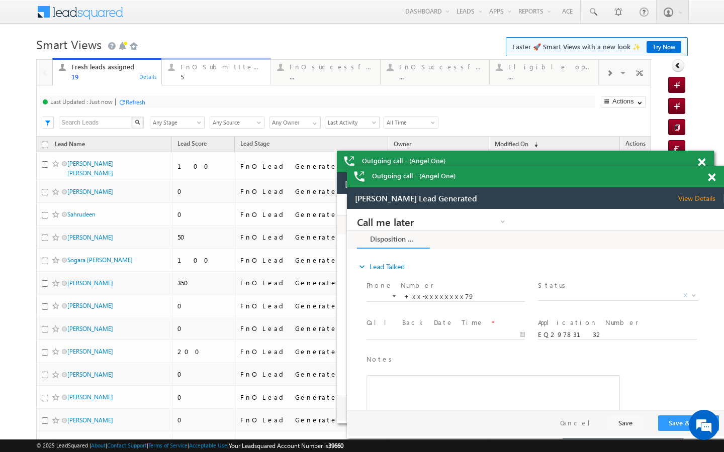
click at [195, 74] on div "5" at bounding box center [222, 77] width 84 height 8
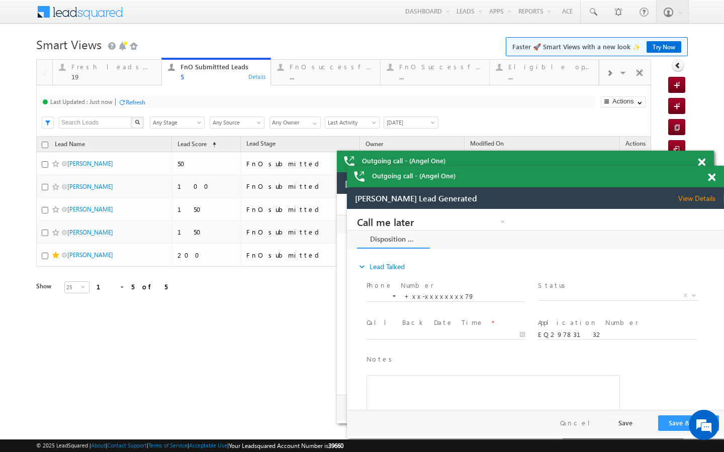
click at [143, 107] on div "Refresh" at bounding box center [131, 102] width 27 height 10
click at [292, 82] on link "FnO successful today Leads ... Details" at bounding box center [325, 71] width 110 height 27
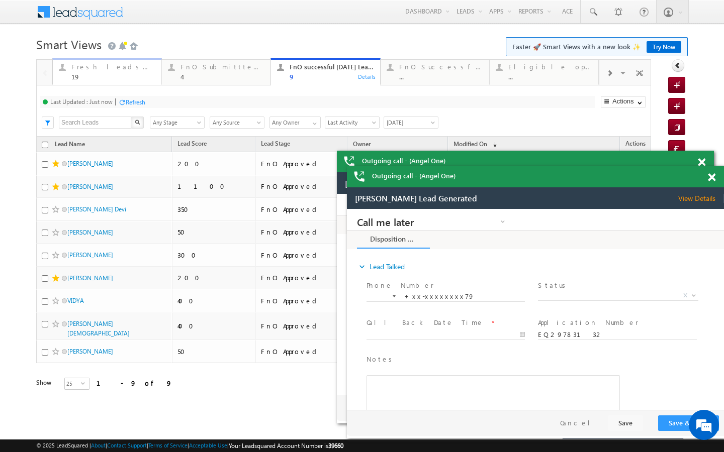
drag, startPoint x: 99, startPoint y: 67, endPoint x: 117, endPoint y: 108, distance: 44.3
click at [99, 67] on div "Fresh leads assigned" at bounding box center [113, 67] width 84 height 8
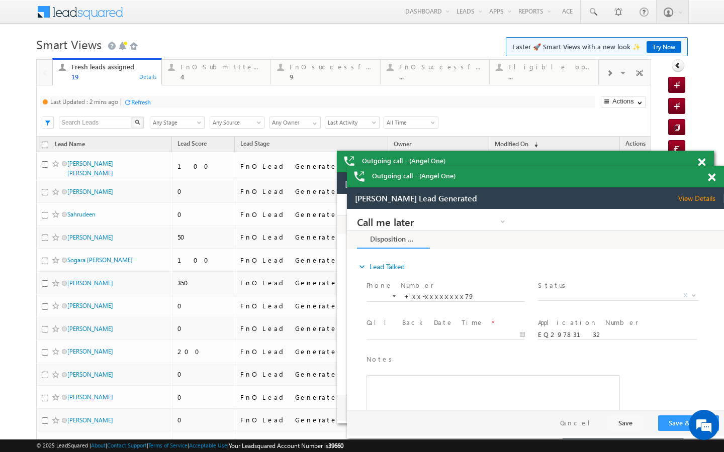
click at [142, 100] on div "Refresh" at bounding box center [141, 102] width 20 height 8
drag, startPoint x: 186, startPoint y: 75, endPoint x: 175, endPoint y: 86, distance: 16.0
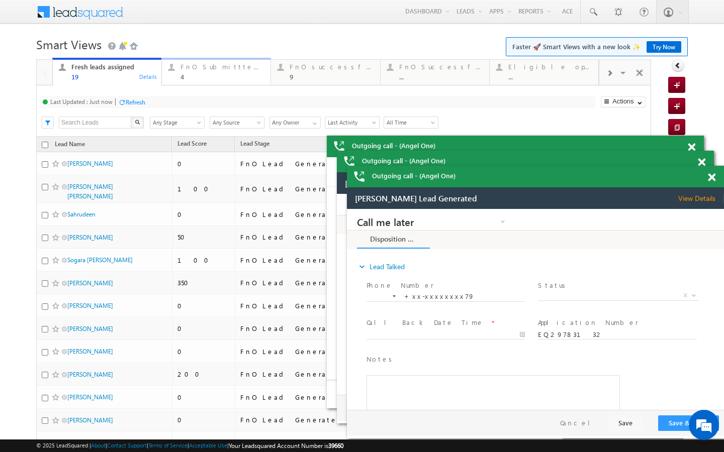
click at [192, 69] on div "FnO Submittted Leads" at bounding box center [222, 67] width 84 height 8
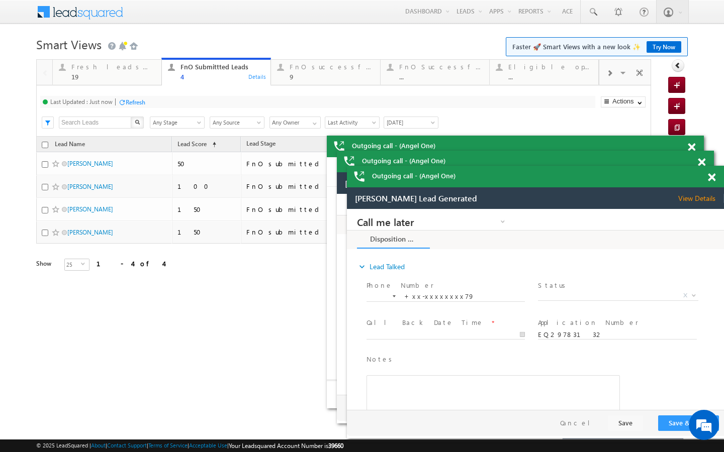
click at [143, 104] on div "Refresh" at bounding box center [136, 102] width 20 height 8
click at [123, 77] on div "19" at bounding box center [113, 77] width 84 height 8
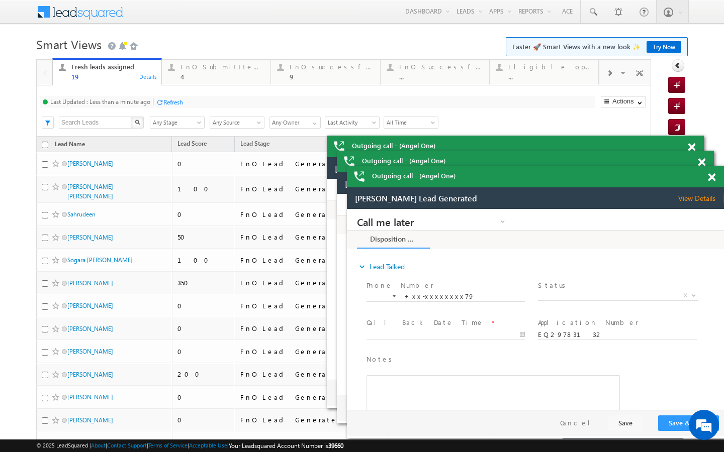
click at [179, 105] on div "Refresh" at bounding box center [173, 102] width 20 height 8
click at [217, 83] on link "FnO Submittted Leads 4 Details" at bounding box center [216, 71] width 110 height 27
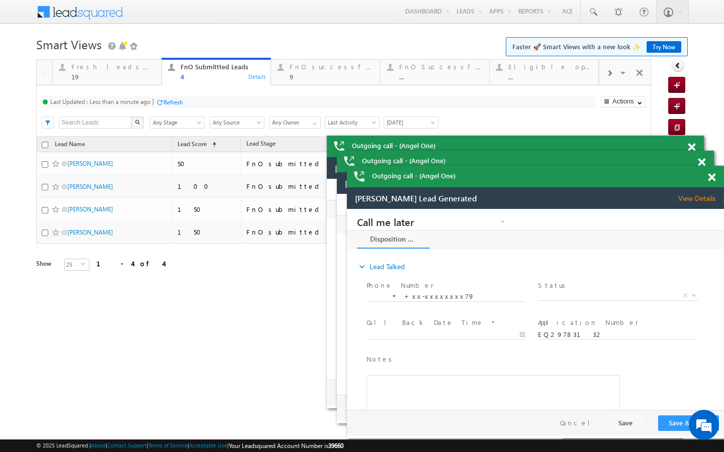
click at [160, 103] on div at bounding box center [160, 102] width 8 height 8
click at [150, 81] on link "Fresh leads assigned 19 Details" at bounding box center [107, 72] width 110 height 25
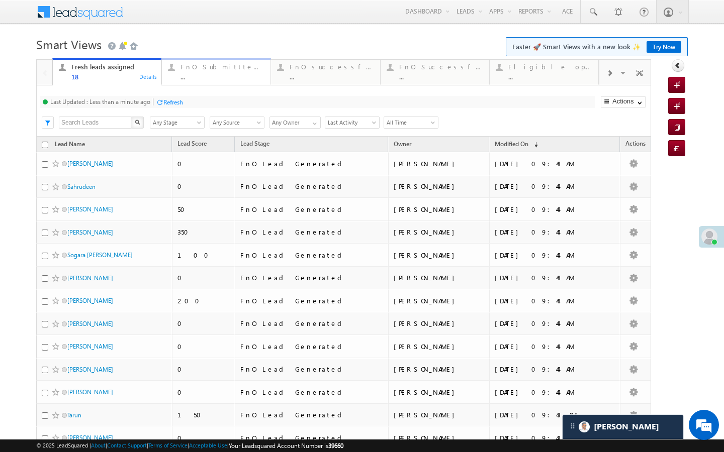
click at [185, 81] on link "FnO Submittted Leads ... Details" at bounding box center [216, 71] width 110 height 27
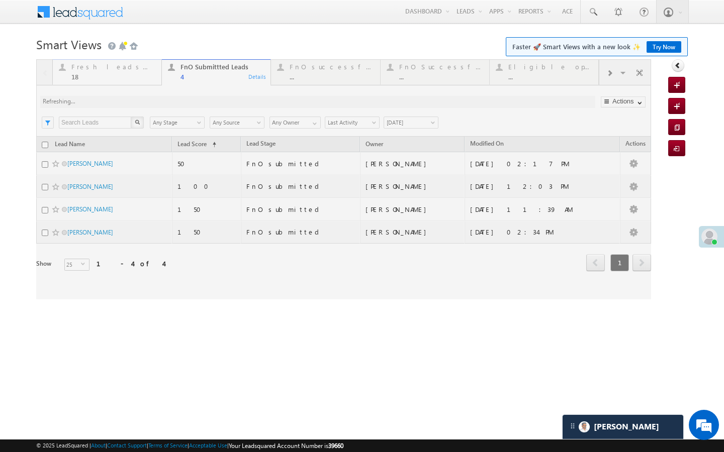
click at [124, 81] on div at bounding box center [343, 179] width 615 height 240
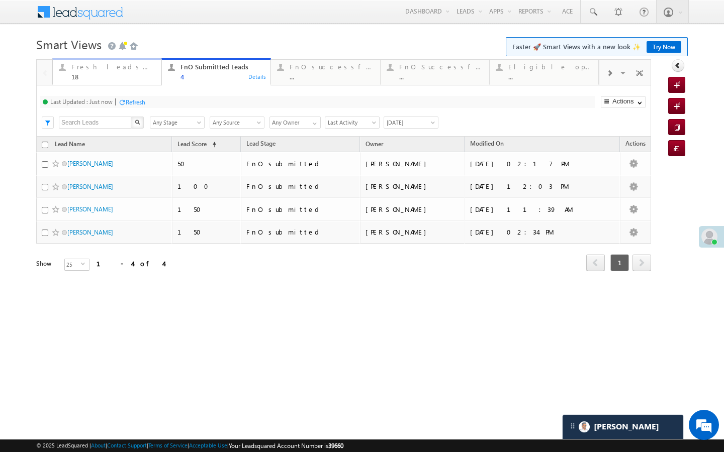
drag, startPoint x: 135, startPoint y: 72, endPoint x: 136, endPoint y: 115, distance: 42.7
click at [135, 72] on div "Fresh leads assigned 18" at bounding box center [113, 71] width 84 height 20
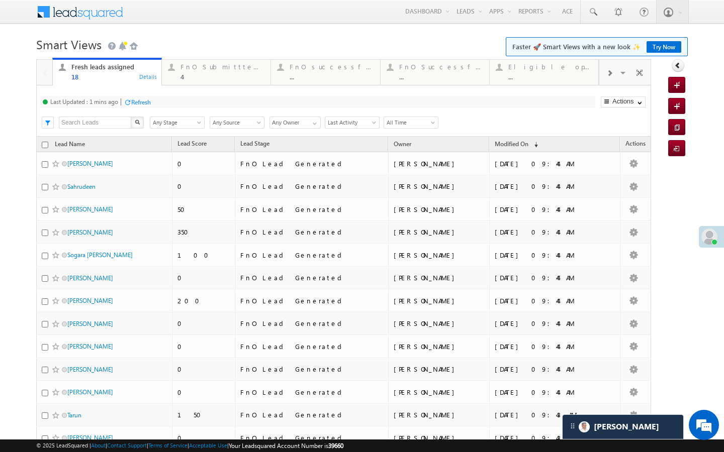
click at [142, 108] on div "Last Updated : 1 mins ago Refresh Refreshing..." at bounding box center [317, 102] width 555 height 12
click at [143, 103] on div "Refresh" at bounding box center [141, 102] width 20 height 8
drag, startPoint x: 190, startPoint y: 76, endPoint x: 142, endPoint y: 110, distance: 58.4
click at [190, 76] on div "4" at bounding box center [222, 77] width 84 height 8
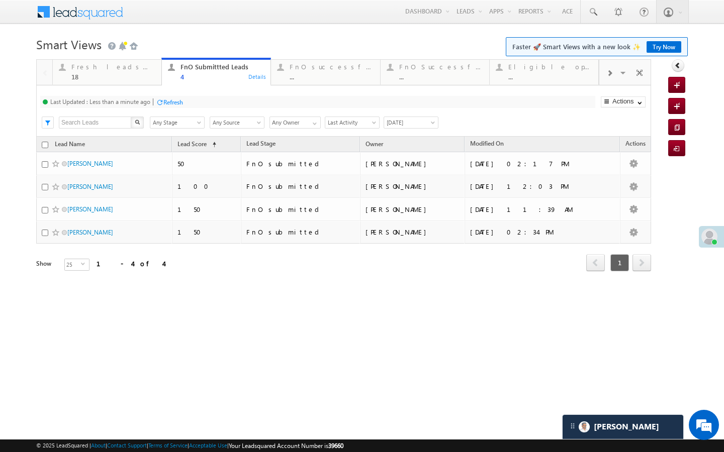
click at [165, 104] on div "Refresh" at bounding box center [173, 102] width 20 height 8
click at [145, 73] on div "18" at bounding box center [113, 77] width 84 height 8
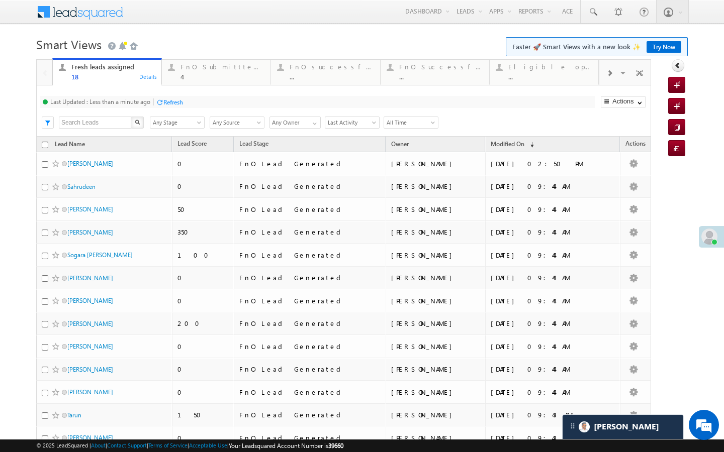
click at [163, 103] on div at bounding box center [160, 102] width 8 height 8
click at [207, 76] on div "4" at bounding box center [222, 77] width 84 height 8
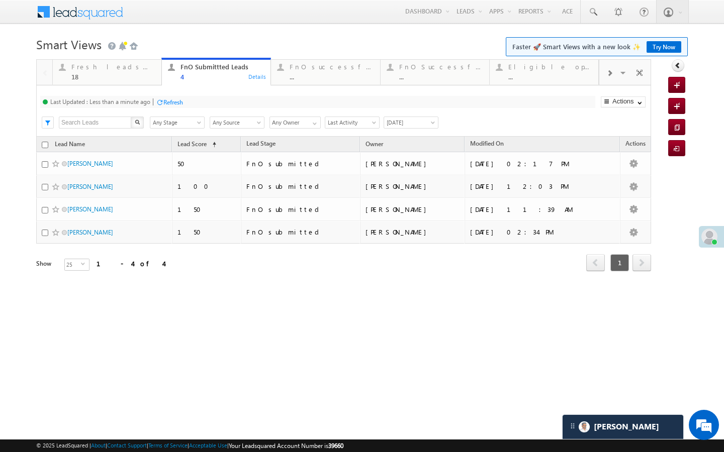
click at [168, 103] on div "Refresh" at bounding box center [173, 102] width 20 height 8
click at [148, 80] on div "18" at bounding box center [113, 77] width 84 height 8
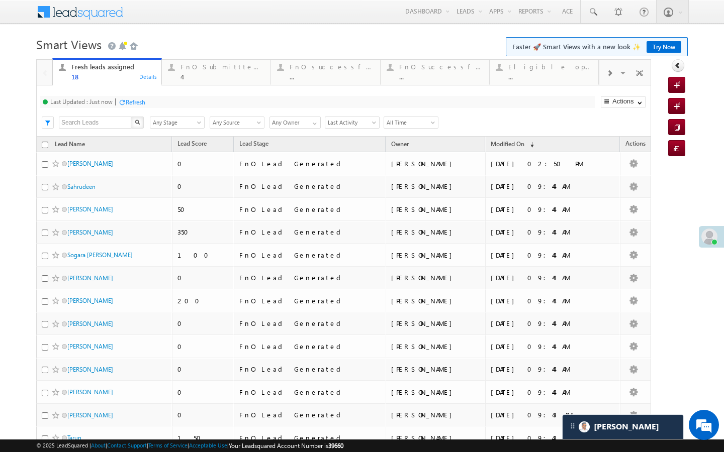
click at [145, 96] on div "Last Updated : Just now Refresh Refreshing..." at bounding box center [317, 102] width 555 height 12
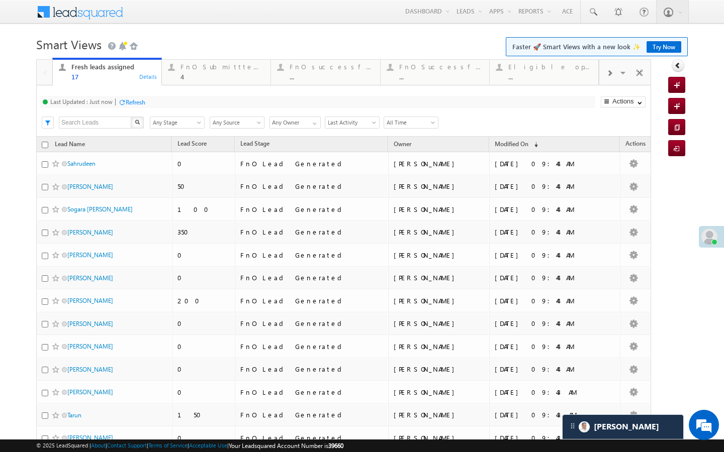
click at [186, 87] on div "Last Updated : Just now Refresh Refreshing... Search X Lead Stage Any Stage Any…" at bounding box center [343, 110] width 615 height 51
click at [189, 78] on div "4" at bounding box center [222, 77] width 84 height 8
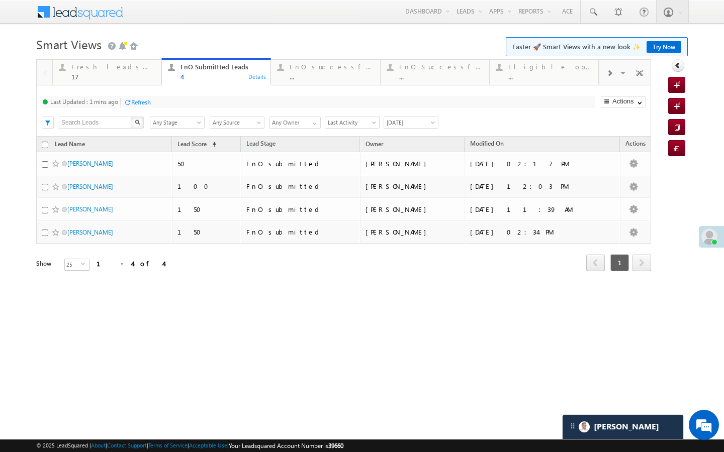
click at [142, 104] on div "Refresh" at bounding box center [141, 102] width 20 height 8
drag, startPoint x: 148, startPoint y: 75, endPoint x: 173, endPoint y: 109, distance: 42.0
click at [148, 75] on div "17" at bounding box center [113, 77] width 84 height 8
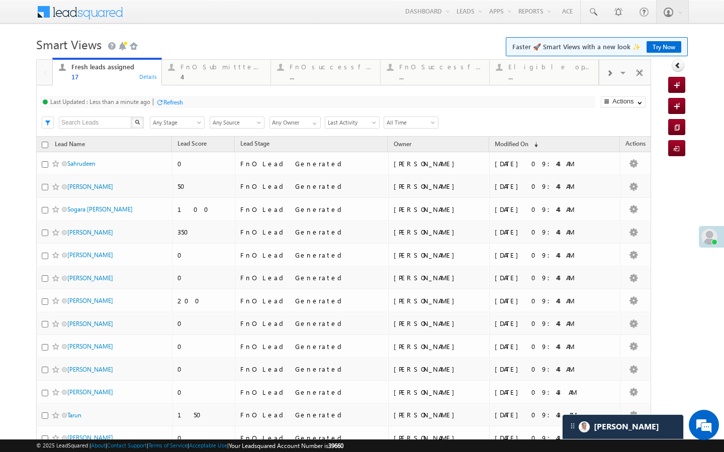
click at [168, 100] on div "Refresh" at bounding box center [173, 102] width 20 height 8
click at [205, 81] on link "FnO Submittted Leads 4 Details" at bounding box center [216, 71] width 110 height 27
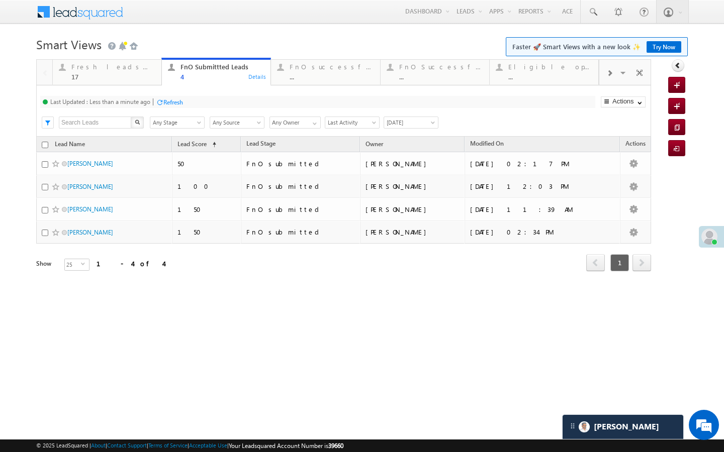
click at [167, 100] on div "Refresh" at bounding box center [173, 102] width 20 height 8
click at [136, 72] on div "Fresh leads assigned 17" at bounding box center [113, 71] width 84 height 20
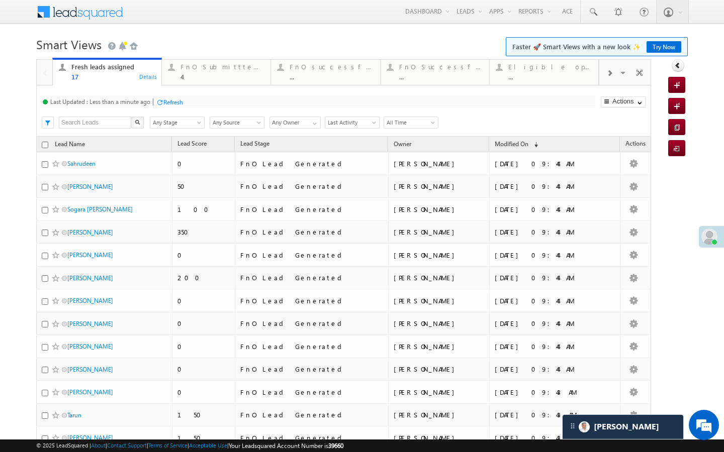
click at [165, 101] on div "Refresh" at bounding box center [173, 102] width 20 height 8
click at [195, 72] on div "FnO Submittted Leads 4" at bounding box center [222, 71] width 84 height 20
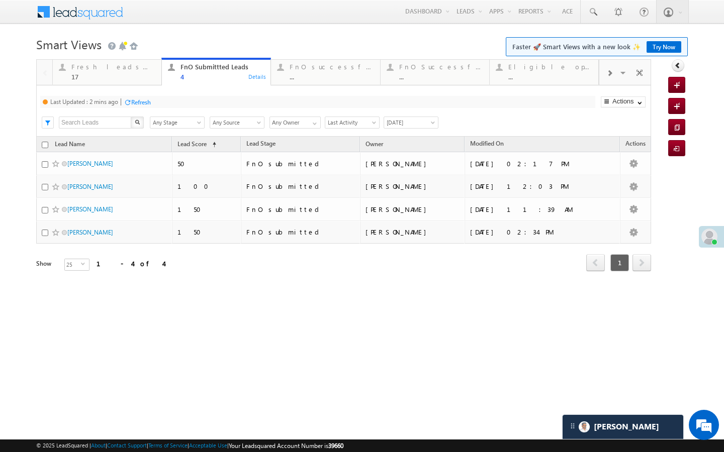
click at [148, 96] on div "Last Updated : 2 mins ago Refresh Refreshing..." at bounding box center [317, 102] width 555 height 12
click at [148, 102] on div "Refresh" at bounding box center [141, 102] width 20 height 8
click at [113, 79] on div "17" at bounding box center [113, 77] width 84 height 8
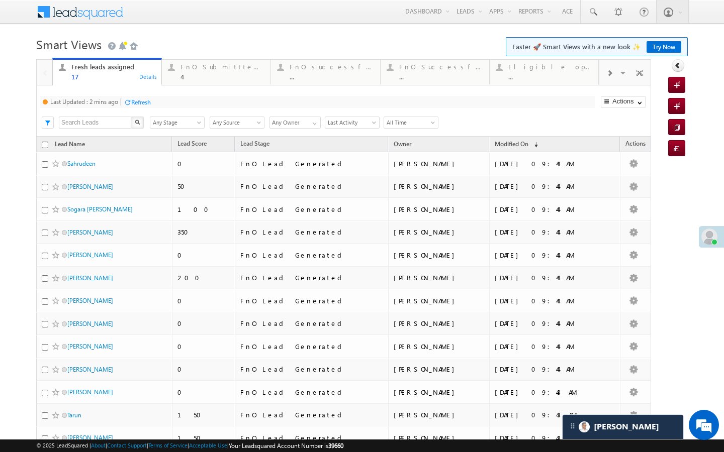
click at [138, 103] on div "Refresh" at bounding box center [141, 102] width 20 height 8
click at [199, 83] on link "FnO Submittted Leads 4 Details" at bounding box center [216, 71] width 110 height 27
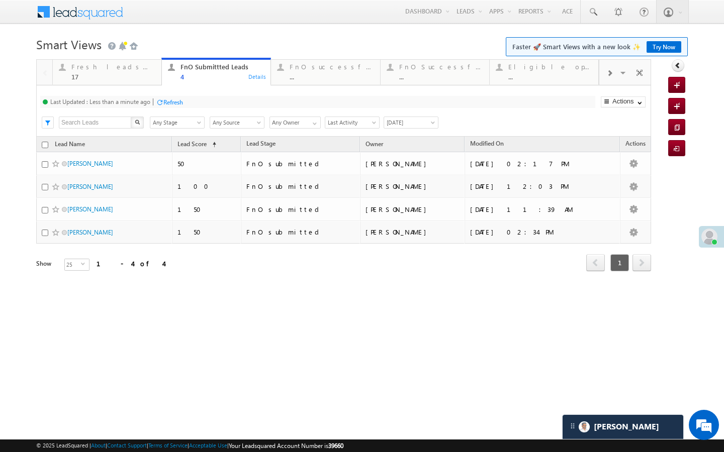
click at [165, 104] on div "Refresh" at bounding box center [173, 102] width 20 height 8
click at [138, 77] on div "17" at bounding box center [113, 77] width 84 height 8
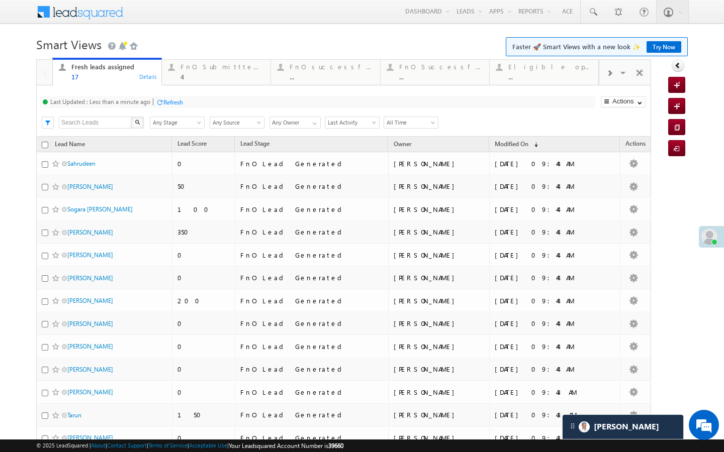
click at [176, 108] on div "Last Updated : Less than a minute ago Refresh Refreshing..." at bounding box center [317, 102] width 555 height 12
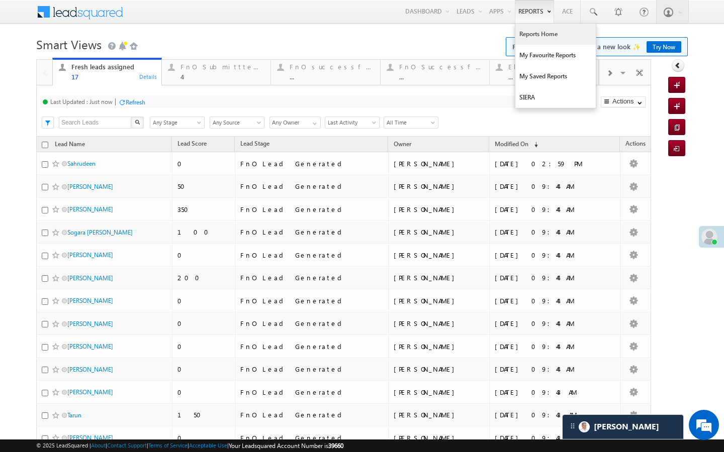
click at [530, 33] on link "Reports Home" at bounding box center [555, 34] width 80 height 21
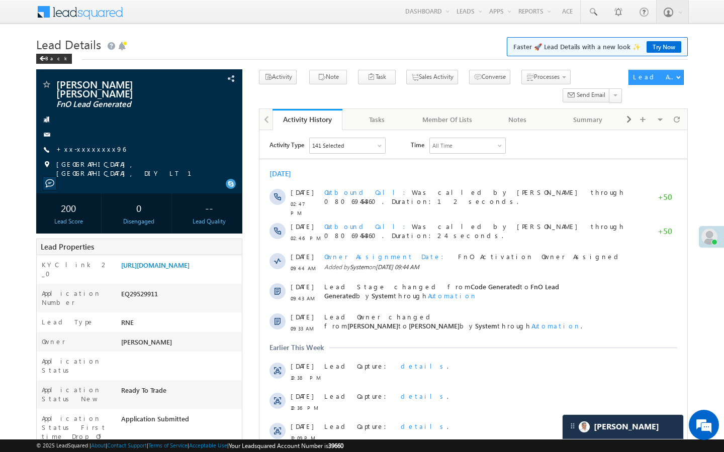
scroll to position [4705, 0]
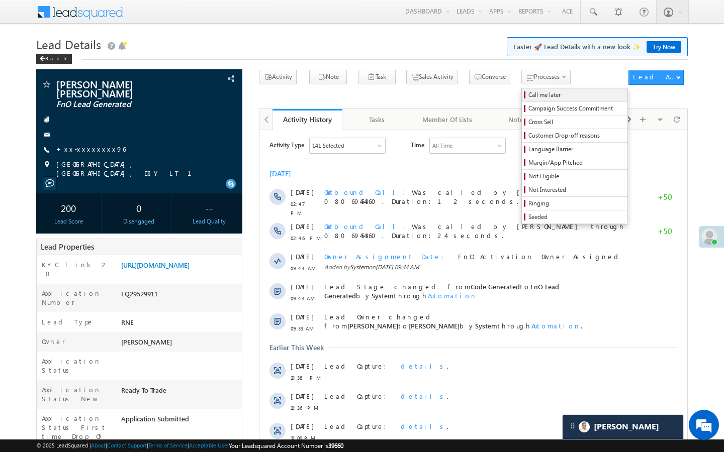
click at [528, 96] on span "Call me later" at bounding box center [575, 94] width 95 height 9
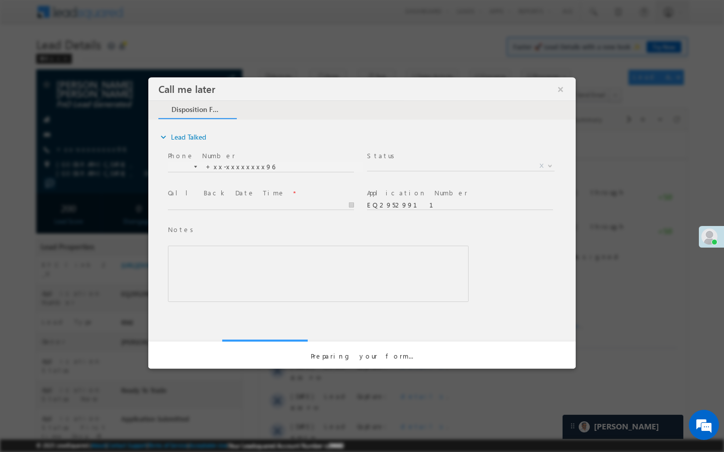
scroll to position [0, 0]
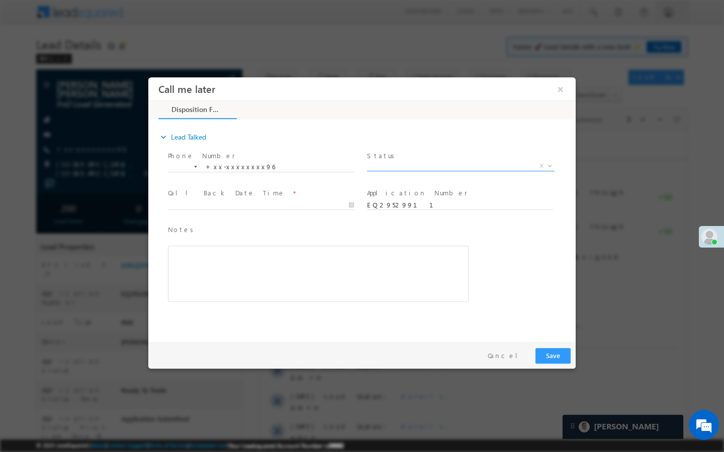
click at [470, 165] on span "X" at bounding box center [460, 166] width 187 height 10
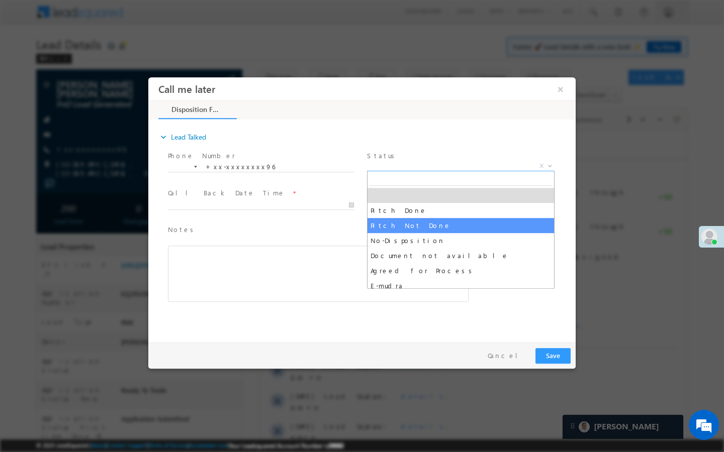
select select "Pitch Not Done"
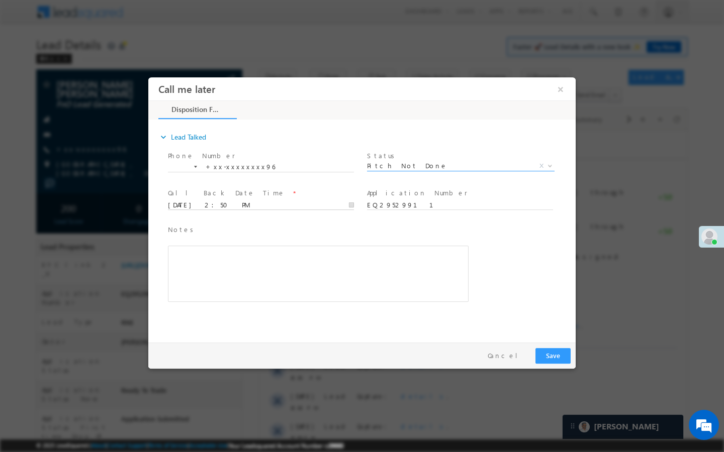
click at [309, 209] on input "[DATE] 2:50 PM" at bounding box center [261, 205] width 186 height 10
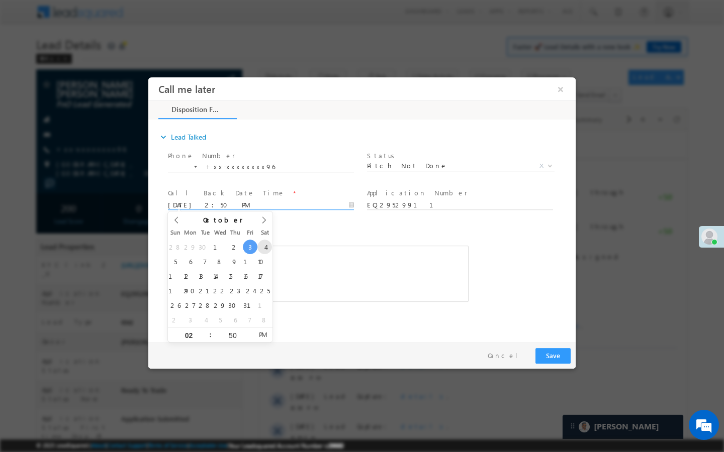
type input "[DATE] 2:50 PM"
click at [560, 352] on button "Save" at bounding box center [552, 356] width 35 height 16
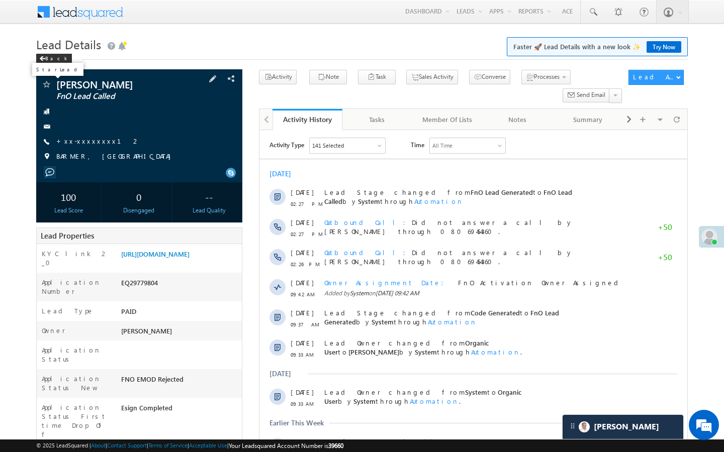
click at [46, 87] on span at bounding box center [46, 85] width 10 height 10
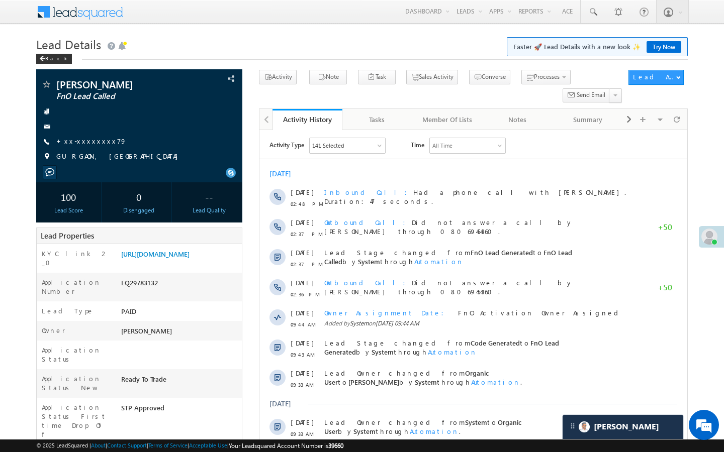
scroll to position [4705, 0]
click at [95, 144] on link "+xx-xxxxxxxx79" at bounding box center [91, 141] width 70 height 9
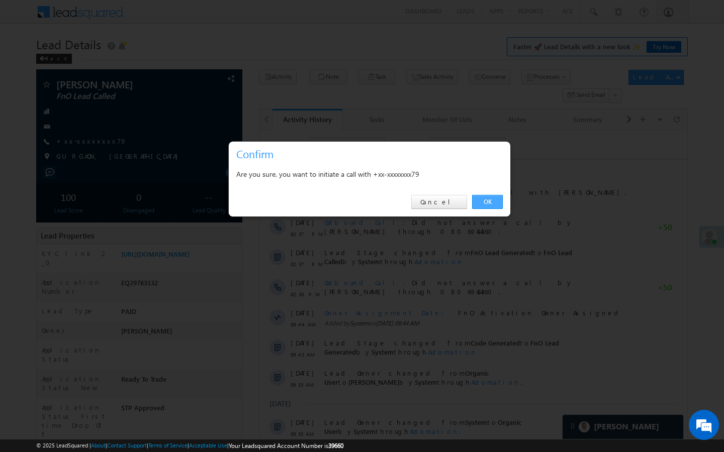
click at [484, 200] on link "OK" at bounding box center [487, 202] width 31 height 14
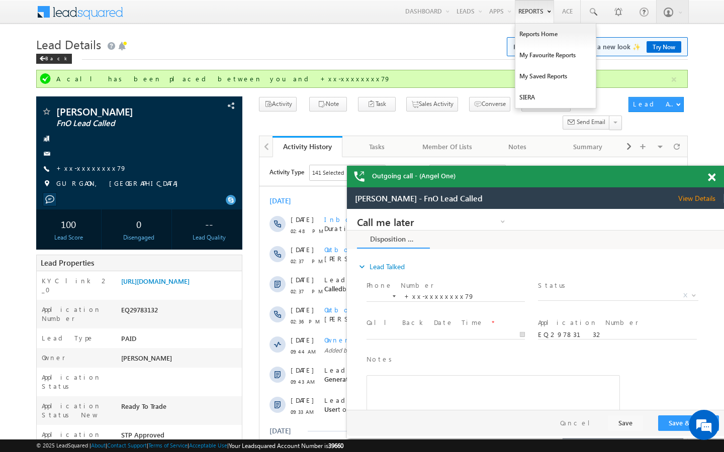
scroll to position [0, 0]
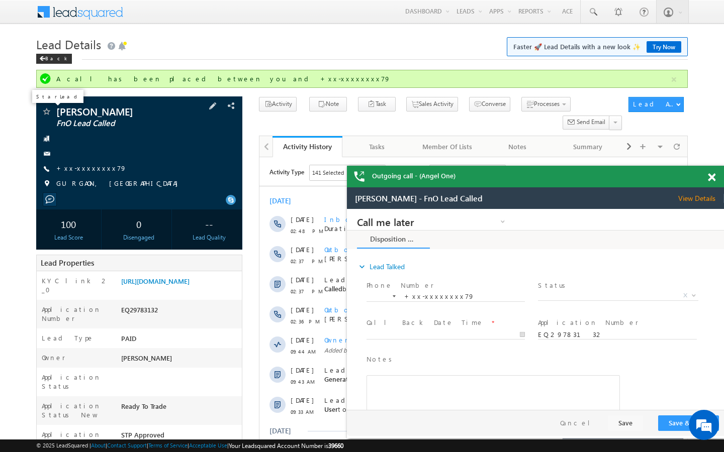
click at [48, 114] on span at bounding box center [46, 113] width 10 height 10
